Goal: Information Seeking & Learning: Compare options

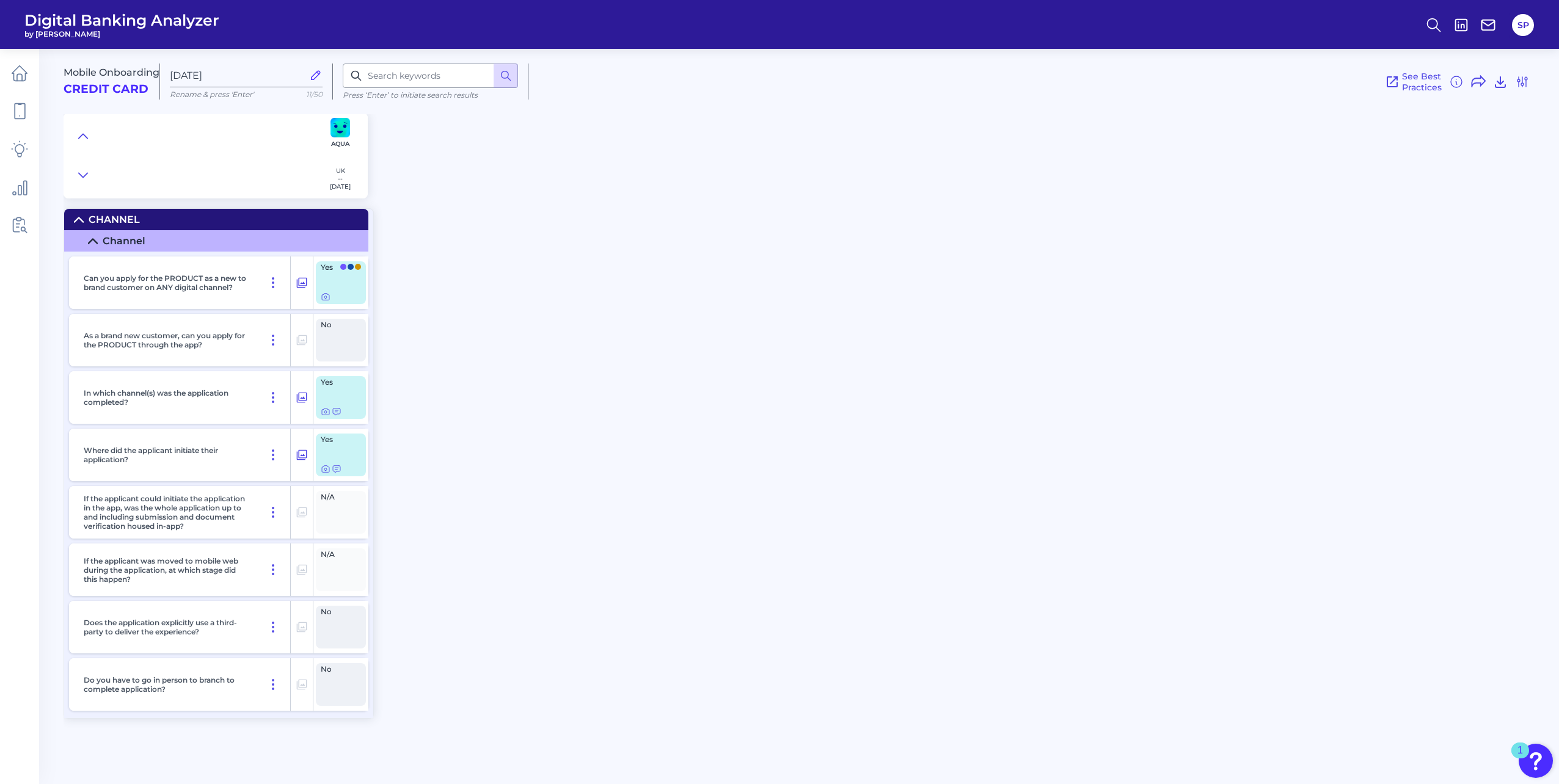
drag, startPoint x: 1425, startPoint y: 22, endPoint x: 1212, endPoint y: 291, distance: 343.1
click at [1255, 313] on div "Mobile Onboarding Credit Card [DATE] Rename & press 'Enter' 11/50 Press ‘Enter’…" at bounding box center [811, 411] width 1495 height 743
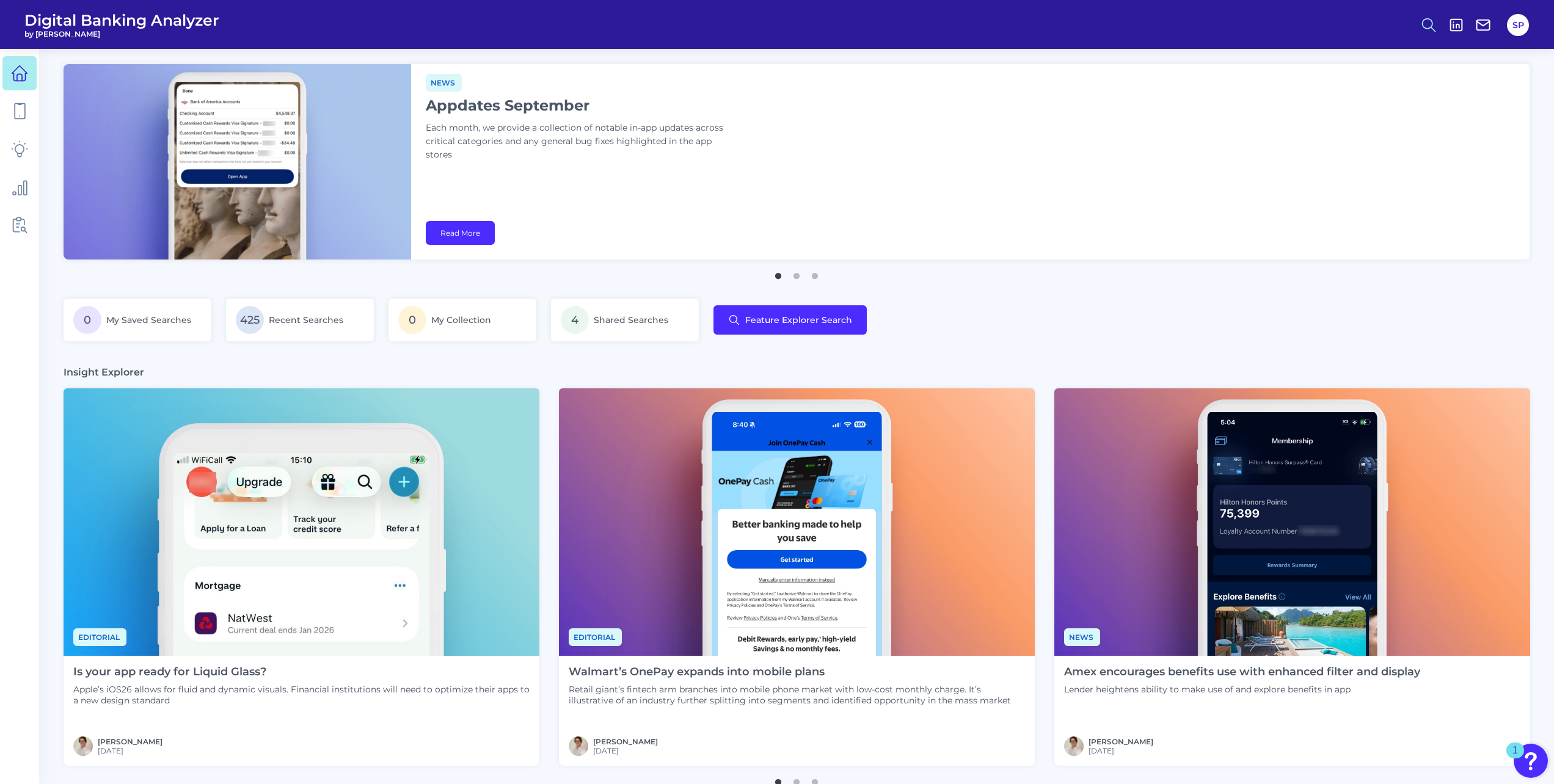
click at [1432, 22] on circle at bounding box center [1428, 23] width 10 height 10
click at [1414, 84] on button "Feature Explorer Search" at bounding box center [1368, 88] width 146 height 31
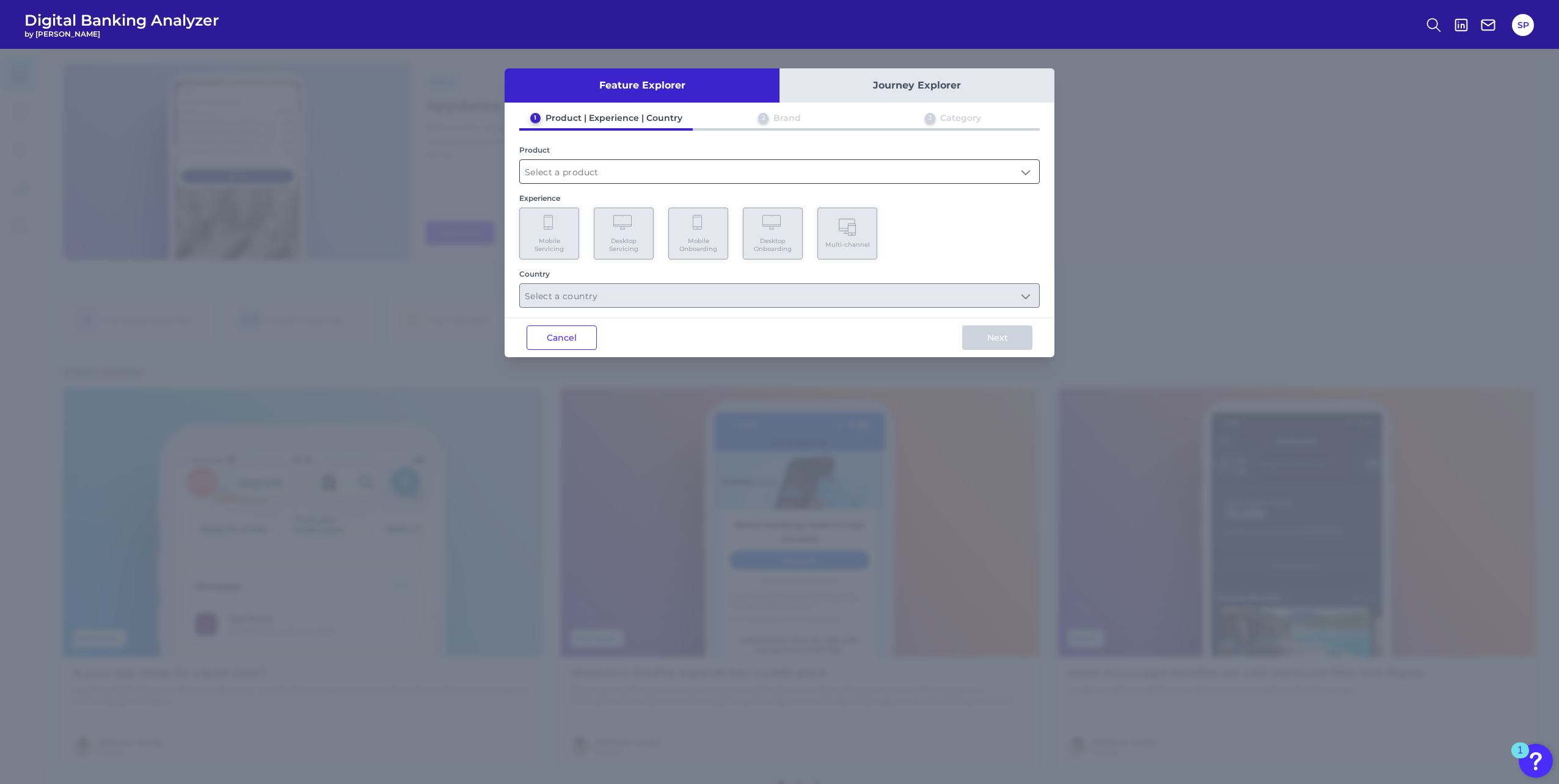
click at [612, 169] on input "text" at bounding box center [779, 172] width 519 height 23
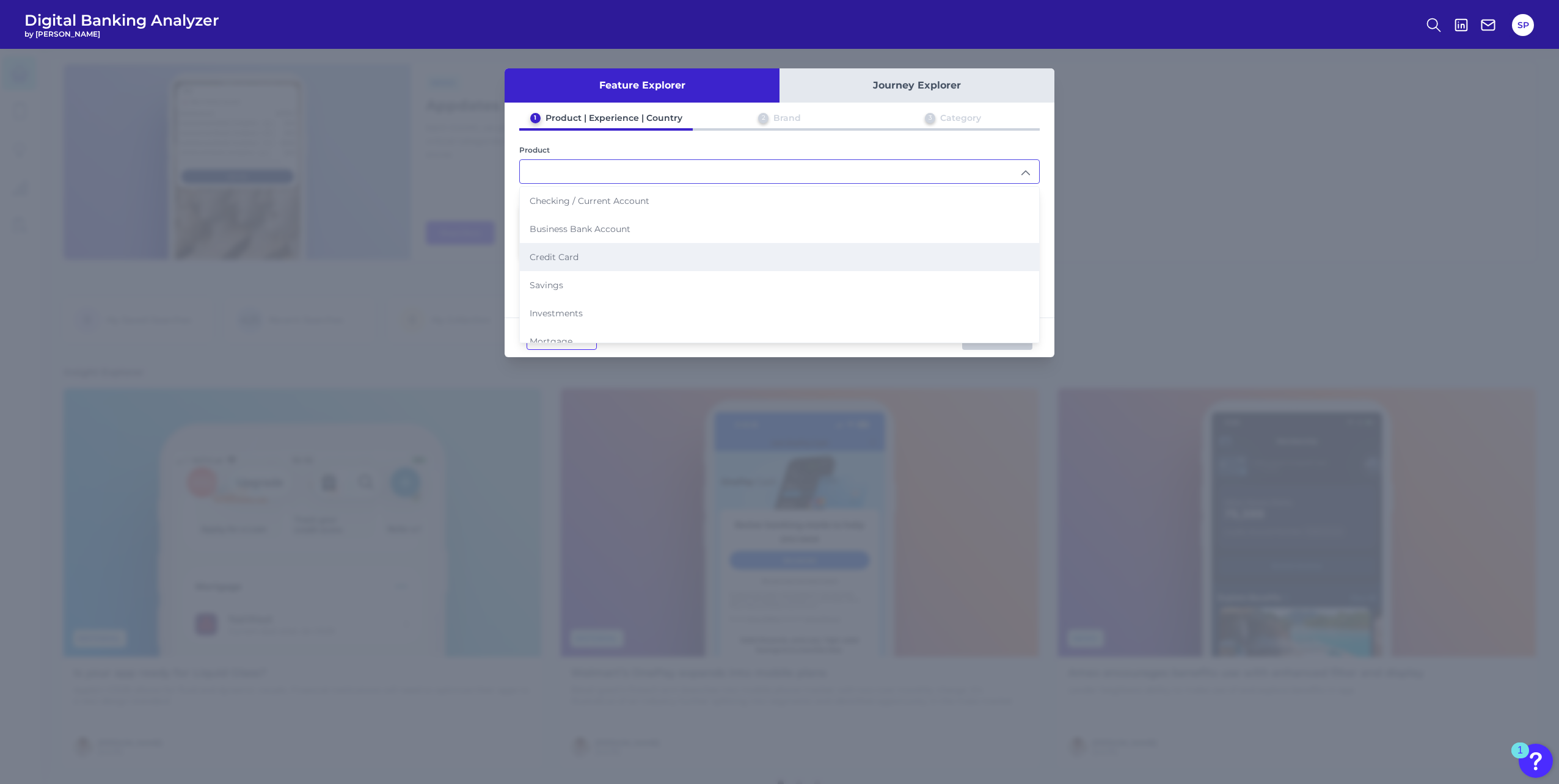
click at [609, 245] on li "Credit Card" at bounding box center [779, 257] width 519 height 28
type input "Credit Card"
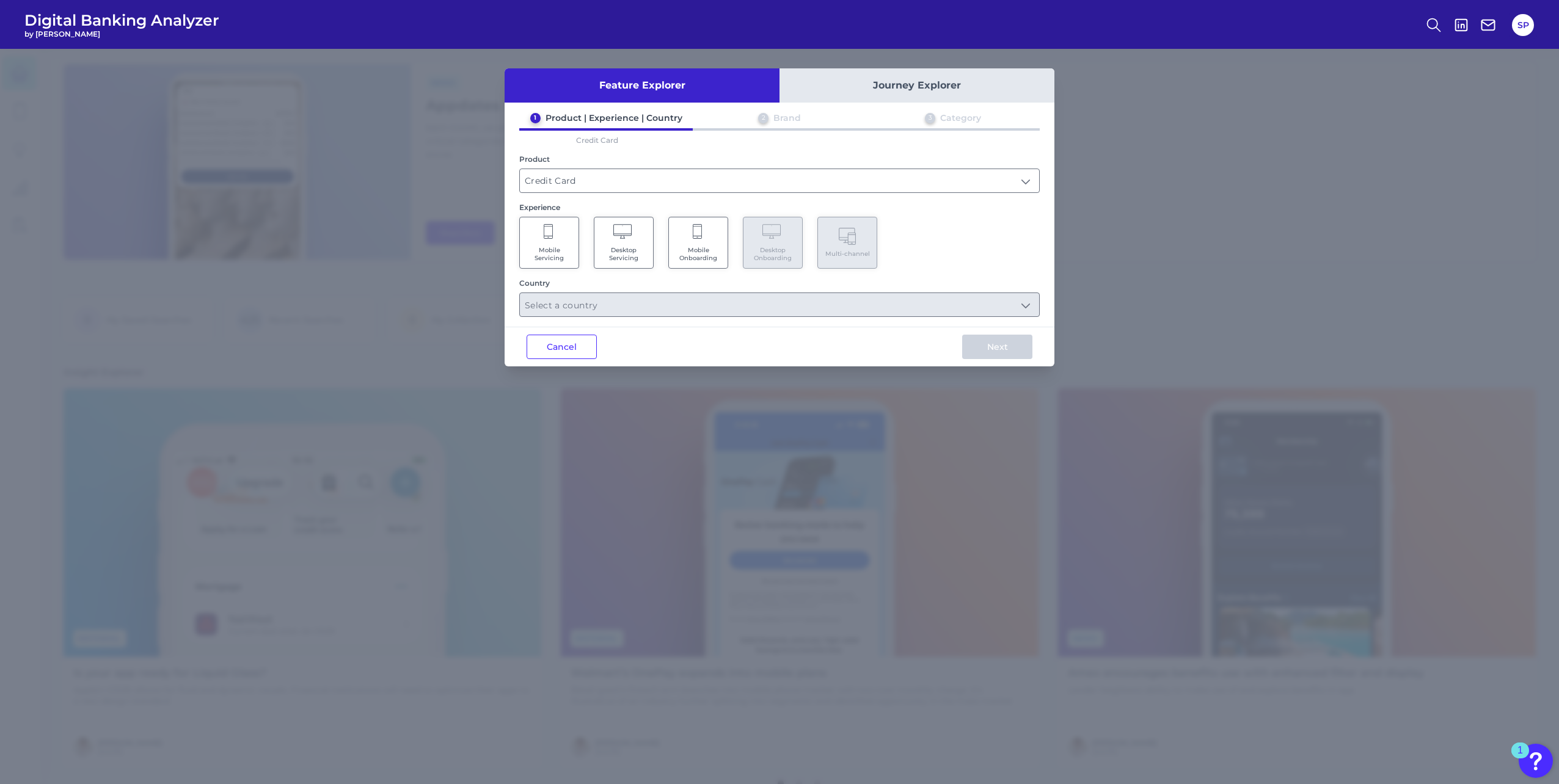
click at [573, 239] on Servicing "Mobile Servicing" at bounding box center [549, 242] width 59 height 52
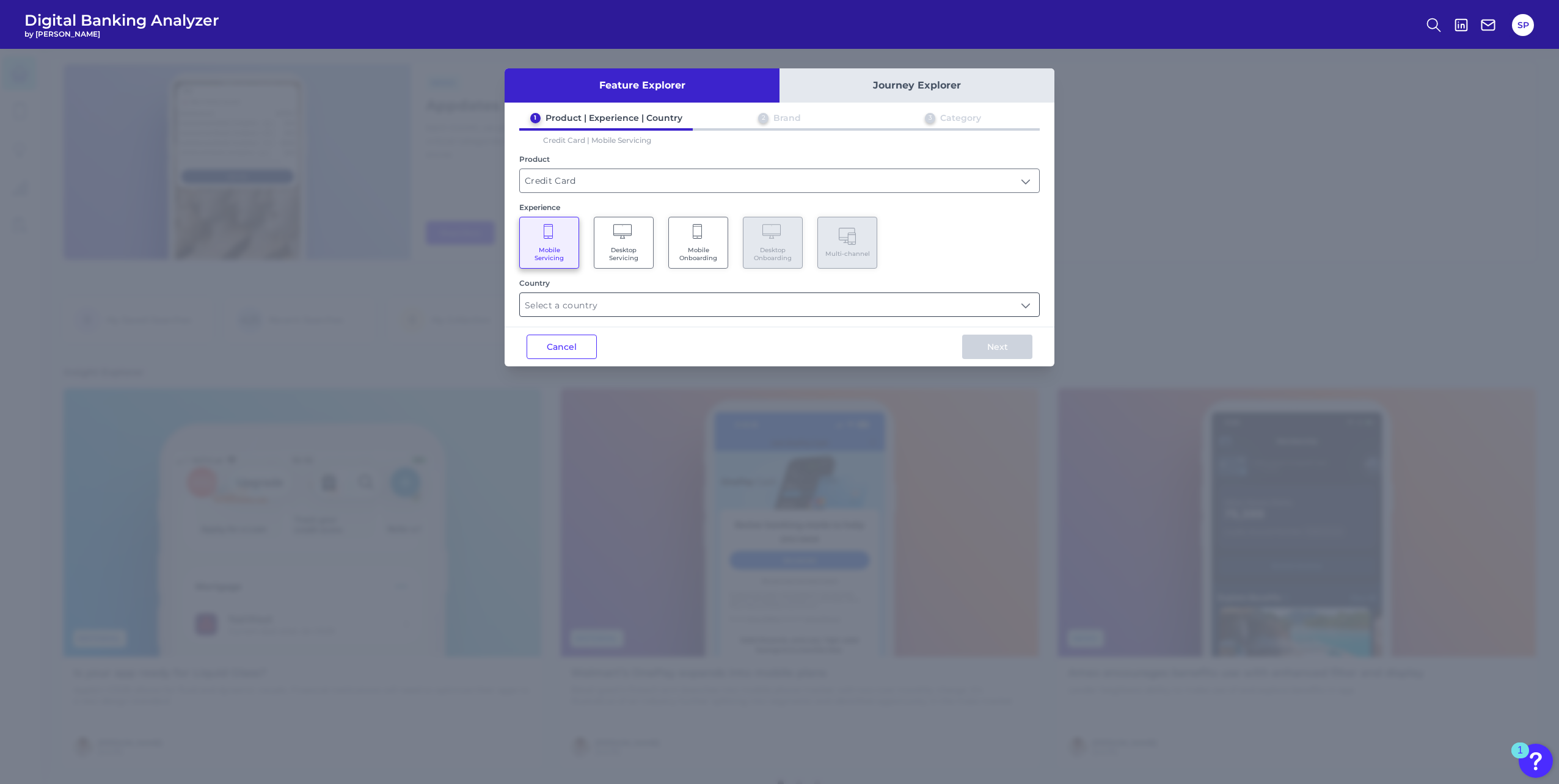
click at [861, 304] on input "text" at bounding box center [779, 305] width 519 height 23
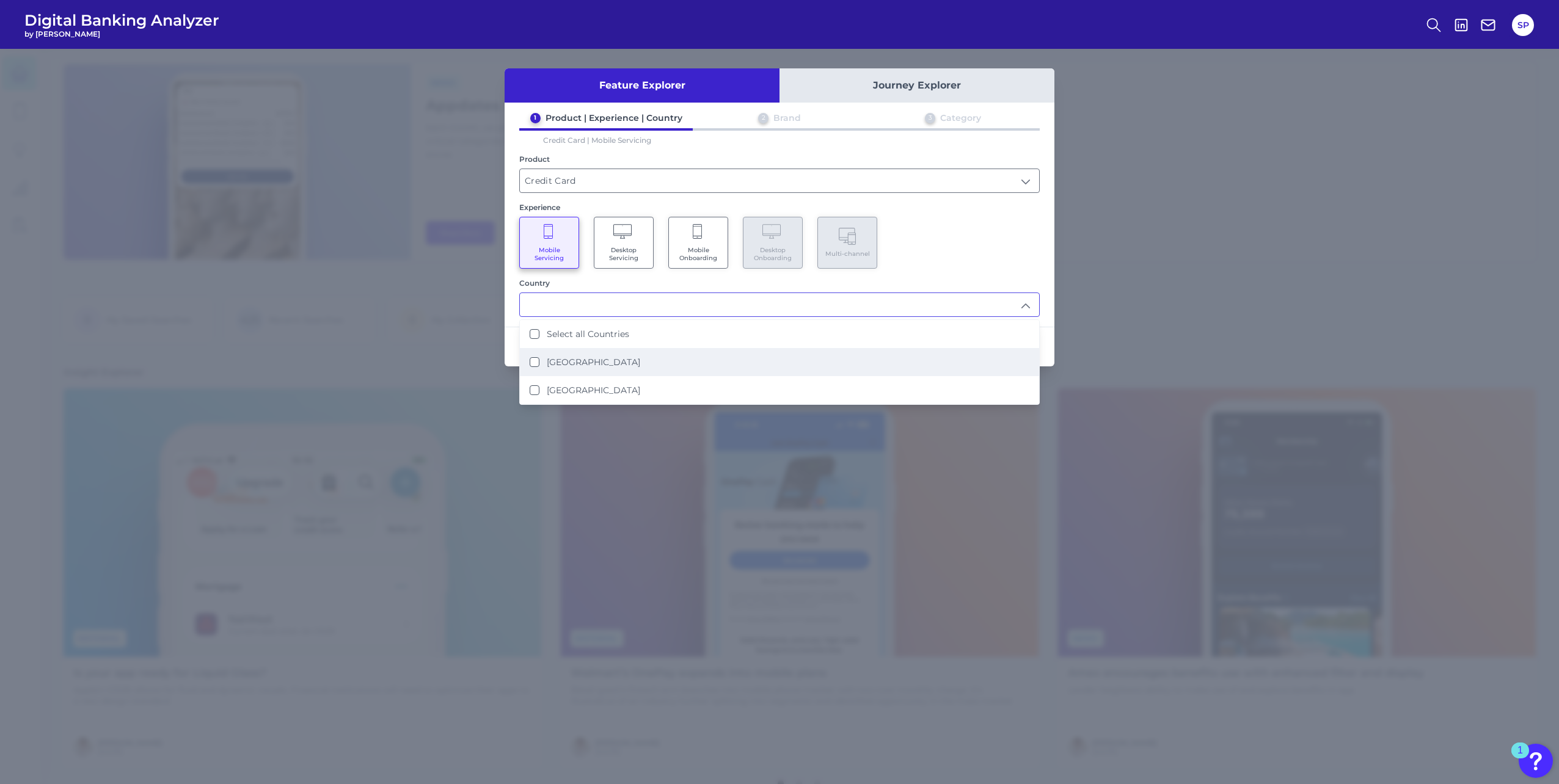
drag, startPoint x: 768, startPoint y: 351, endPoint x: 852, endPoint y: 326, distance: 87.6
click at [767, 351] on li "[GEOGRAPHIC_DATA]" at bounding box center [779, 362] width 519 height 28
type input "[GEOGRAPHIC_DATA]"
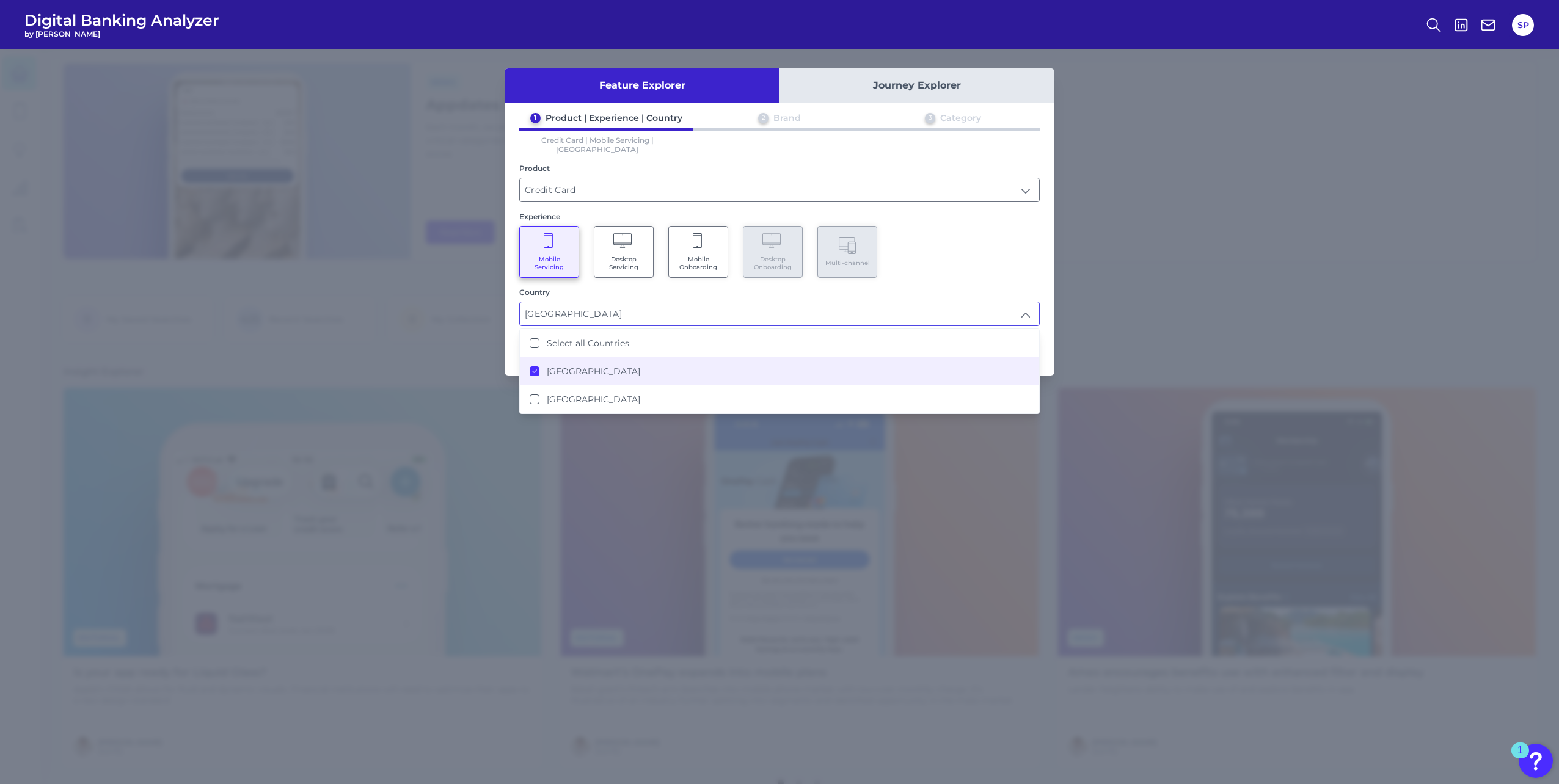
click at [996, 226] on div "Mobile Servicing Desktop Servicing Mobile Onboarding Desktop Onboarding Multi-c…" at bounding box center [779, 252] width 520 height 52
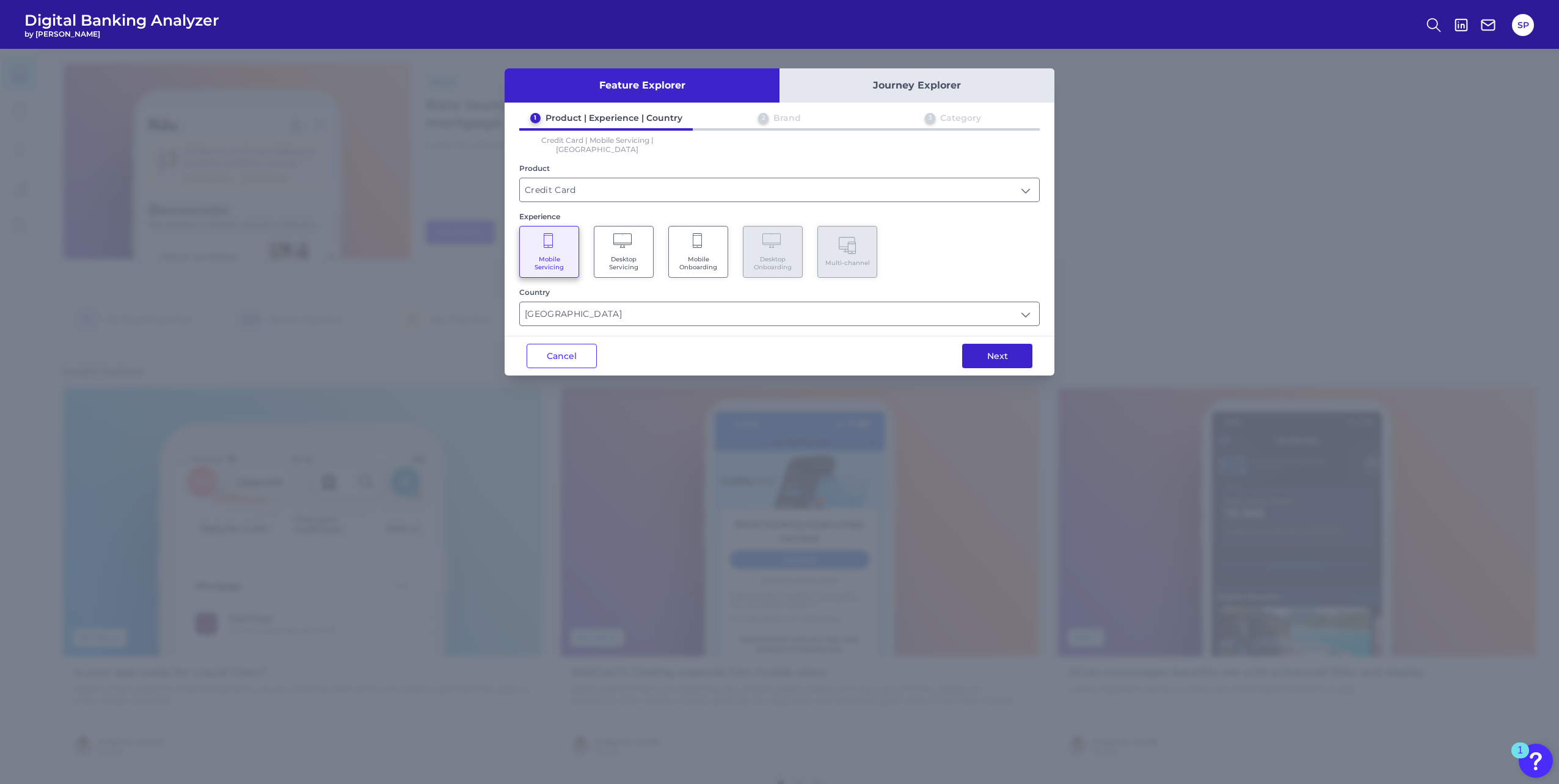
click at [1012, 346] on button "Next" at bounding box center [996, 356] width 70 height 25
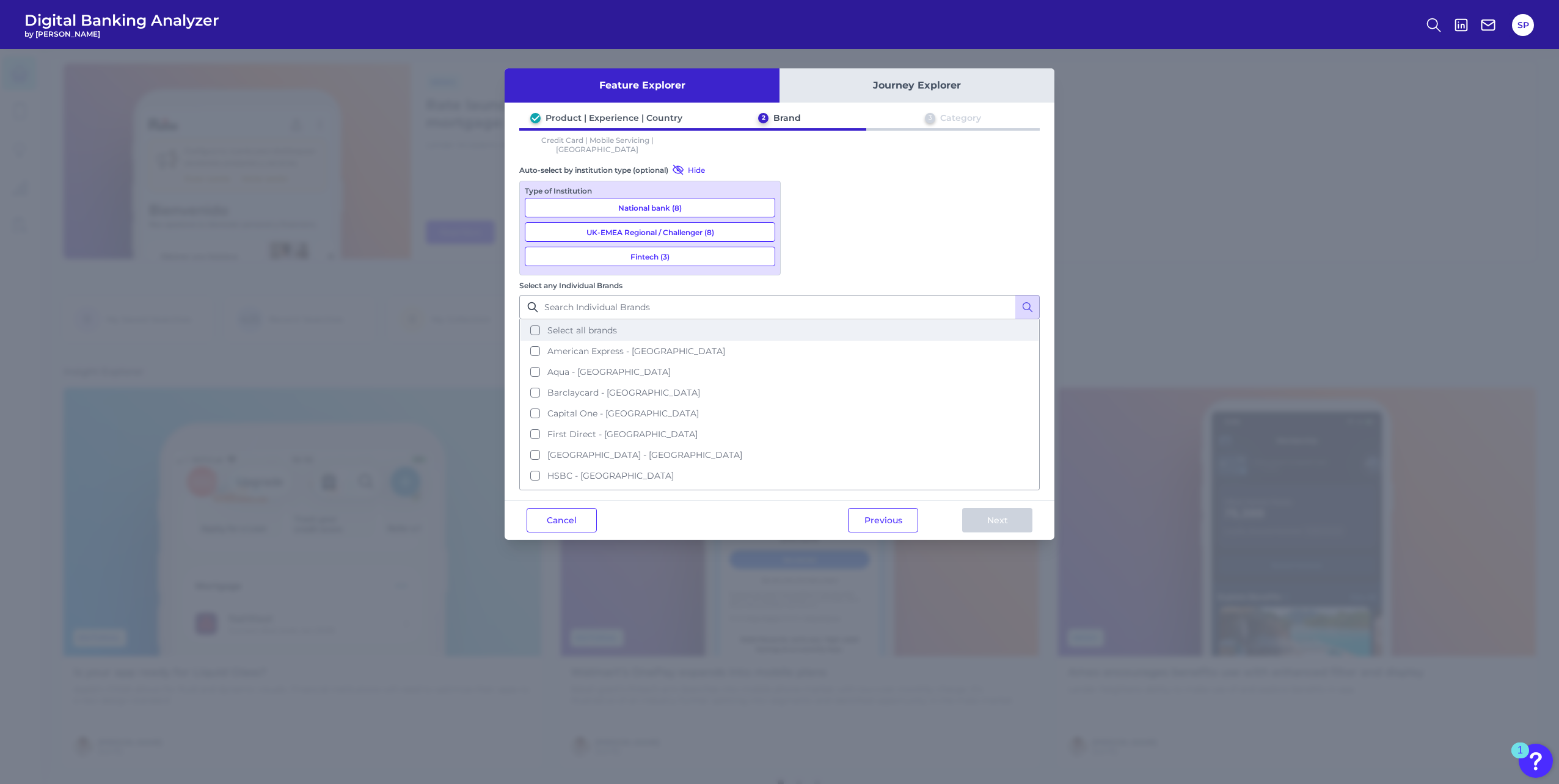
click at [617, 325] on span "Select all brands" at bounding box center [582, 330] width 69 height 11
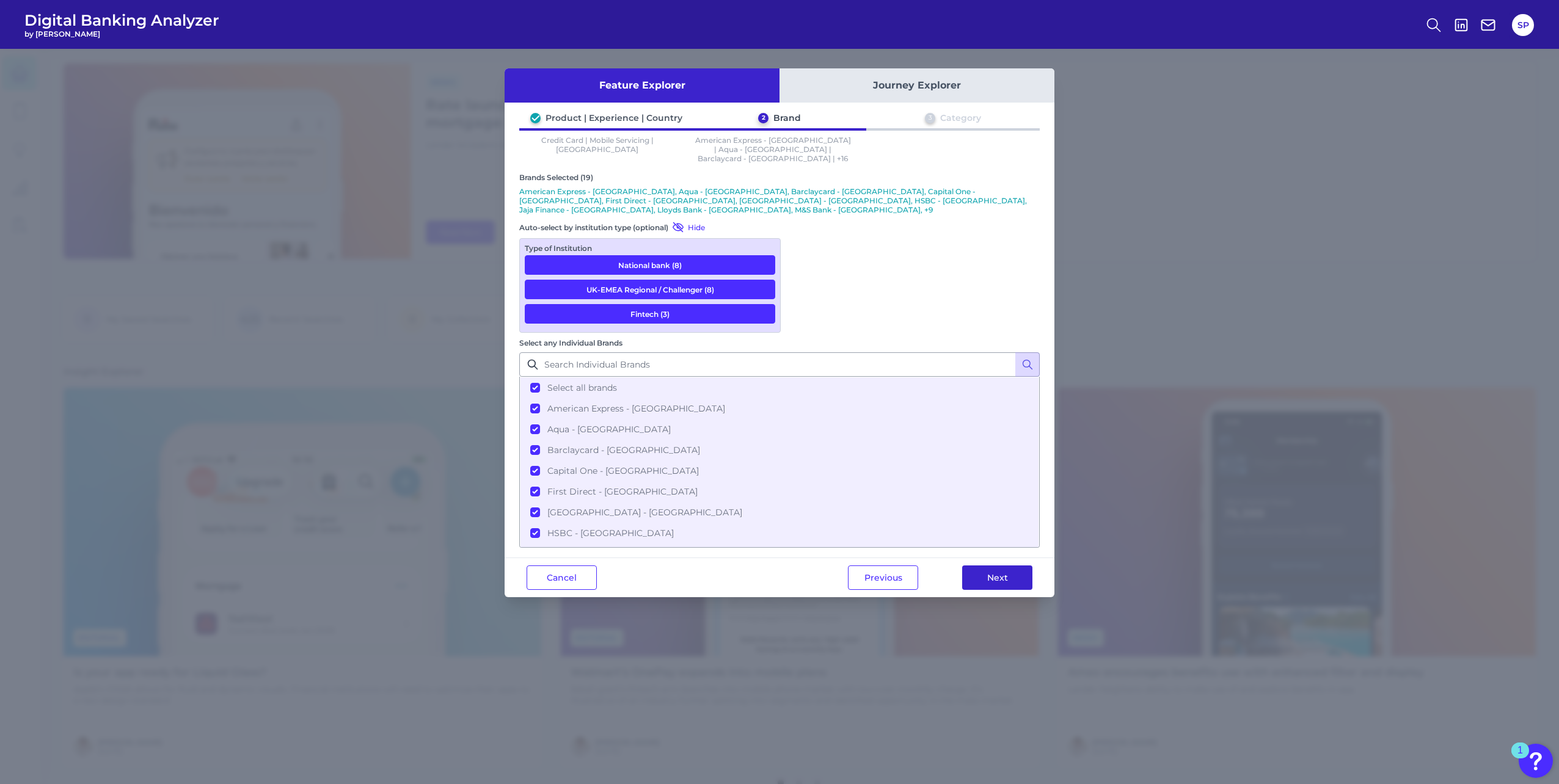
click at [1002, 566] on button "Next" at bounding box center [996, 578] width 70 height 25
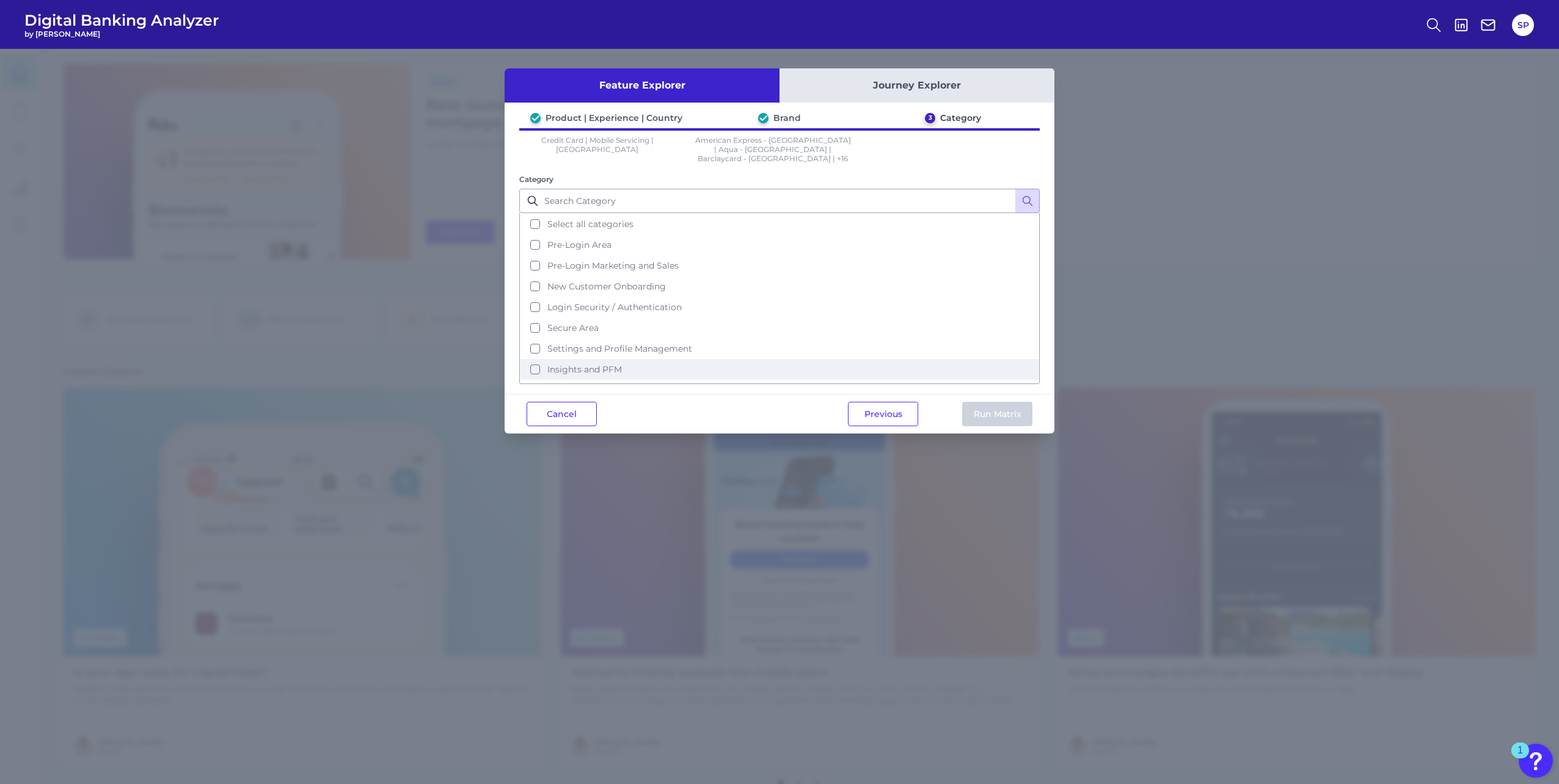
click at [622, 364] on span "Insights and PFM" at bounding box center [584, 369] width 74 height 11
click at [992, 406] on button "Run Matrix" at bounding box center [996, 414] width 70 height 25
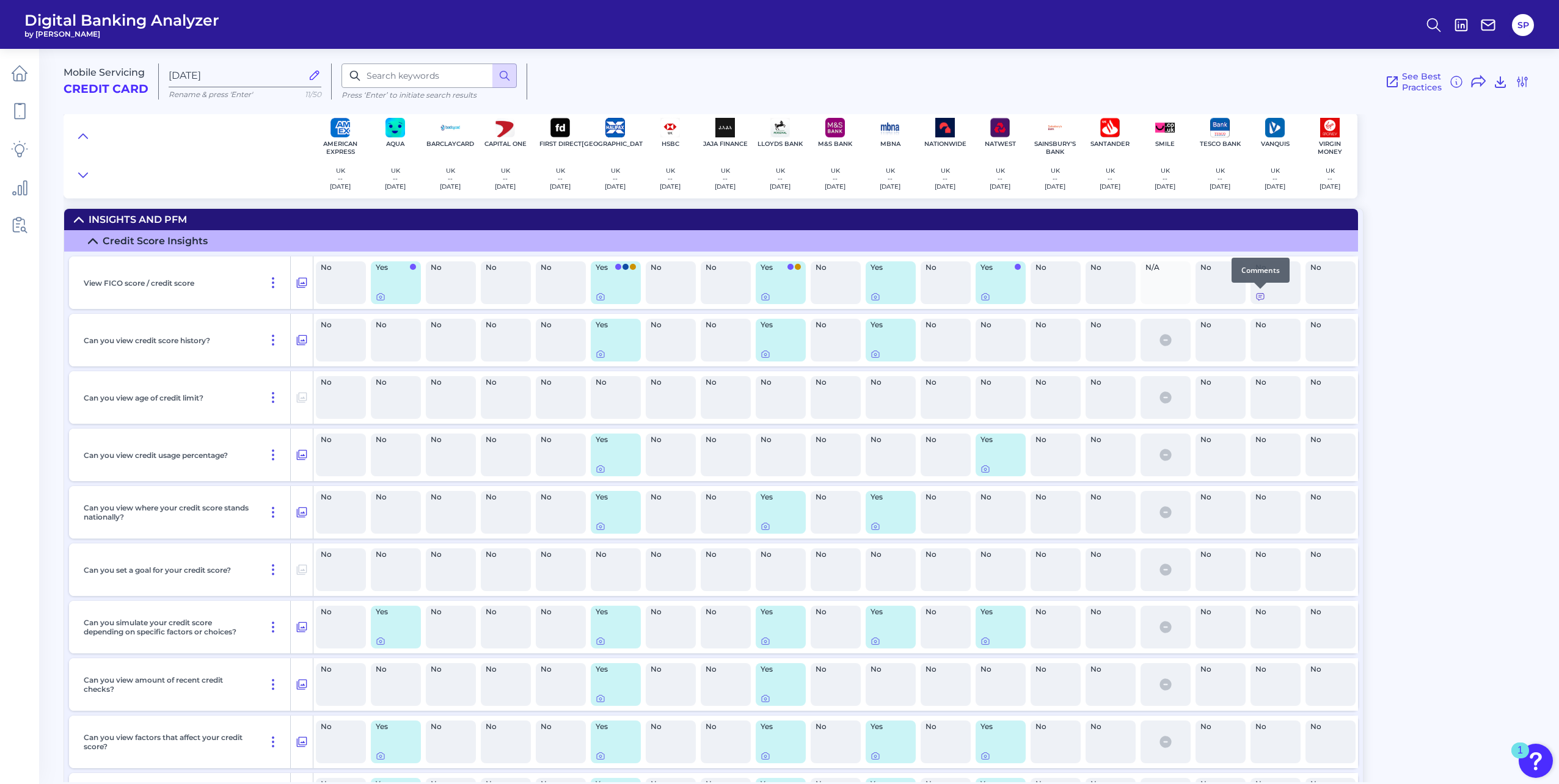
click at [1257, 295] on icon at bounding box center [1260, 297] width 10 height 10
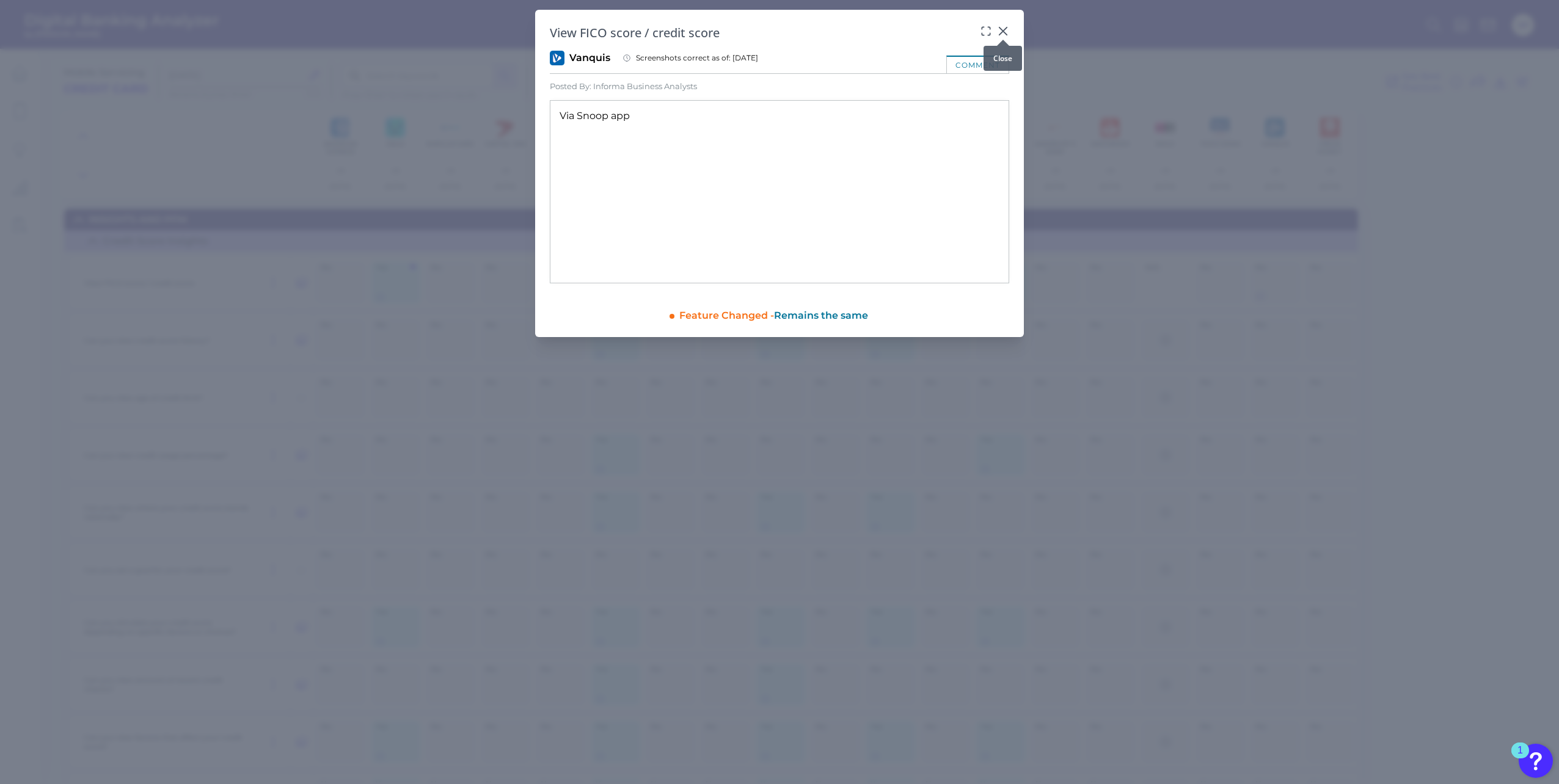
click at [1001, 29] on icon at bounding box center [1002, 31] width 7 height 7
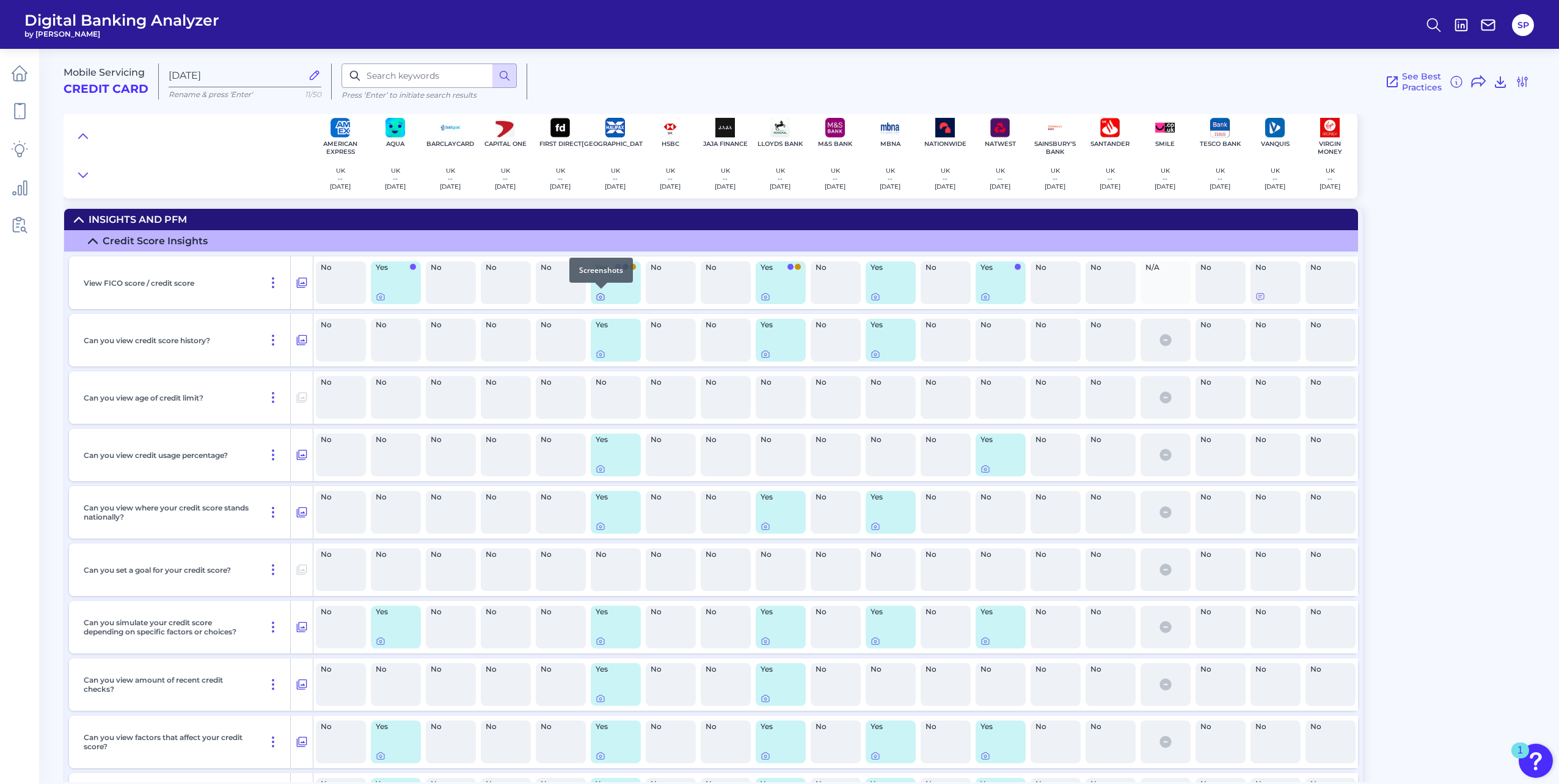
click at [597, 295] on icon at bounding box center [600, 297] width 7 height 7
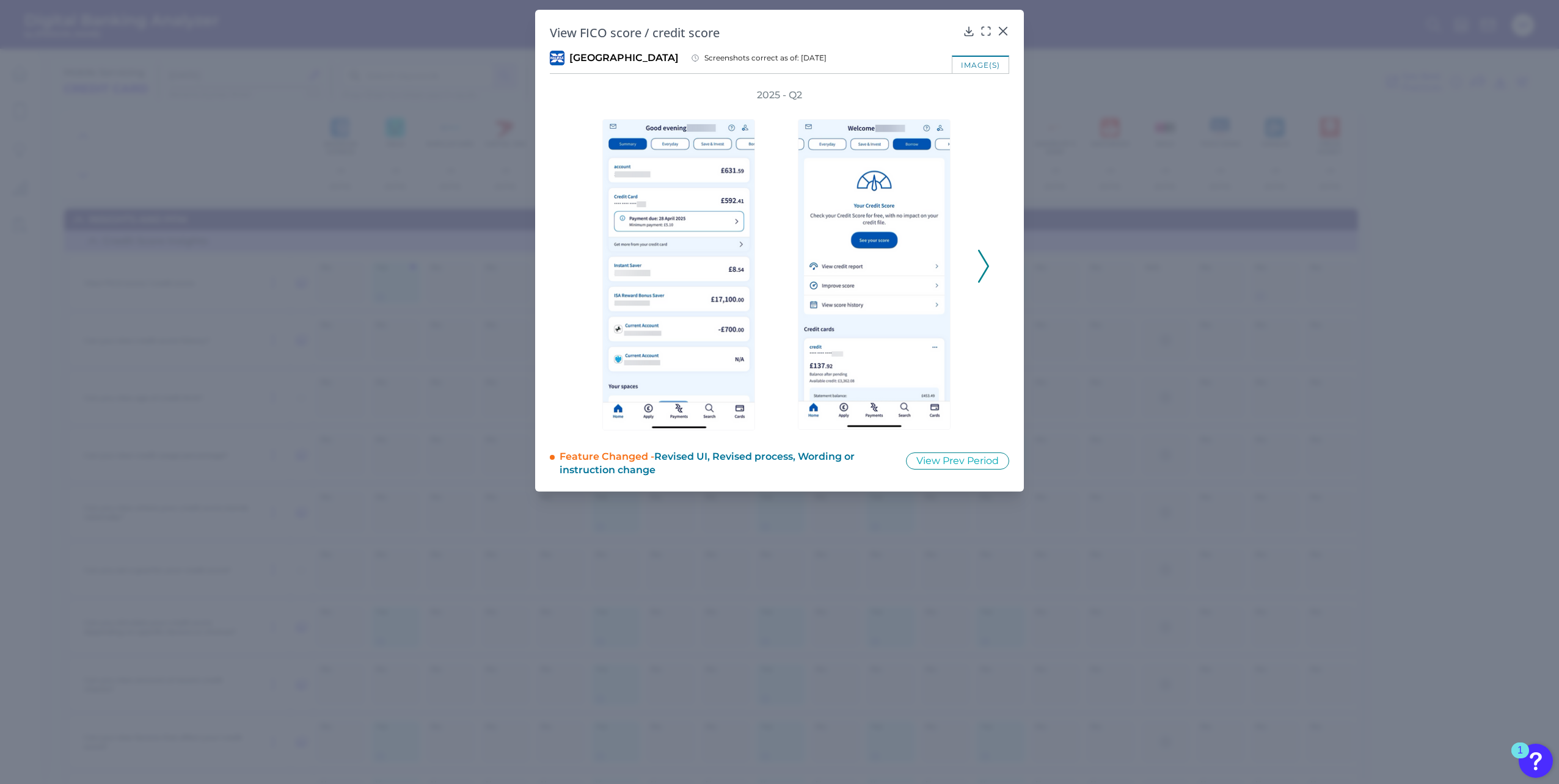
click at [983, 271] on icon at bounding box center [983, 266] width 11 height 33
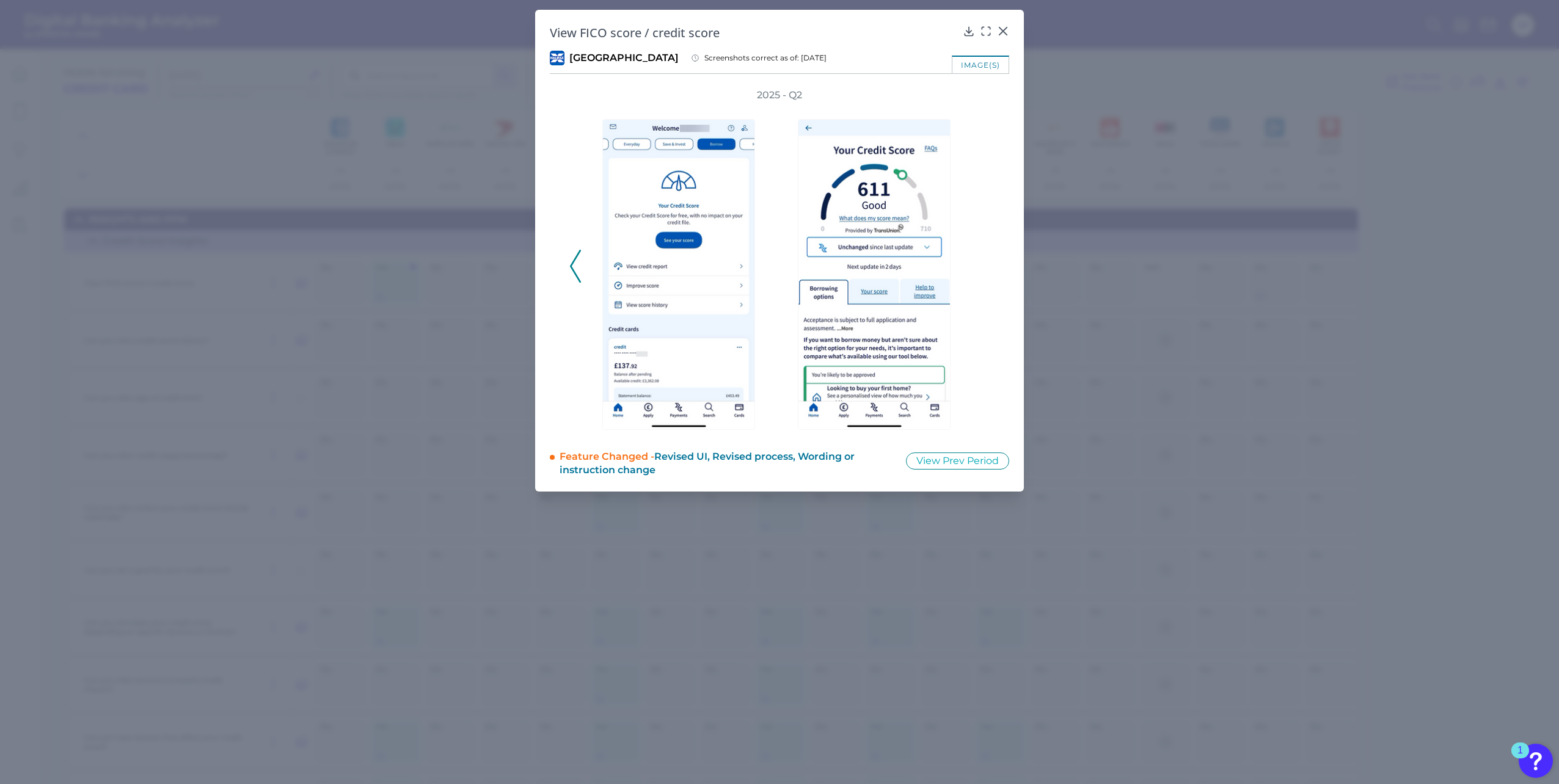
click at [983, 271] on div "2025 - Q2" at bounding box center [779, 259] width 421 height 342
click at [1005, 27] on icon at bounding box center [1003, 31] width 12 height 12
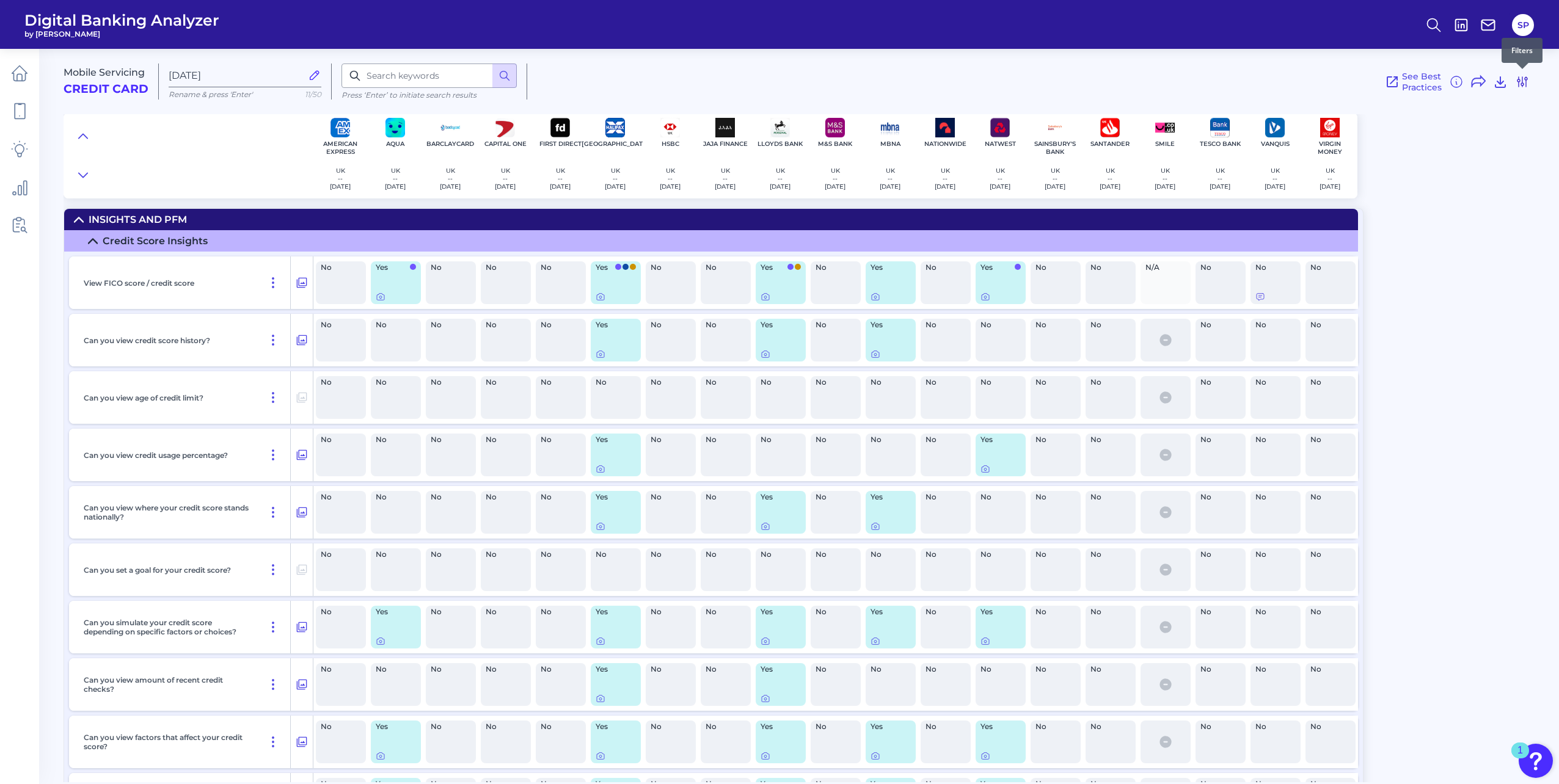
click at [1522, 83] on icon at bounding box center [1522, 82] width 10 height 10
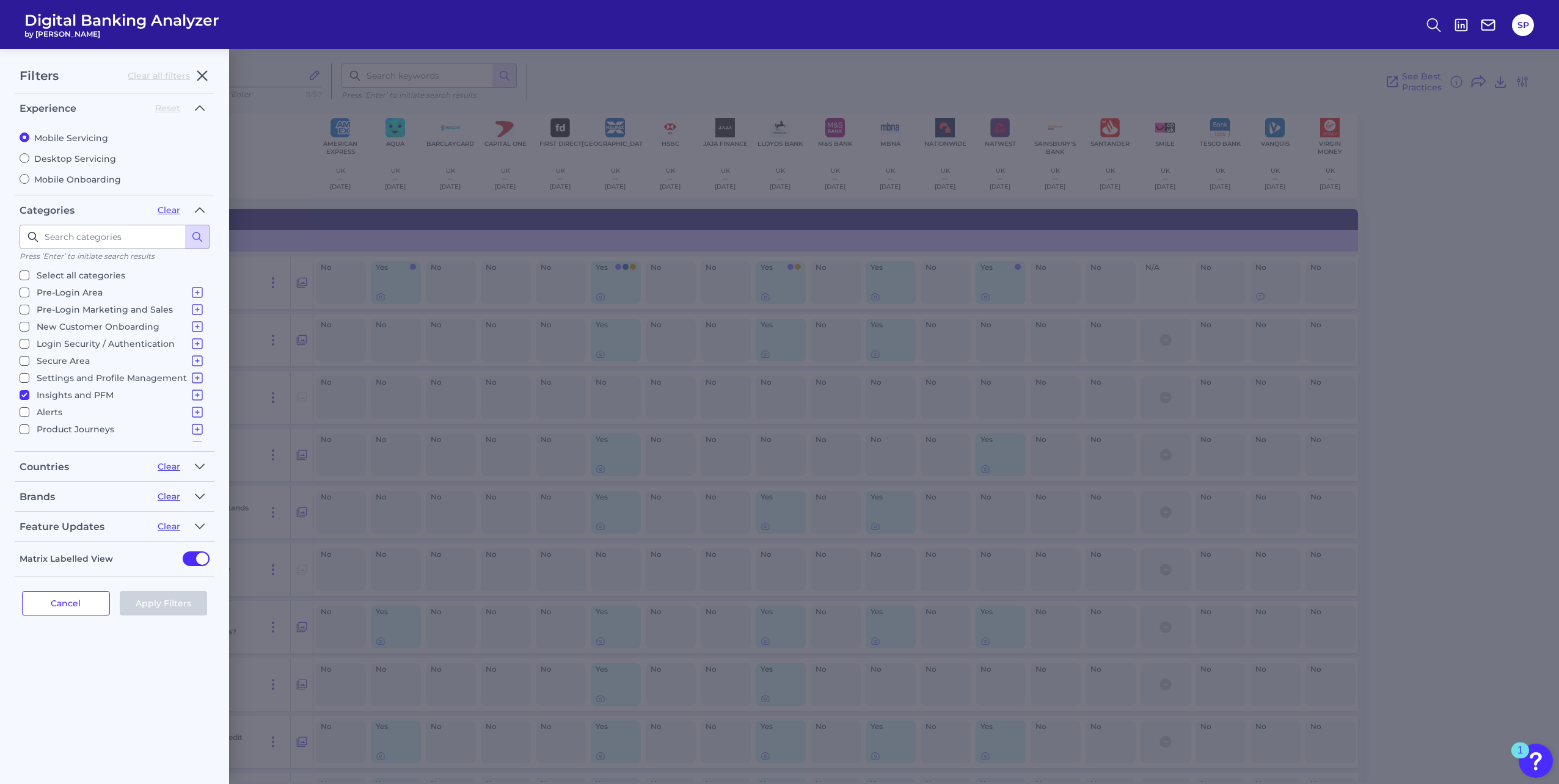
click at [21, 274] on input "Select all categories" at bounding box center [25, 276] width 10 height 10
checkbox input "true"
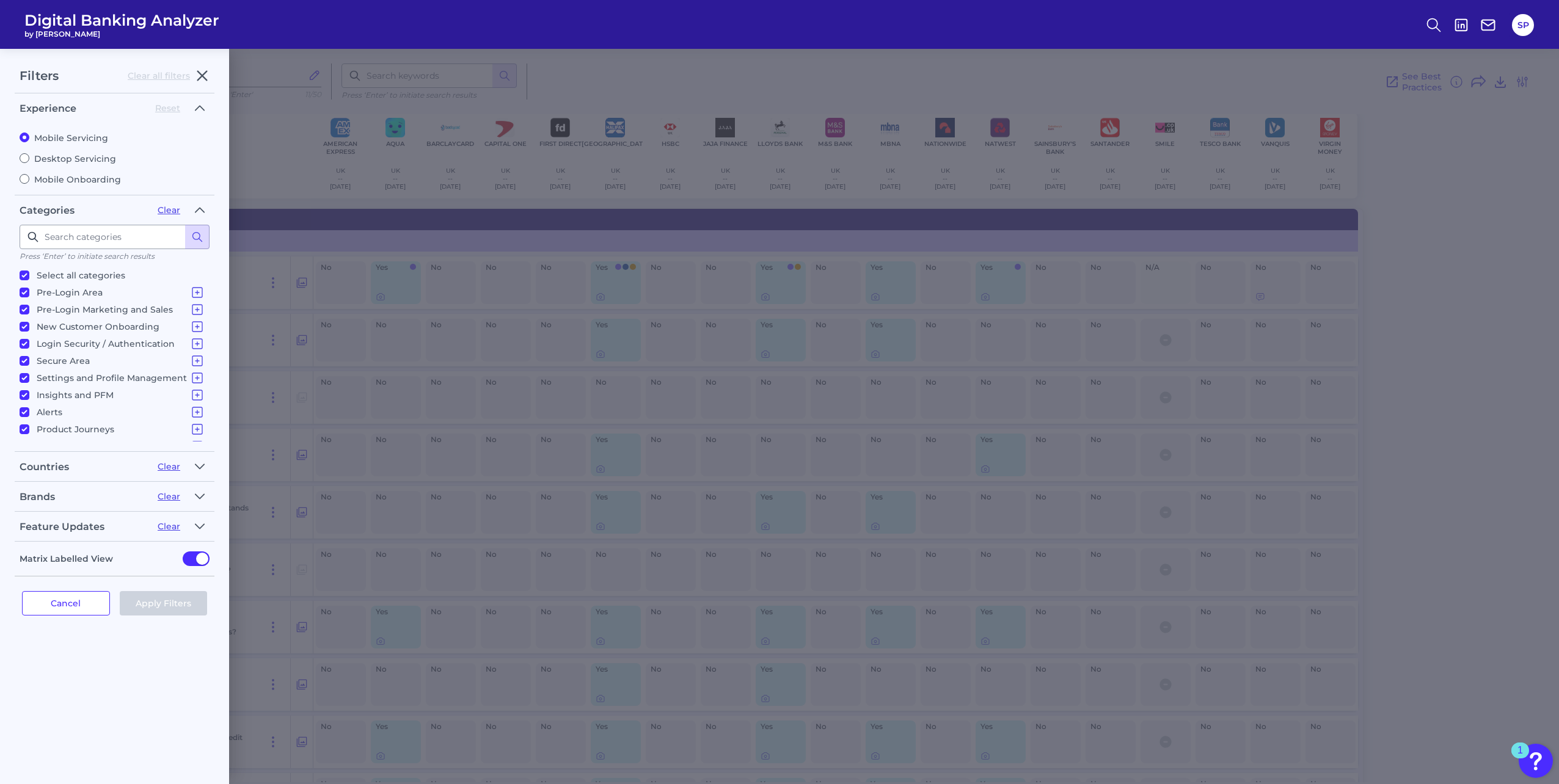
checkbox input "true"
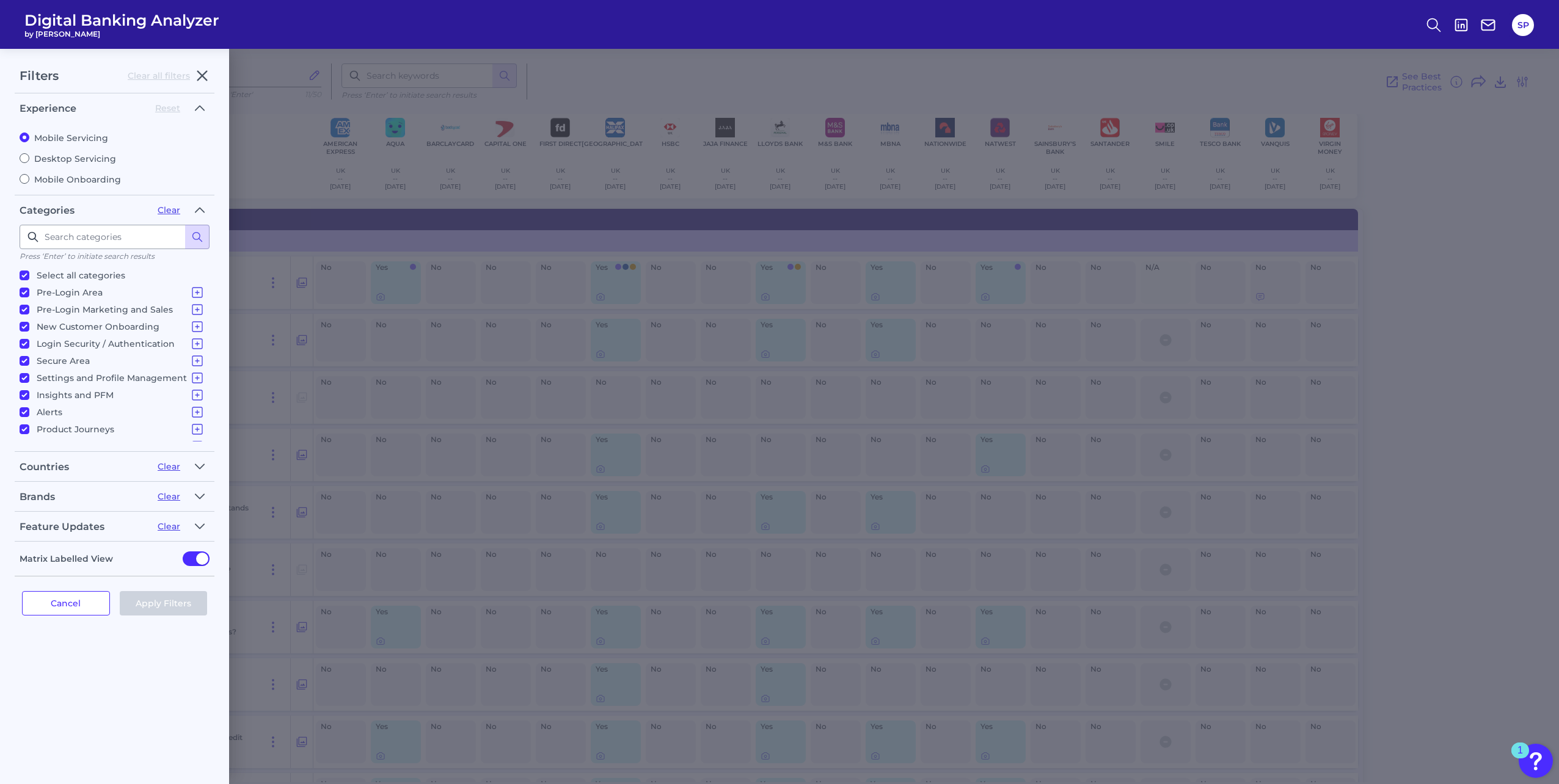
checkbox input "true"
click at [155, 604] on button "Apply Filters" at bounding box center [164, 604] width 88 height 25
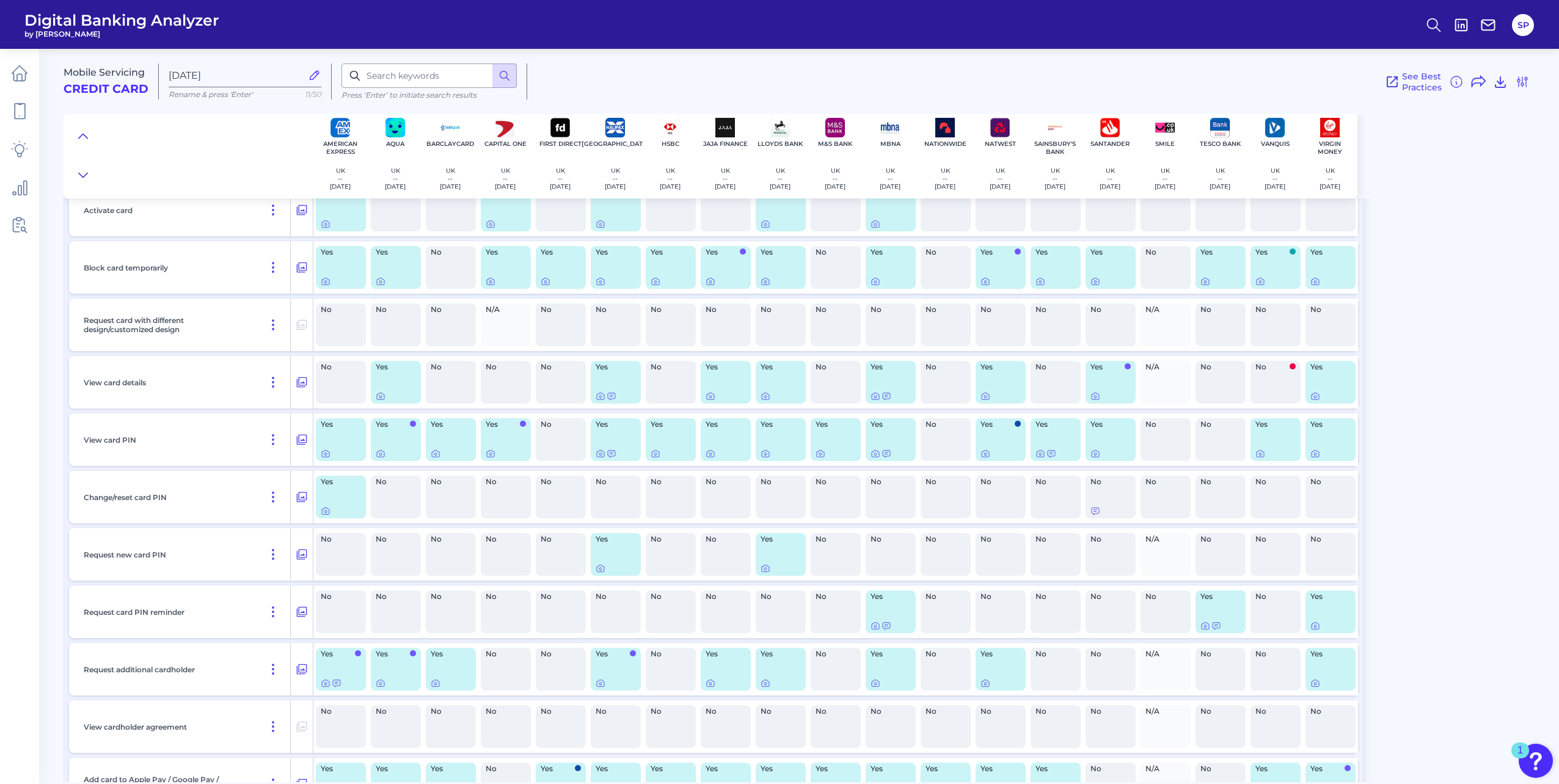
scroll to position [7024, 0]
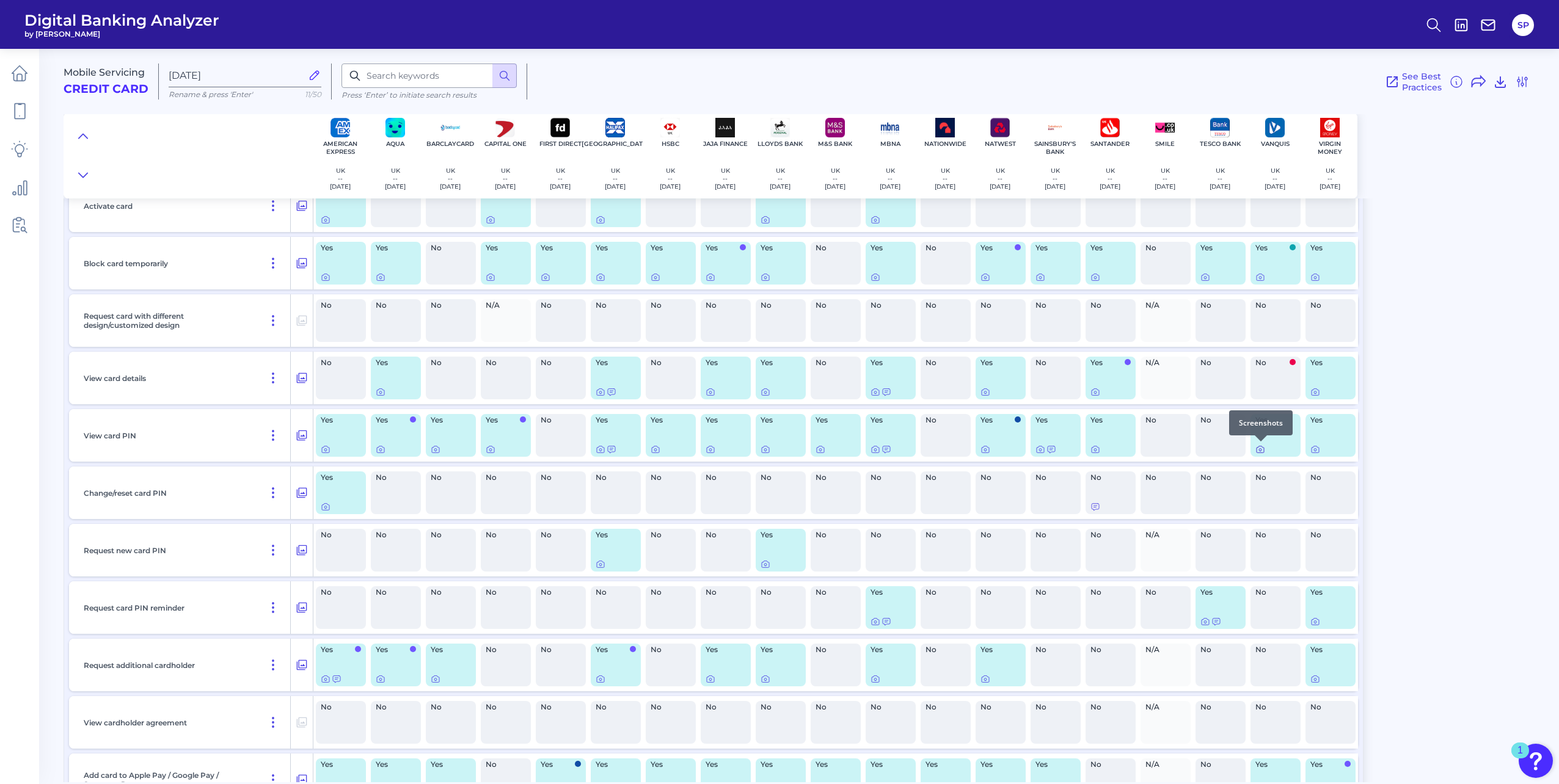
click at [1264, 449] on icon at bounding box center [1260, 449] width 10 height 10
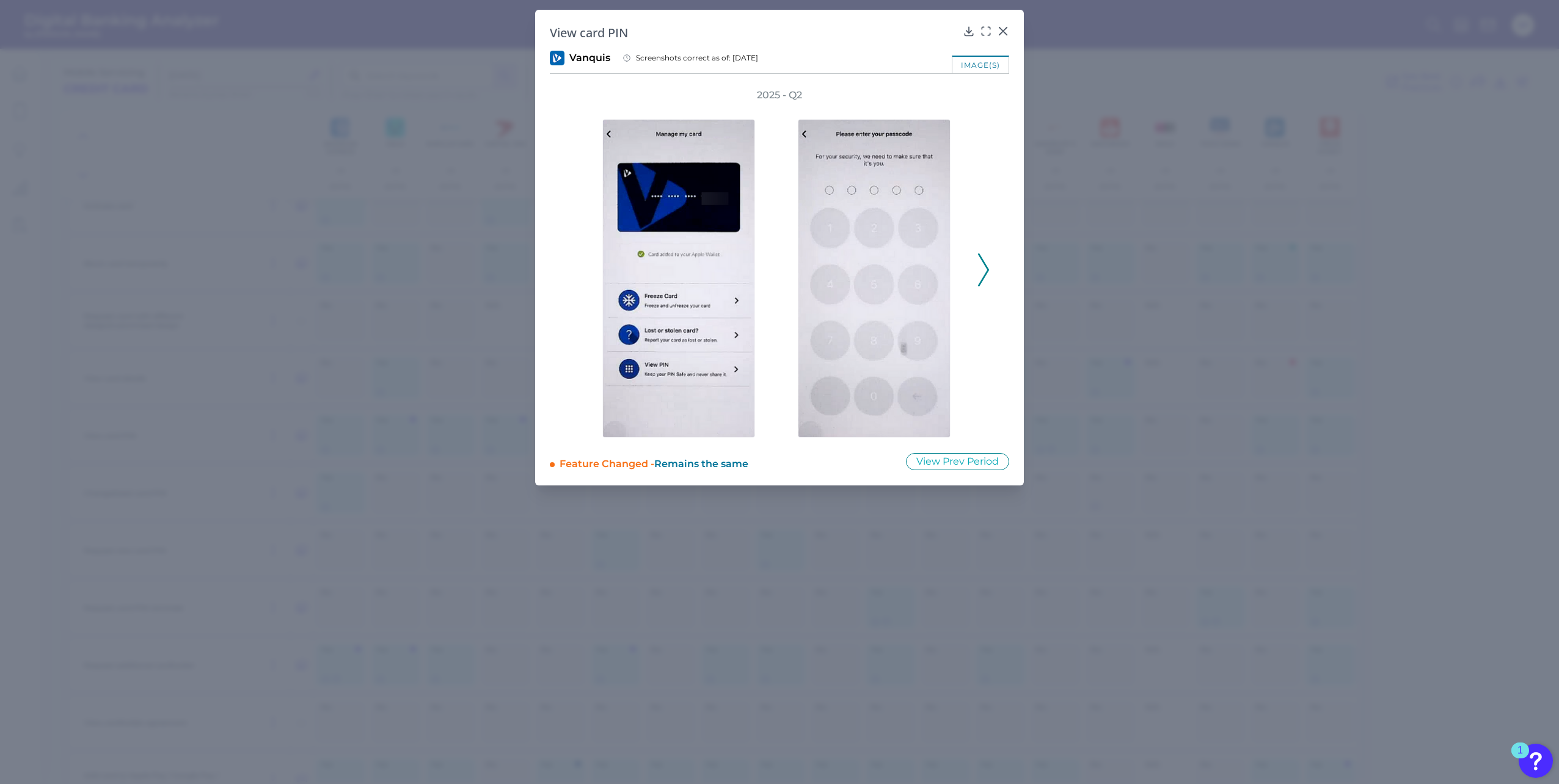
click at [987, 262] on icon at bounding box center [983, 270] width 11 height 33
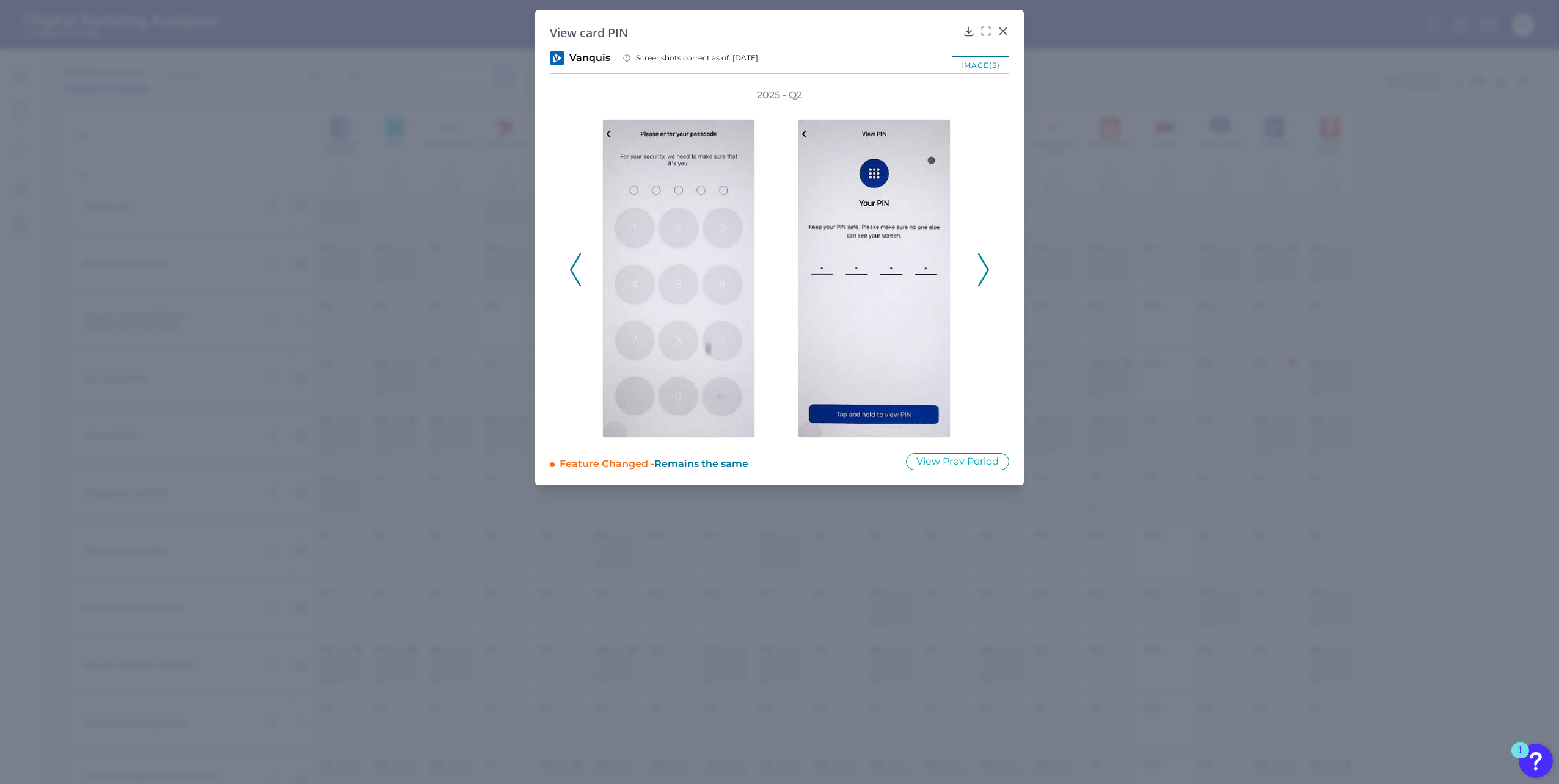
click at [987, 262] on icon at bounding box center [983, 270] width 11 height 33
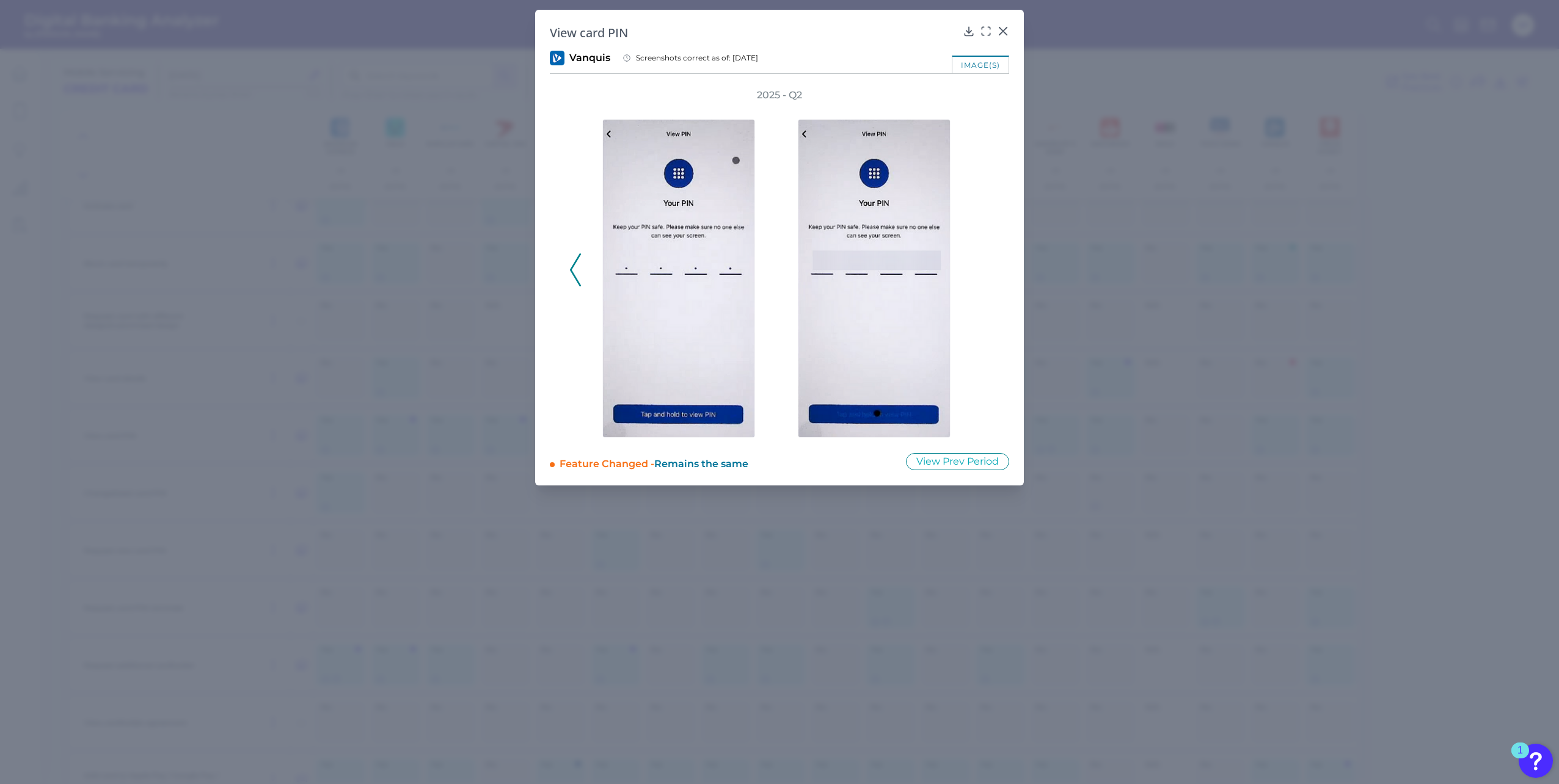
click at [987, 262] on div "2025 - Q2" at bounding box center [779, 263] width 421 height 349
click at [577, 268] on icon at bounding box center [575, 270] width 11 height 33
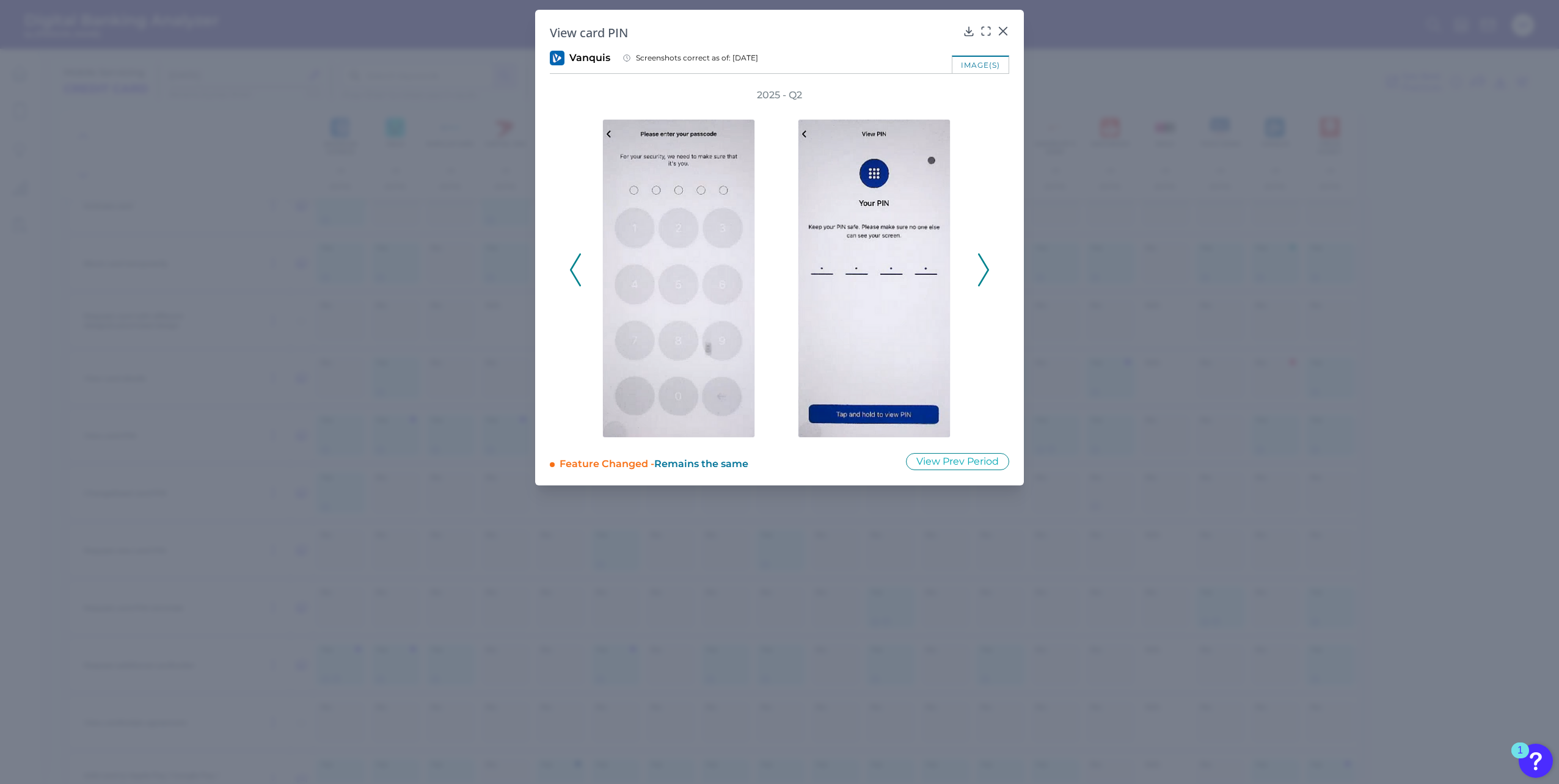
click at [575, 267] on icon at bounding box center [575, 270] width 11 height 33
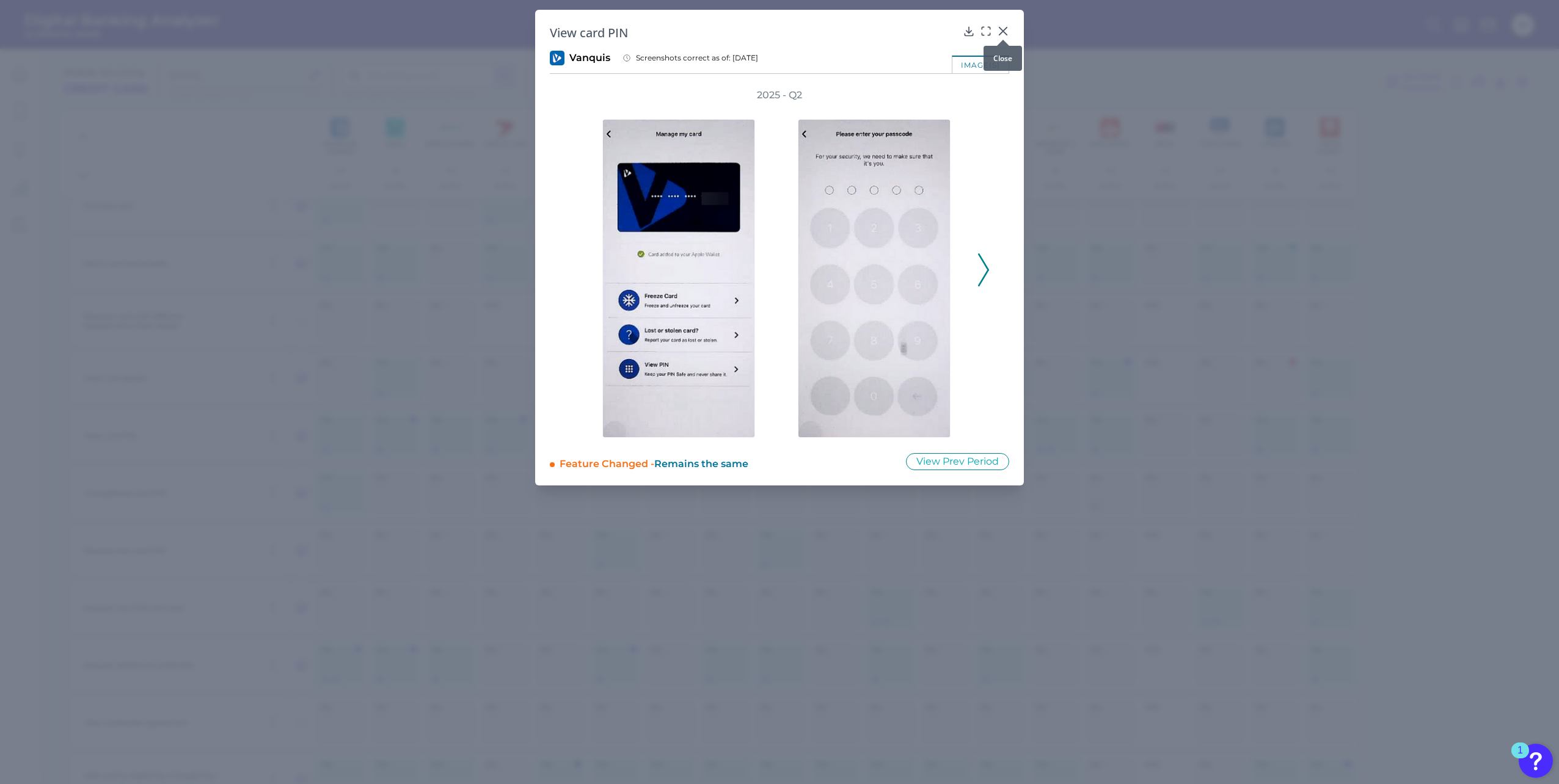
click at [1002, 29] on icon at bounding box center [1003, 31] width 12 height 12
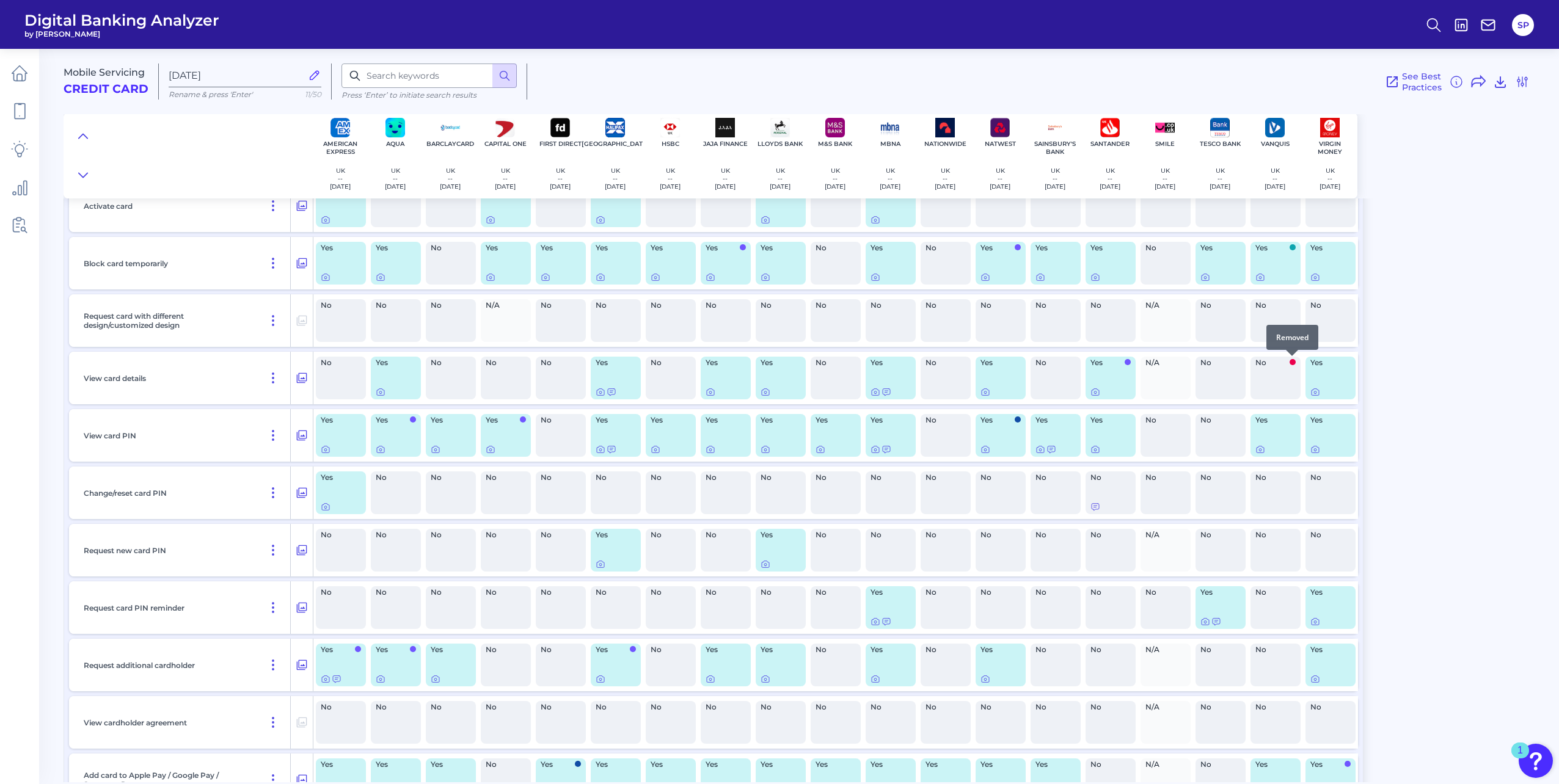
click at [1292, 363] on span at bounding box center [1292, 362] width 6 height 6
click at [1259, 450] on icon at bounding box center [1260, 449] width 2 height 2
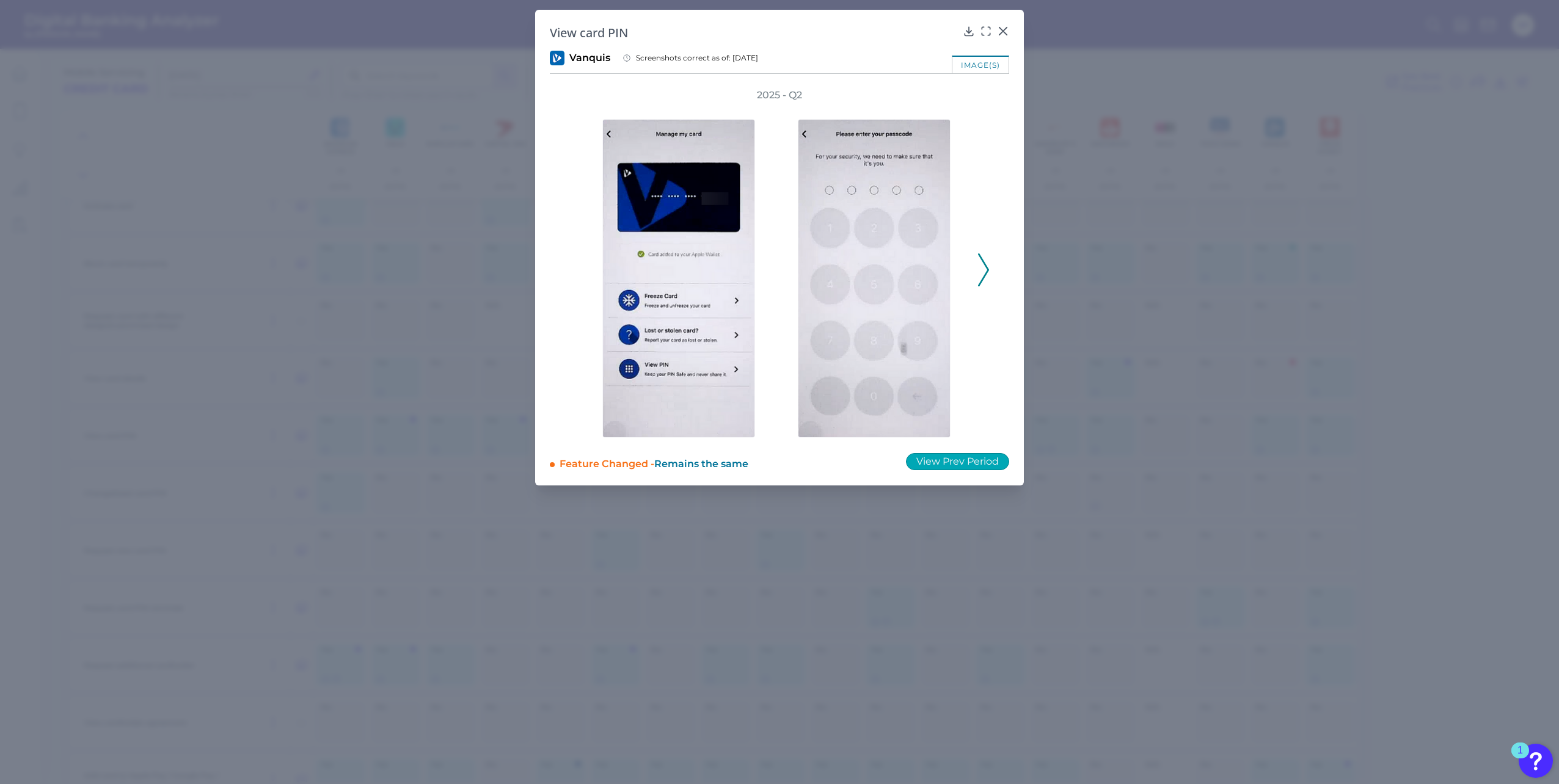
click at [965, 458] on button "View Prev Period" at bounding box center [957, 462] width 103 height 17
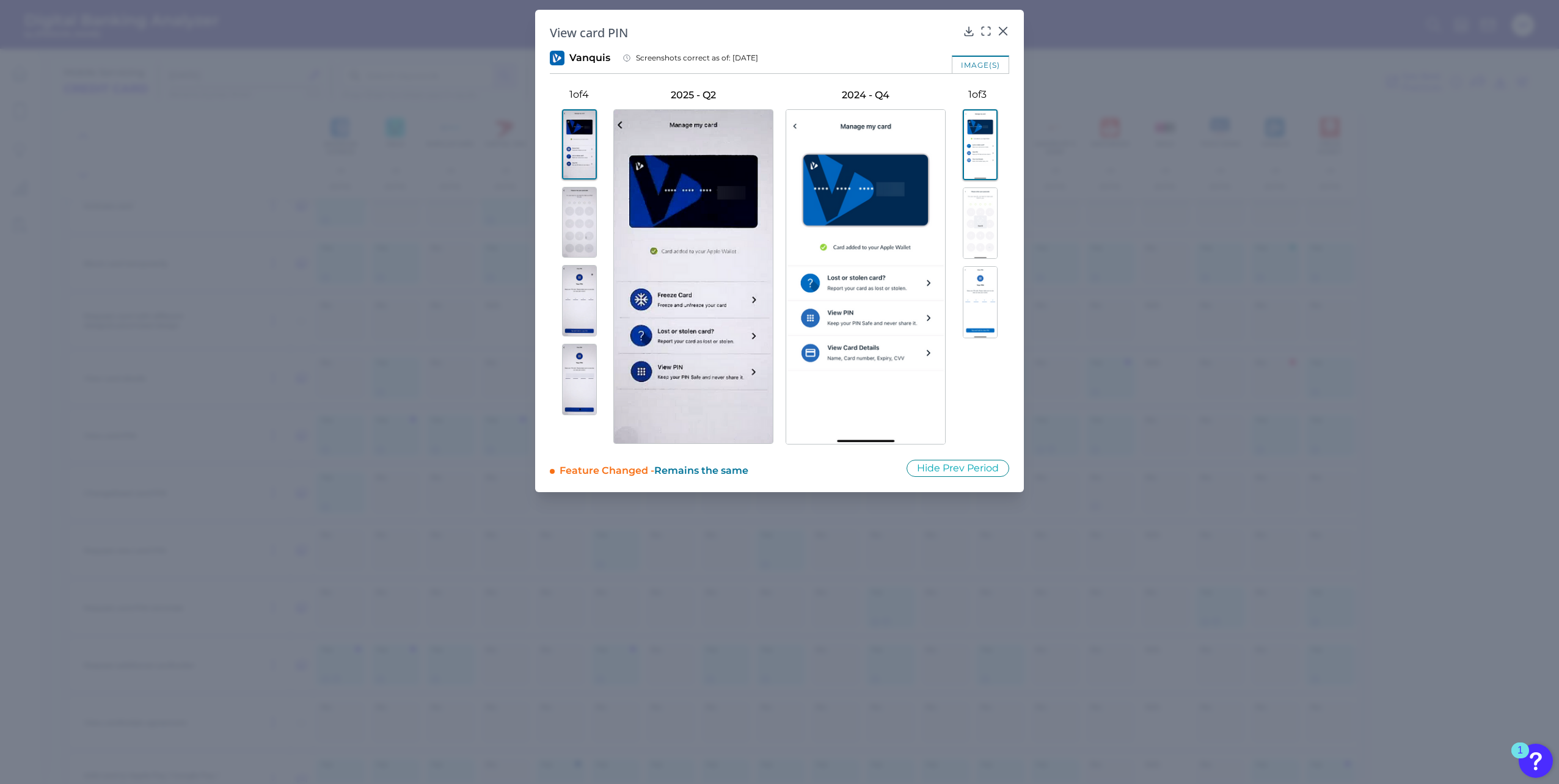
click at [979, 234] on img at bounding box center [980, 223] width 35 height 72
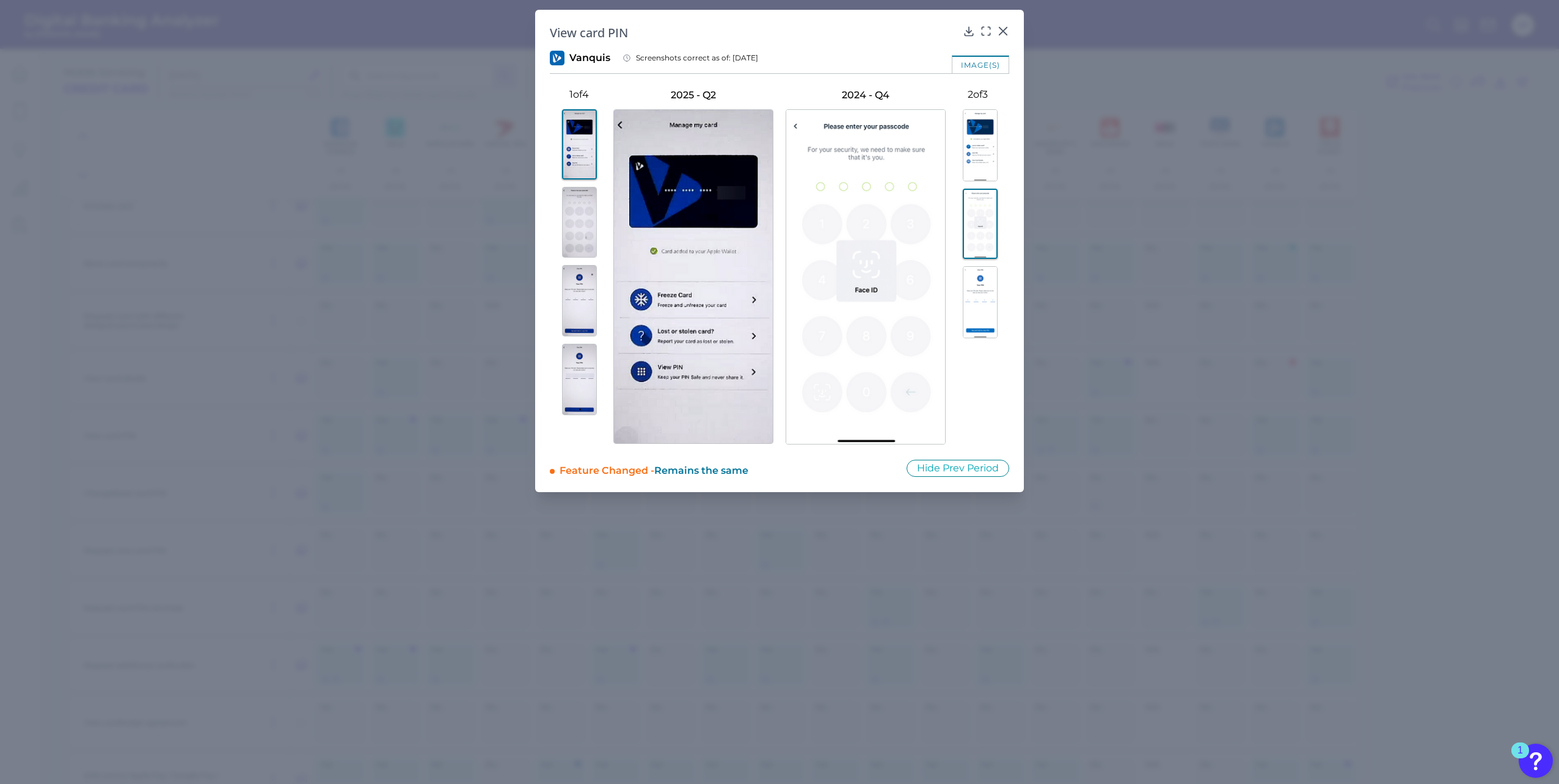
click at [985, 156] on img at bounding box center [980, 145] width 35 height 72
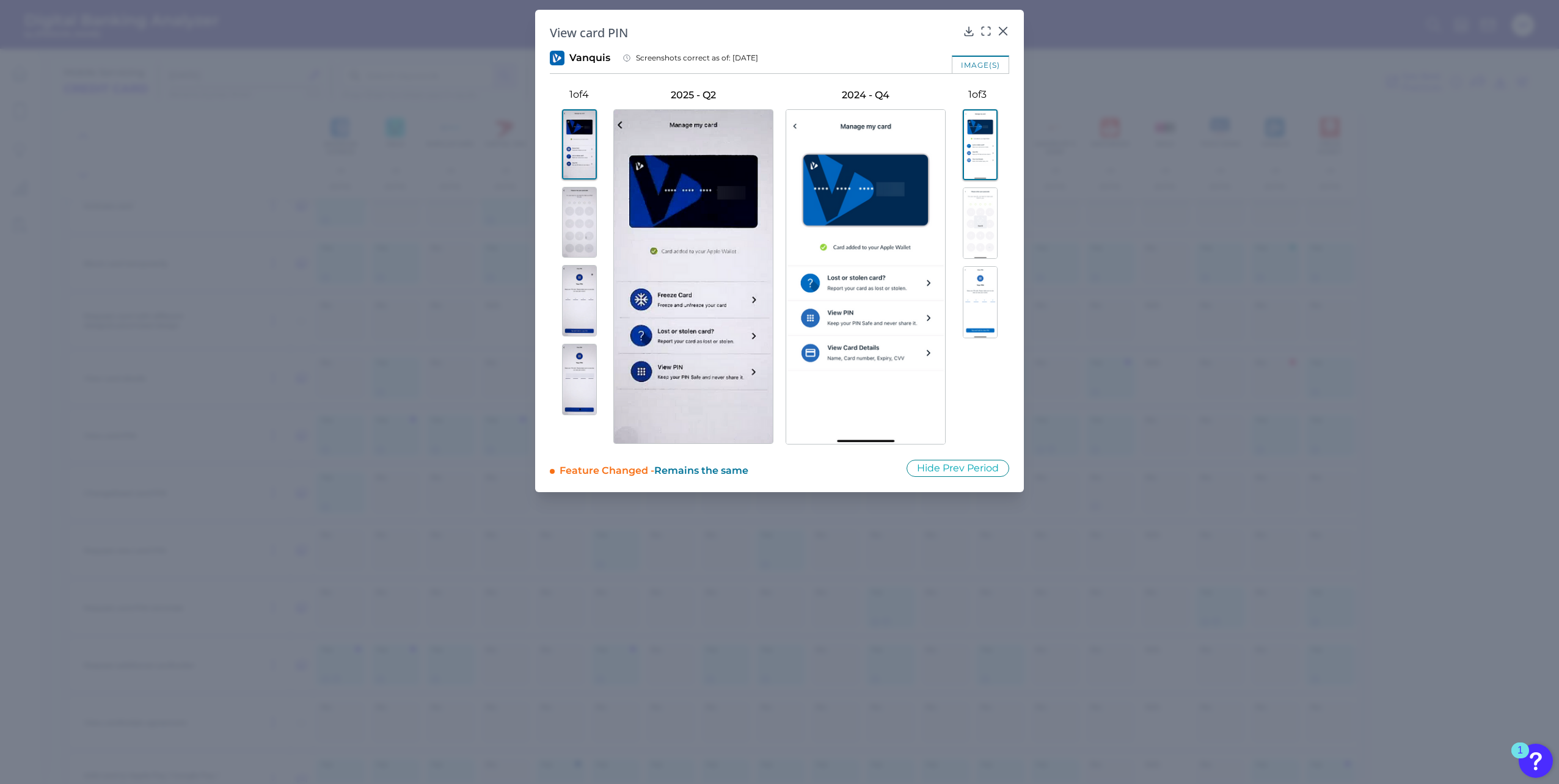
click at [991, 226] on img at bounding box center [980, 223] width 35 height 72
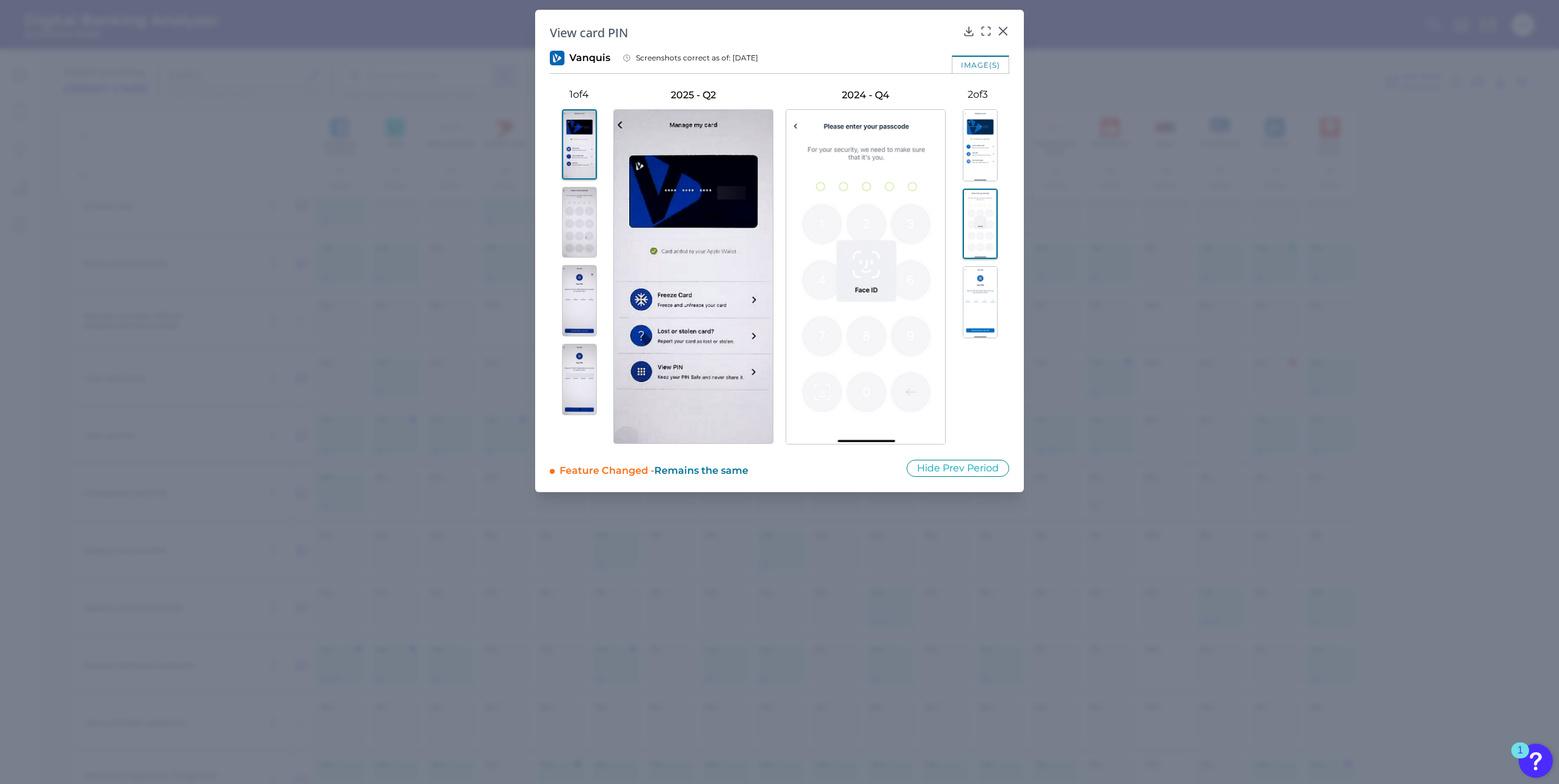
click at [985, 297] on img at bounding box center [980, 302] width 35 height 72
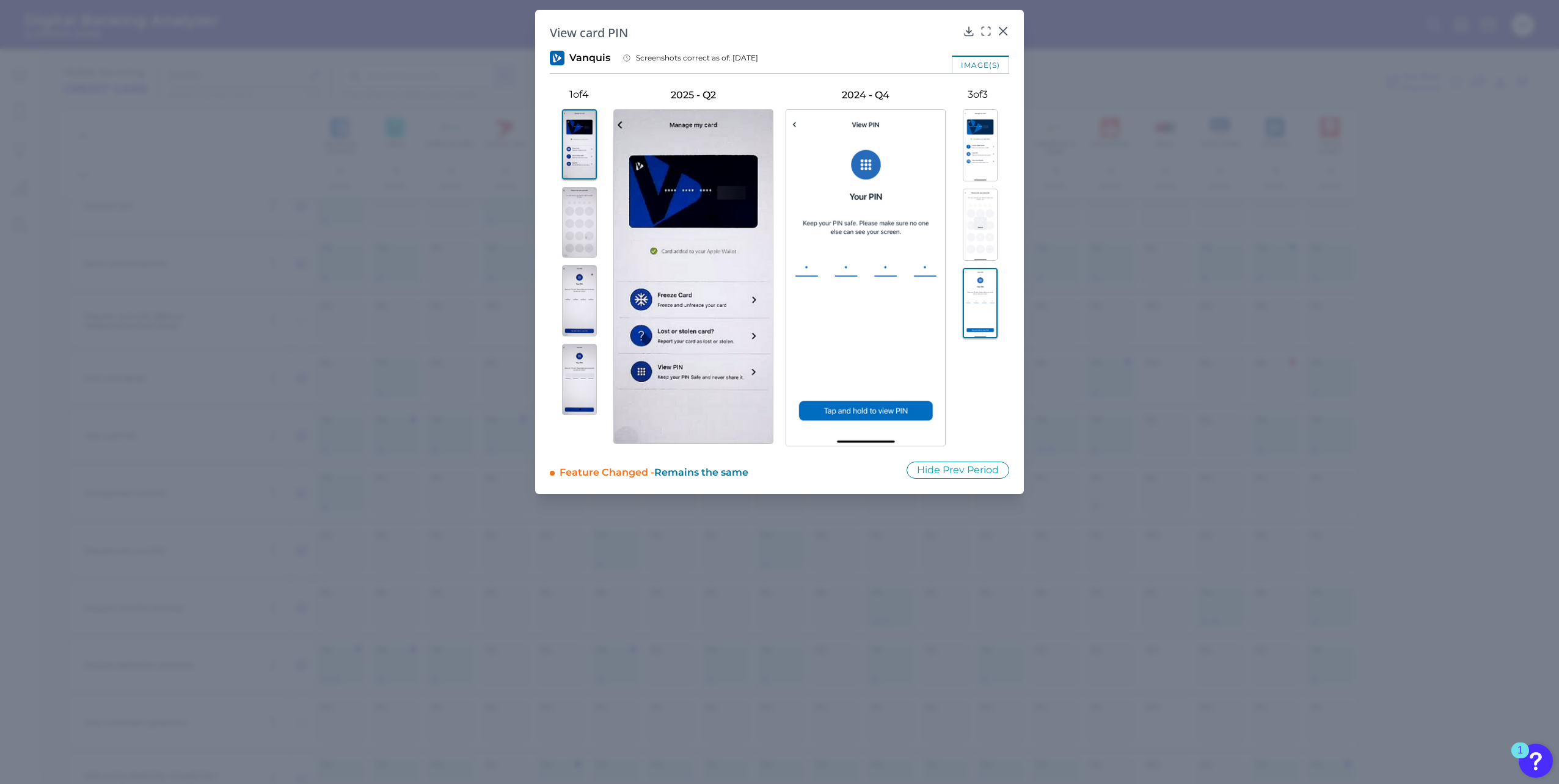
click at [979, 234] on img at bounding box center [980, 224] width 35 height 72
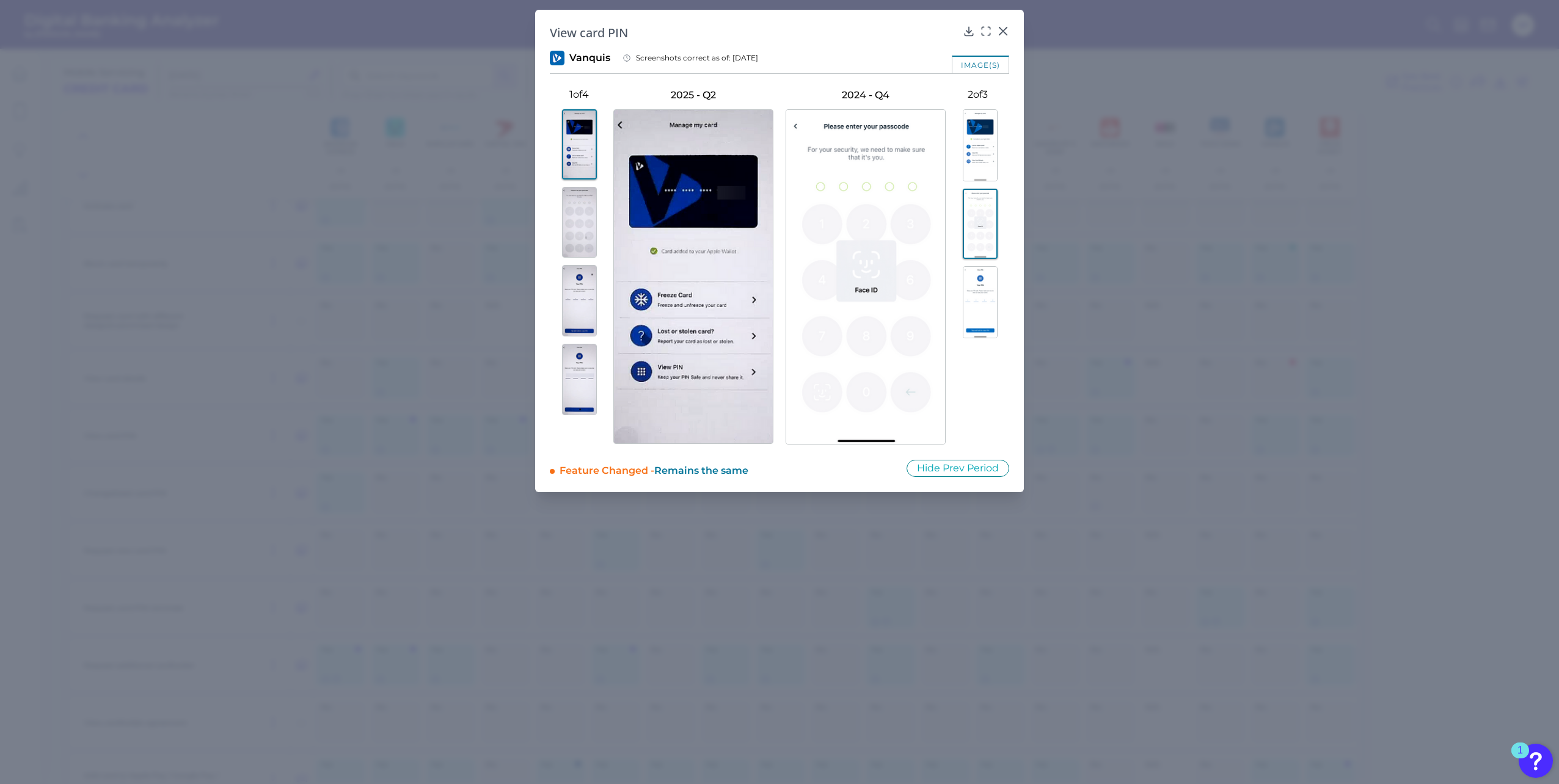
drag, startPoint x: 980, startPoint y: 149, endPoint x: 988, endPoint y: 97, distance: 52.6
click at [980, 148] on img at bounding box center [980, 145] width 35 height 72
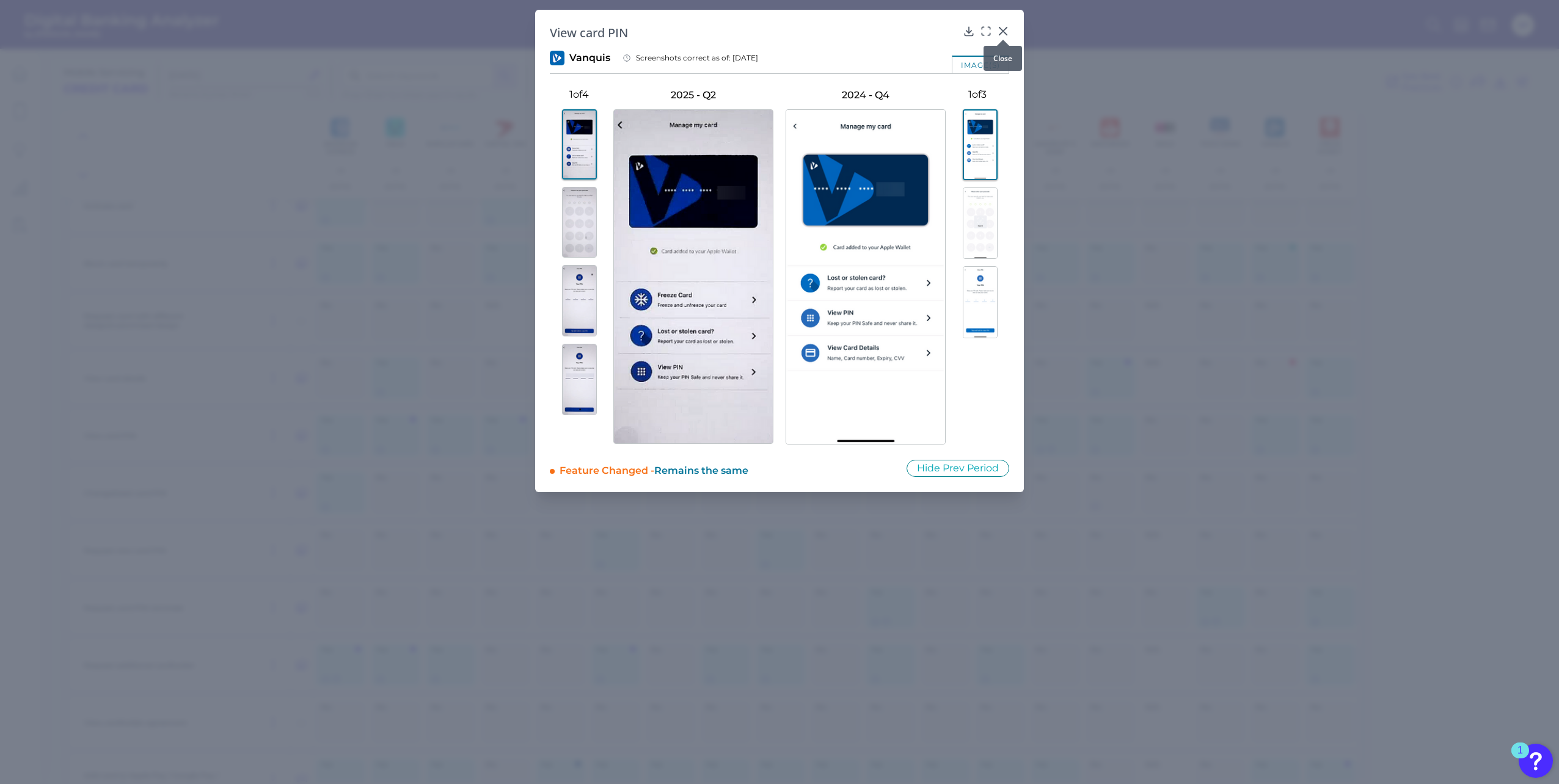
click at [1003, 32] on icon at bounding box center [1003, 31] width 12 height 12
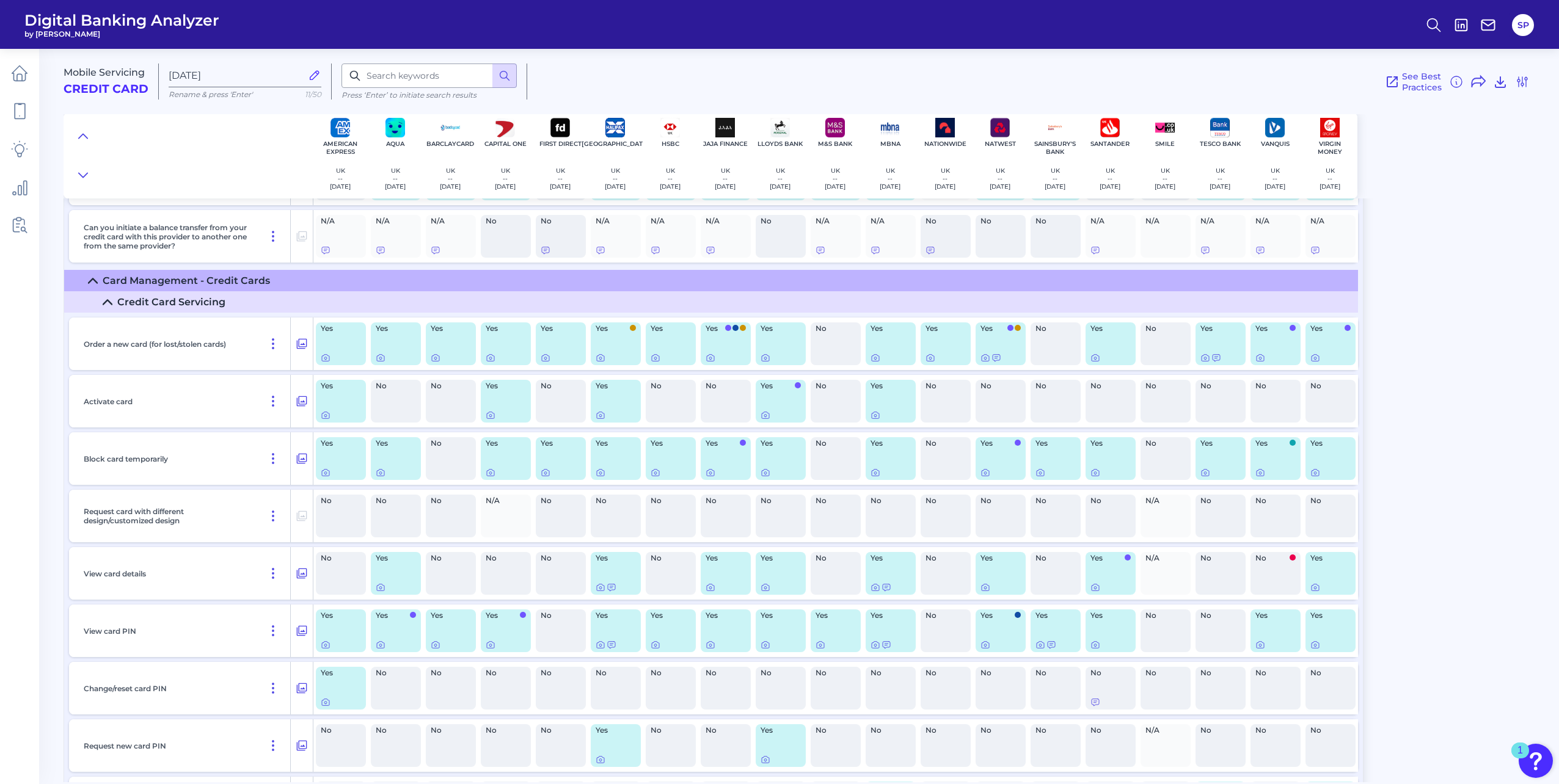
scroll to position [6779, 0]
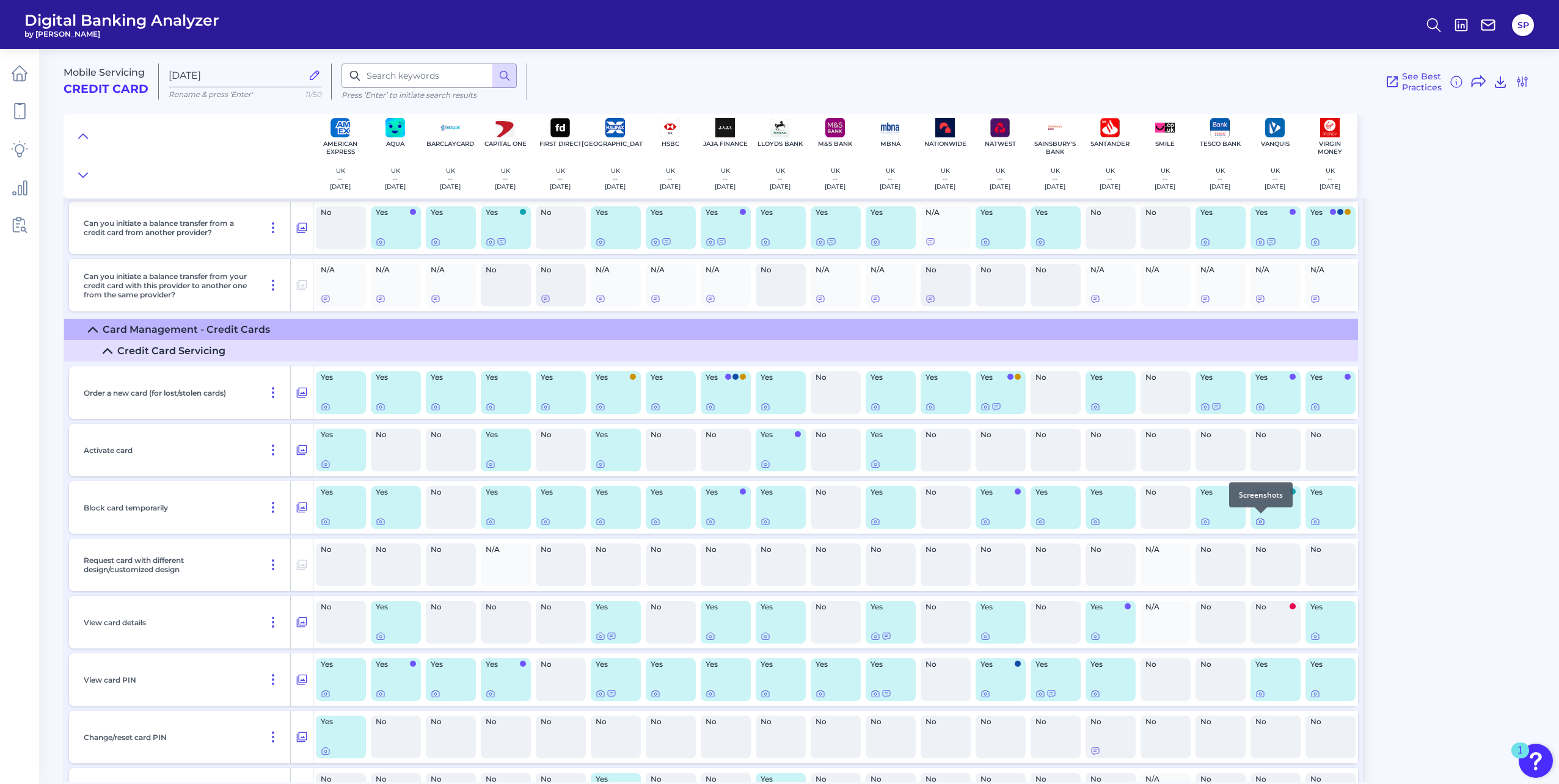
click at [1262, 519] on div at bounding box center [1260, 513] width 12 height 12
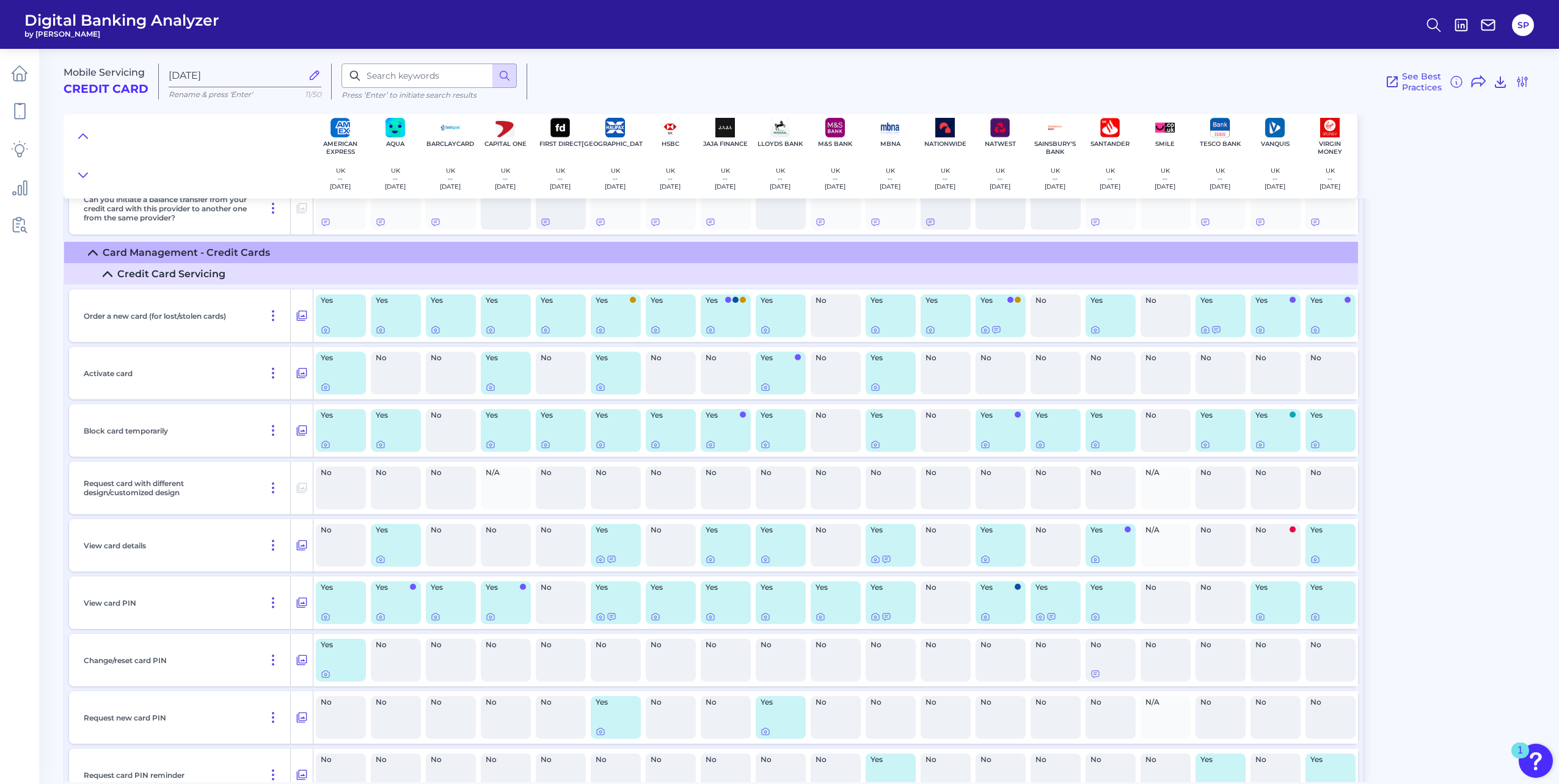
scroll to position [6840, 0]
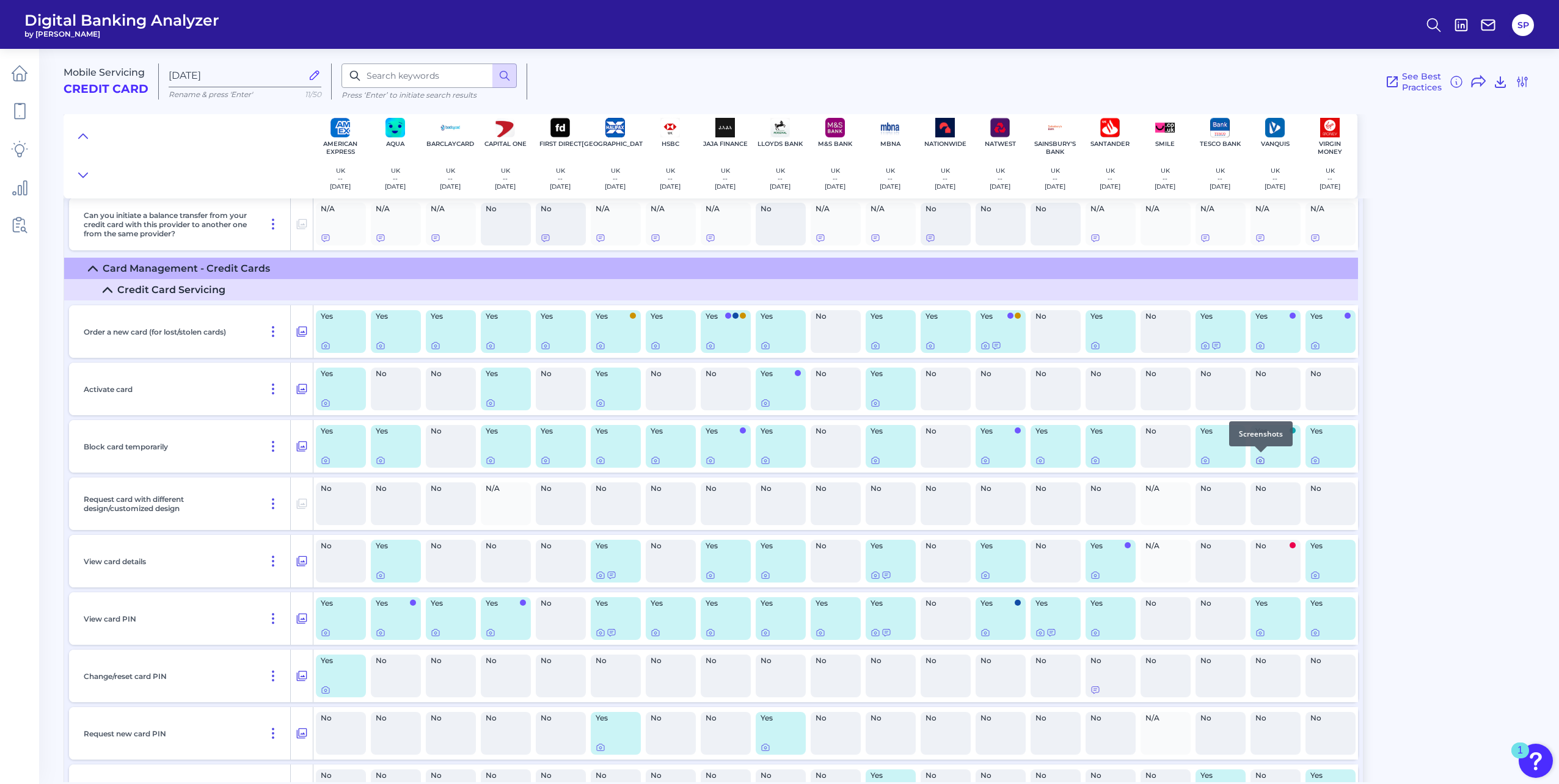
click at [1263, 462] on icon at bounding box center [1260, 461] width 10 height 10
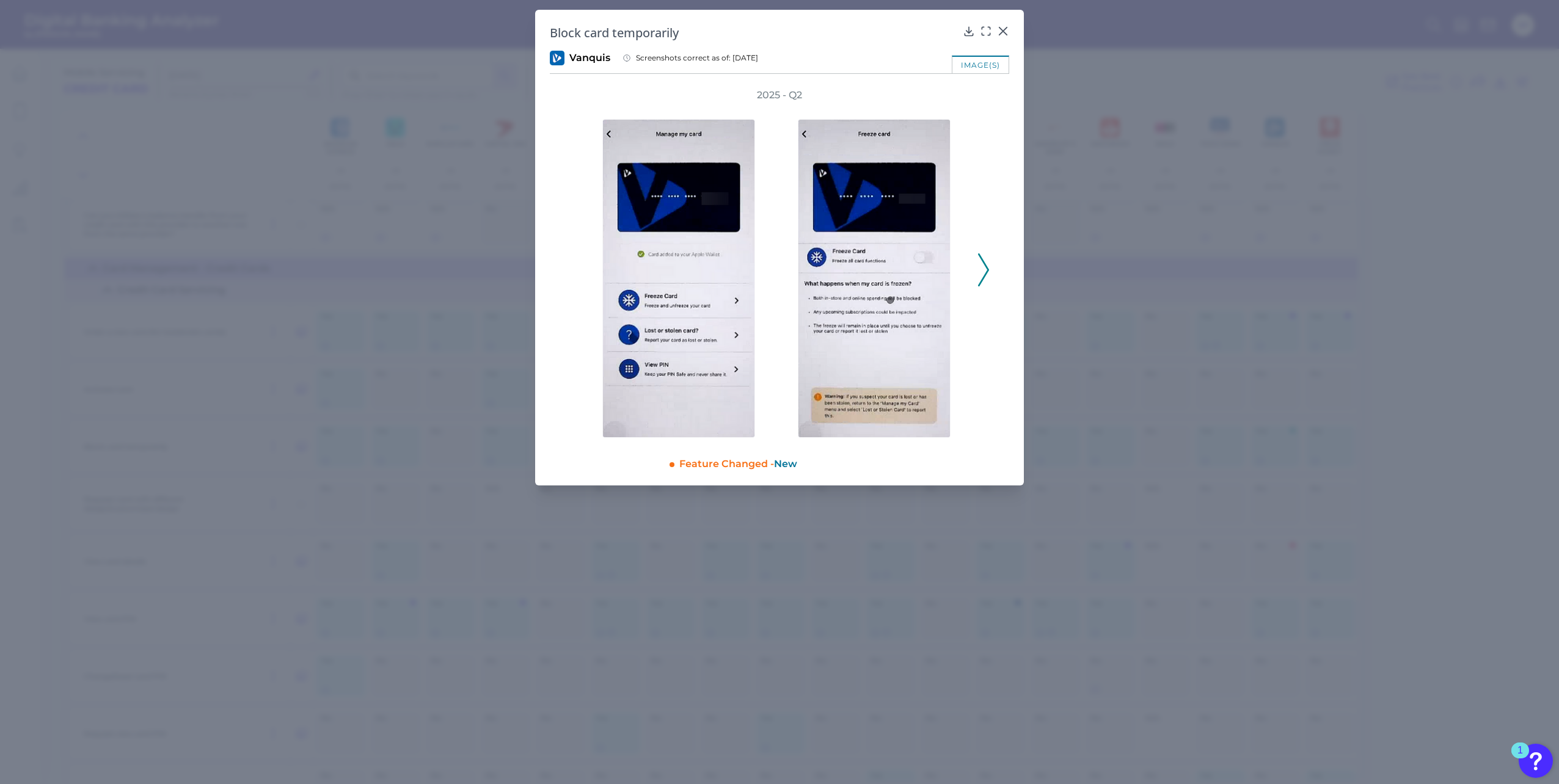
click at [984, 262] on polyline at bounding box center [982, 270] width 9 height 31
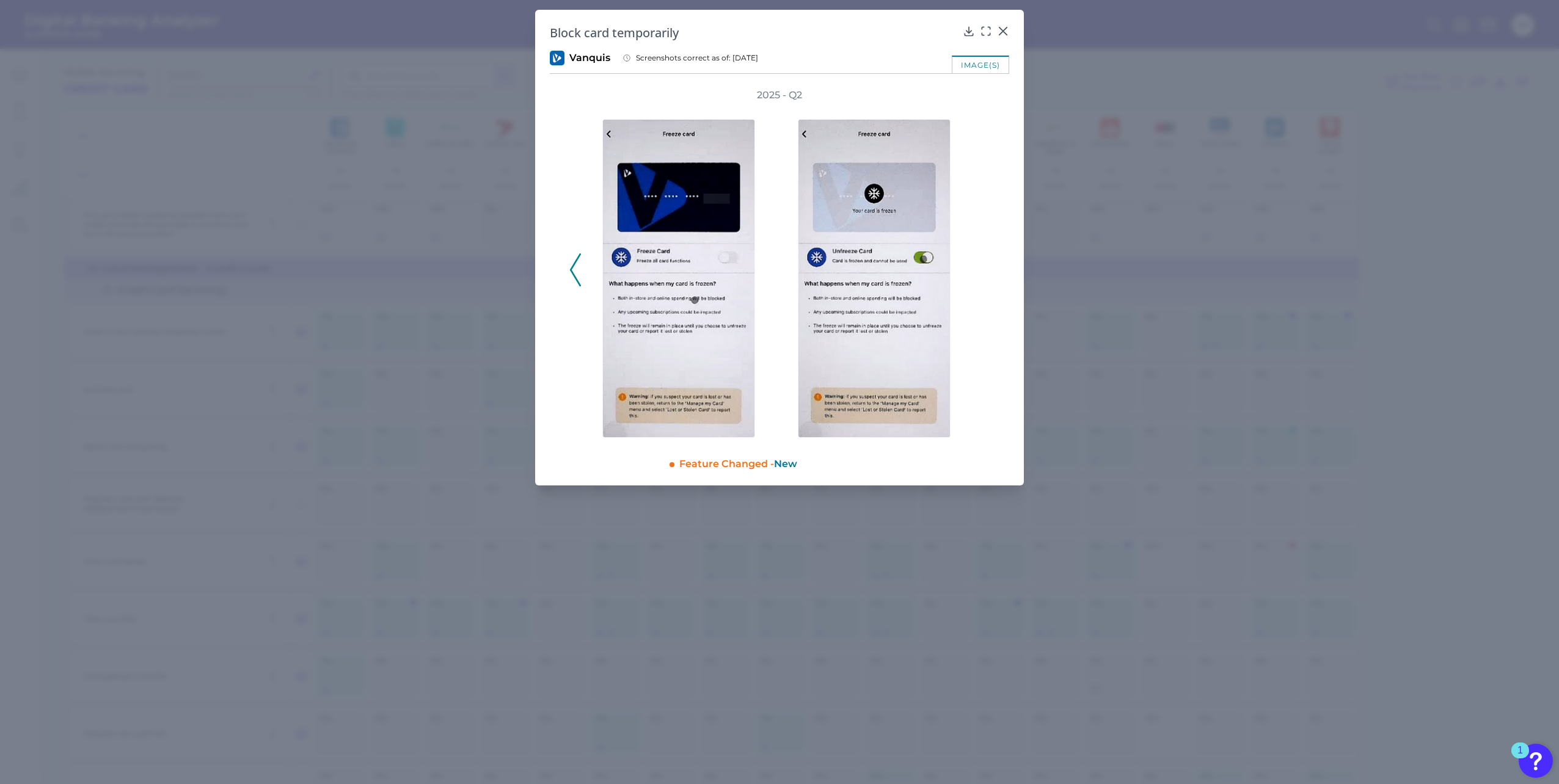
click at [984, 262] on div "2025 - Q2" at bounding box center [779, 263] width 421 height 349
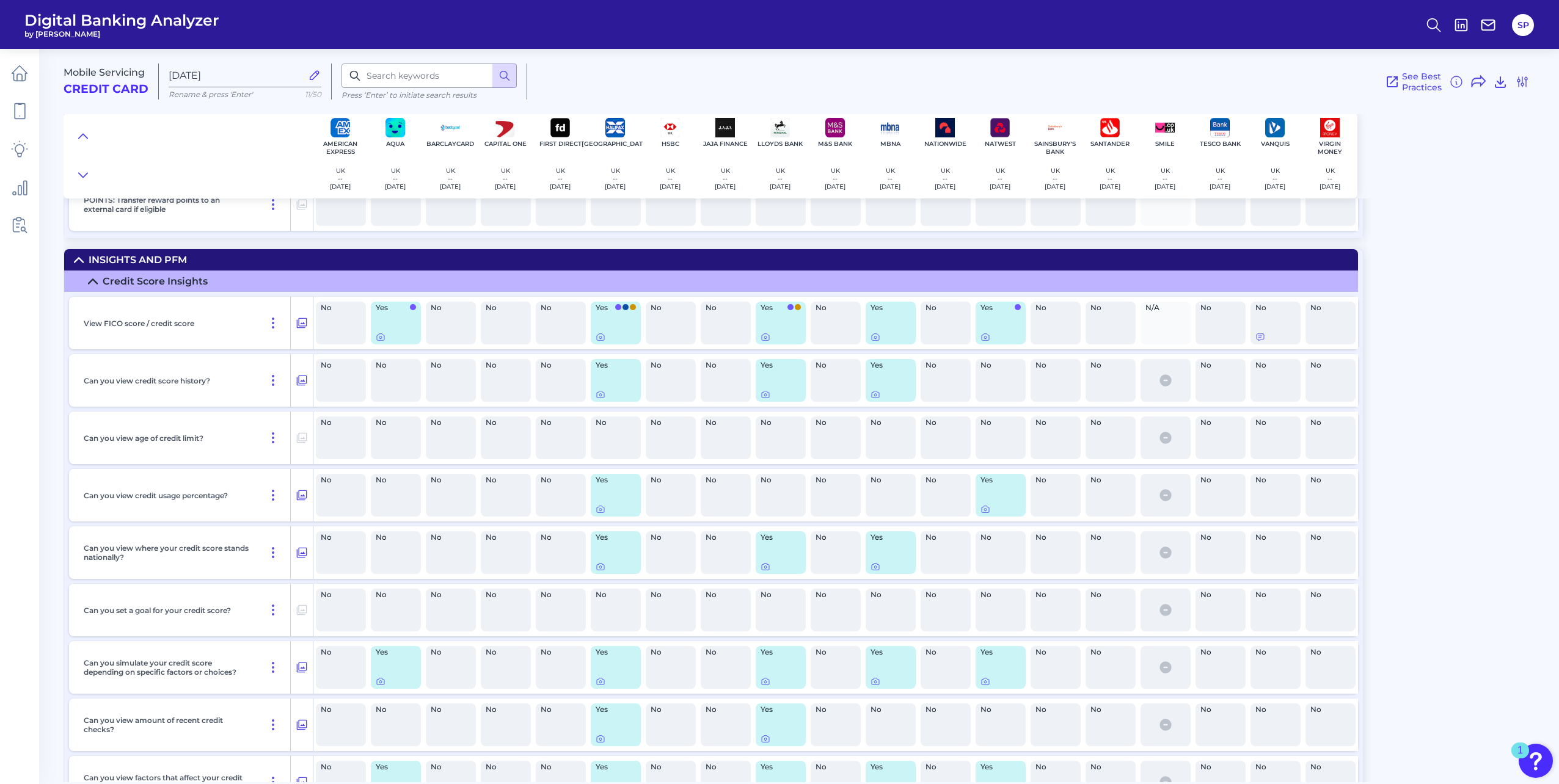
scroll to position [13742, 0]
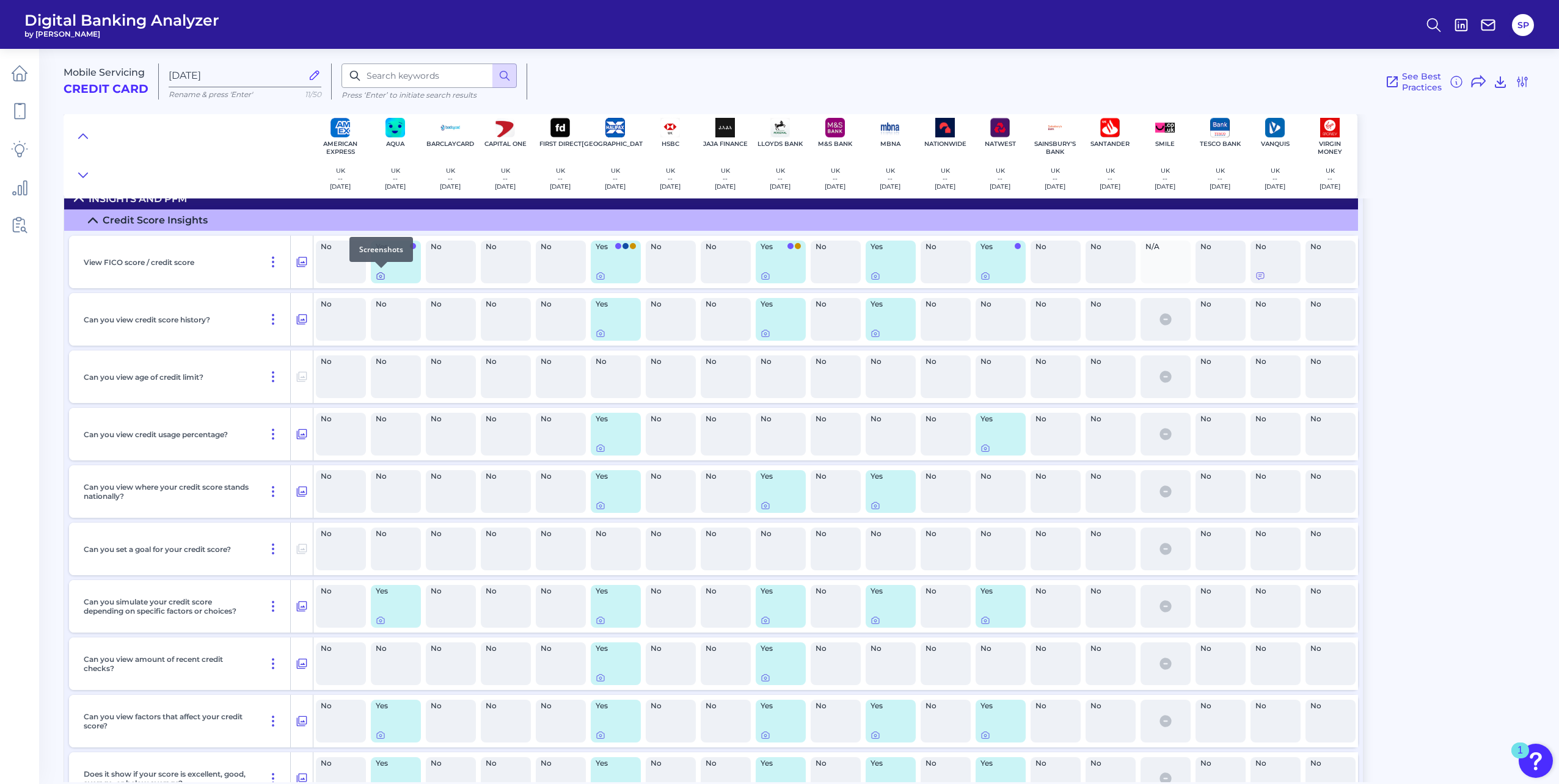
click at [381, 276] on icon at bounding box center [381, 276] width 10 height 10
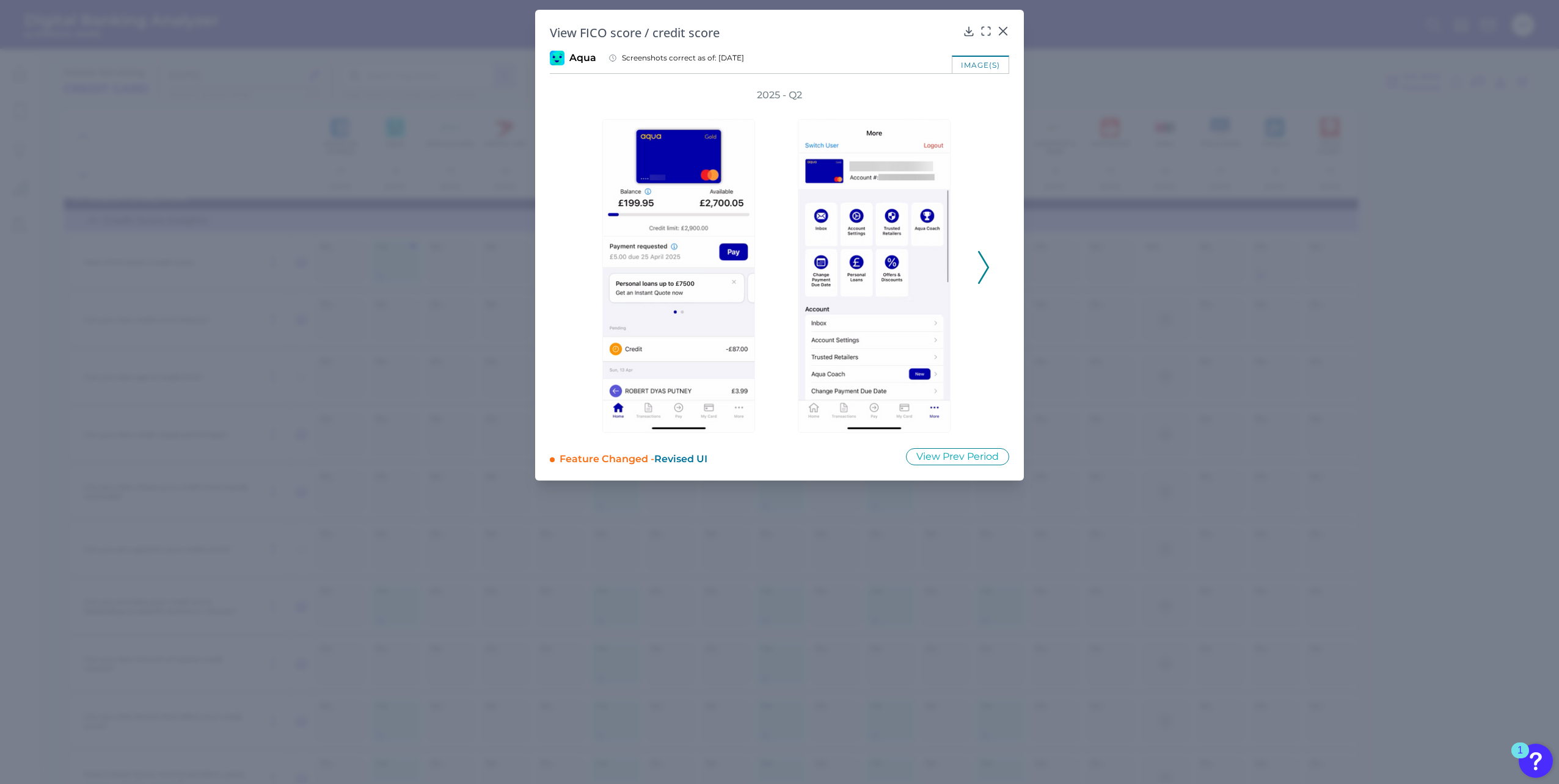
click at [983, 264] on icon at bounding box center [983, 268] width 11 height 33
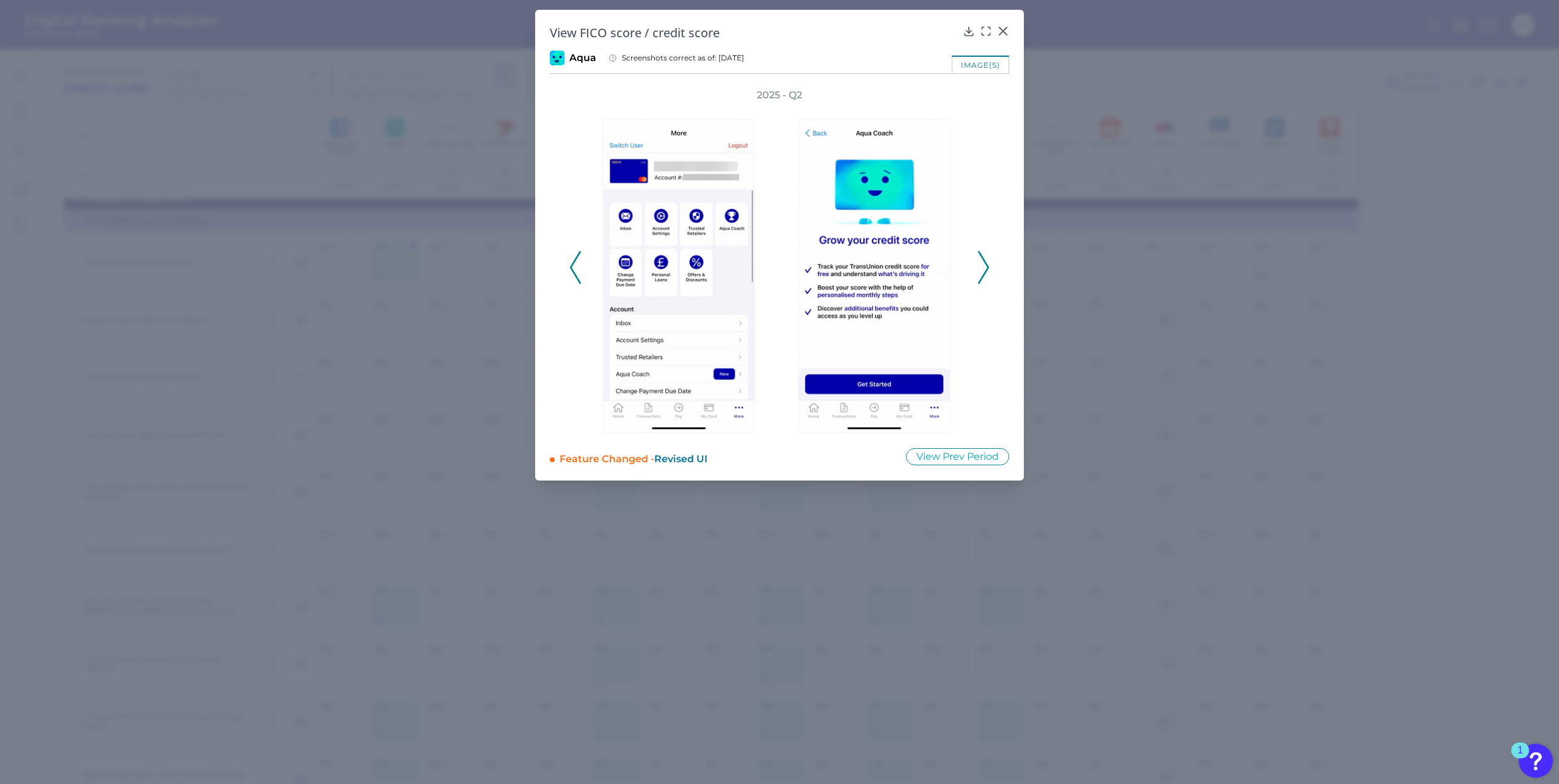
click at [983, 264] on icon at bounding box center [983, 268] width 11 height 33
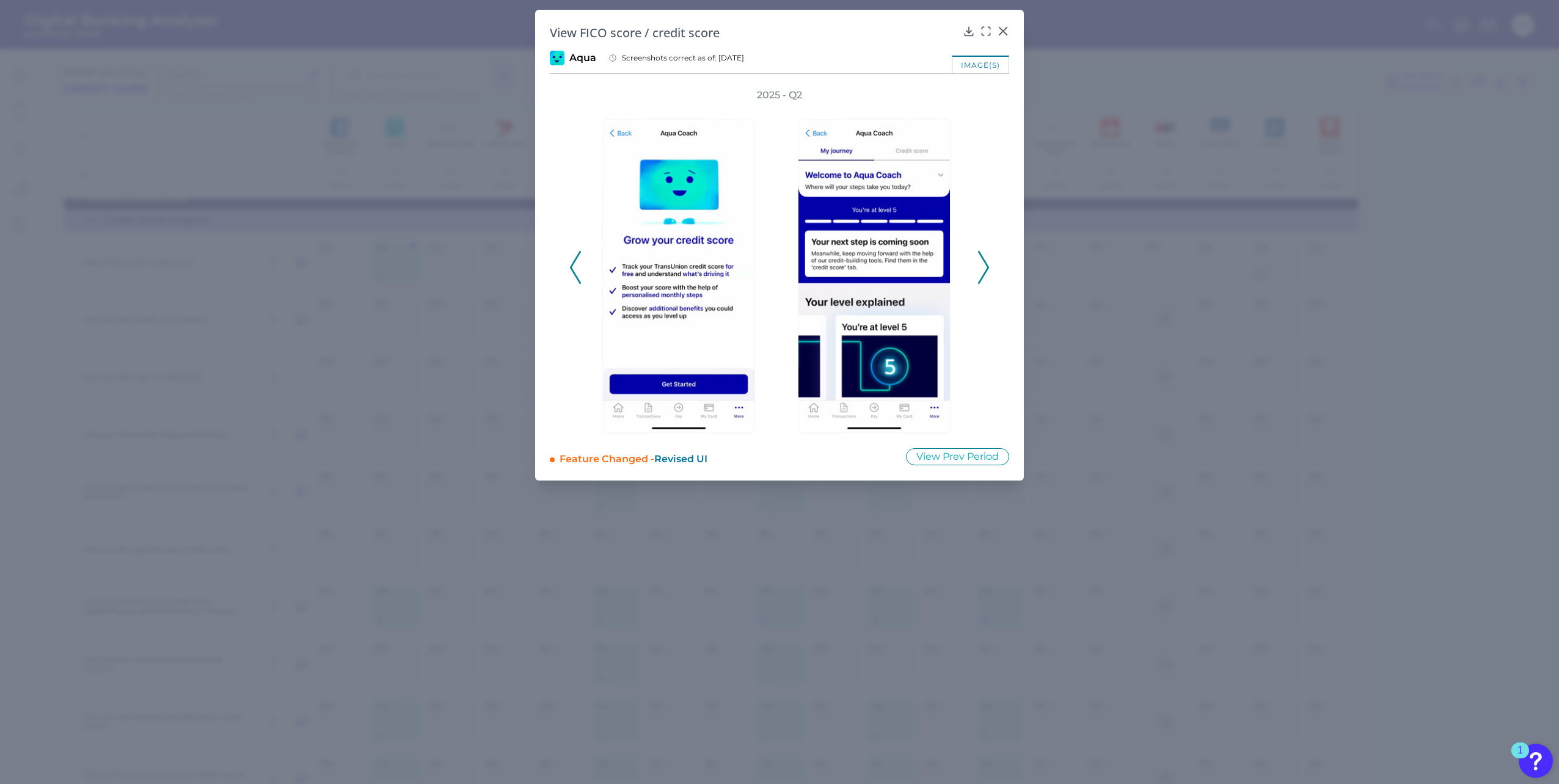
click at [983, 264] on icon at bounding box center [983, 268] width 11 height 33
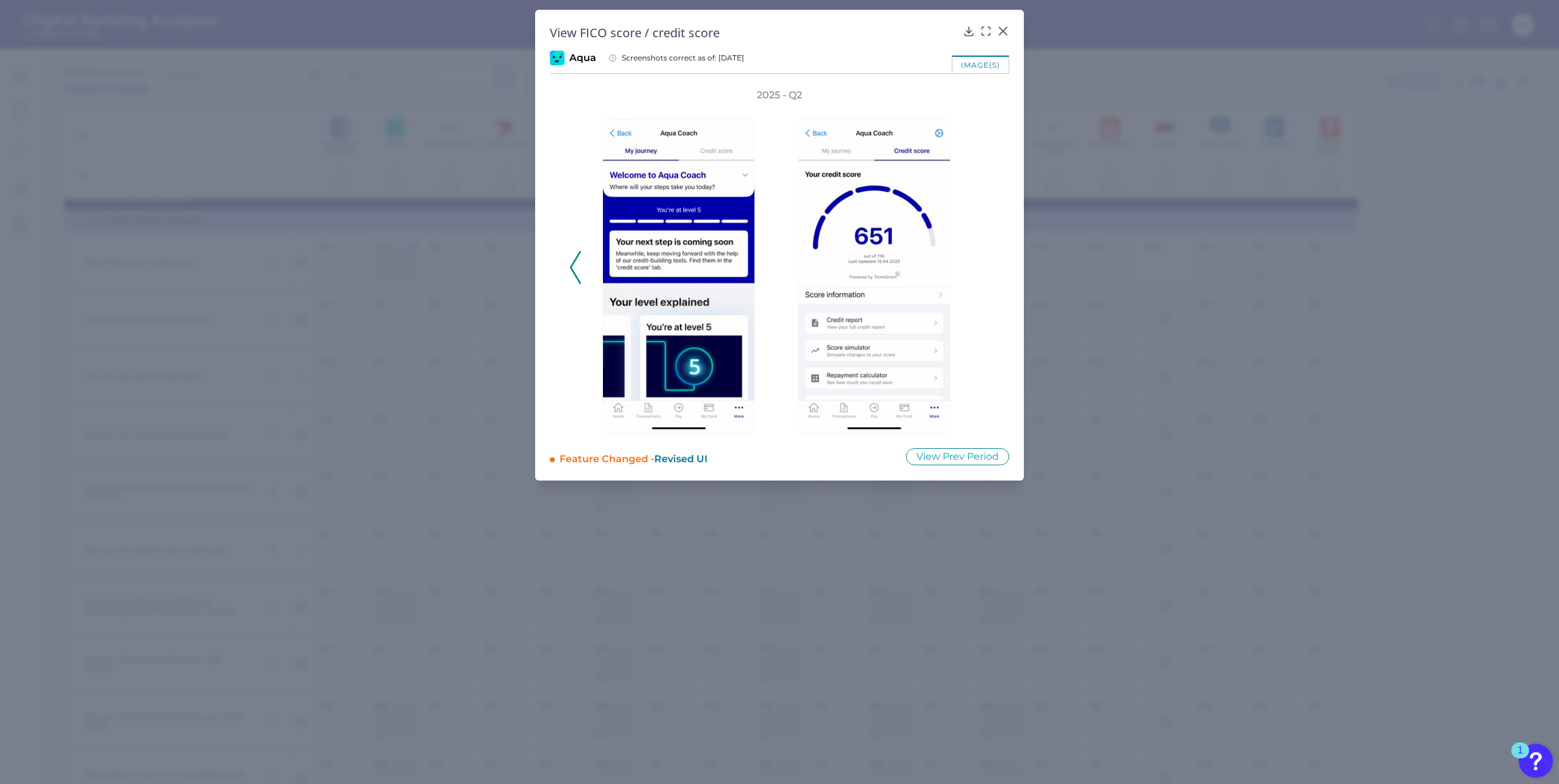
click at [982, 264] on div "2025 - Q2" at bounding box center [779, 260] width 421 height 344
click at [1001, 29] on icon at bounding box center [1002, 31] width 7 height 7
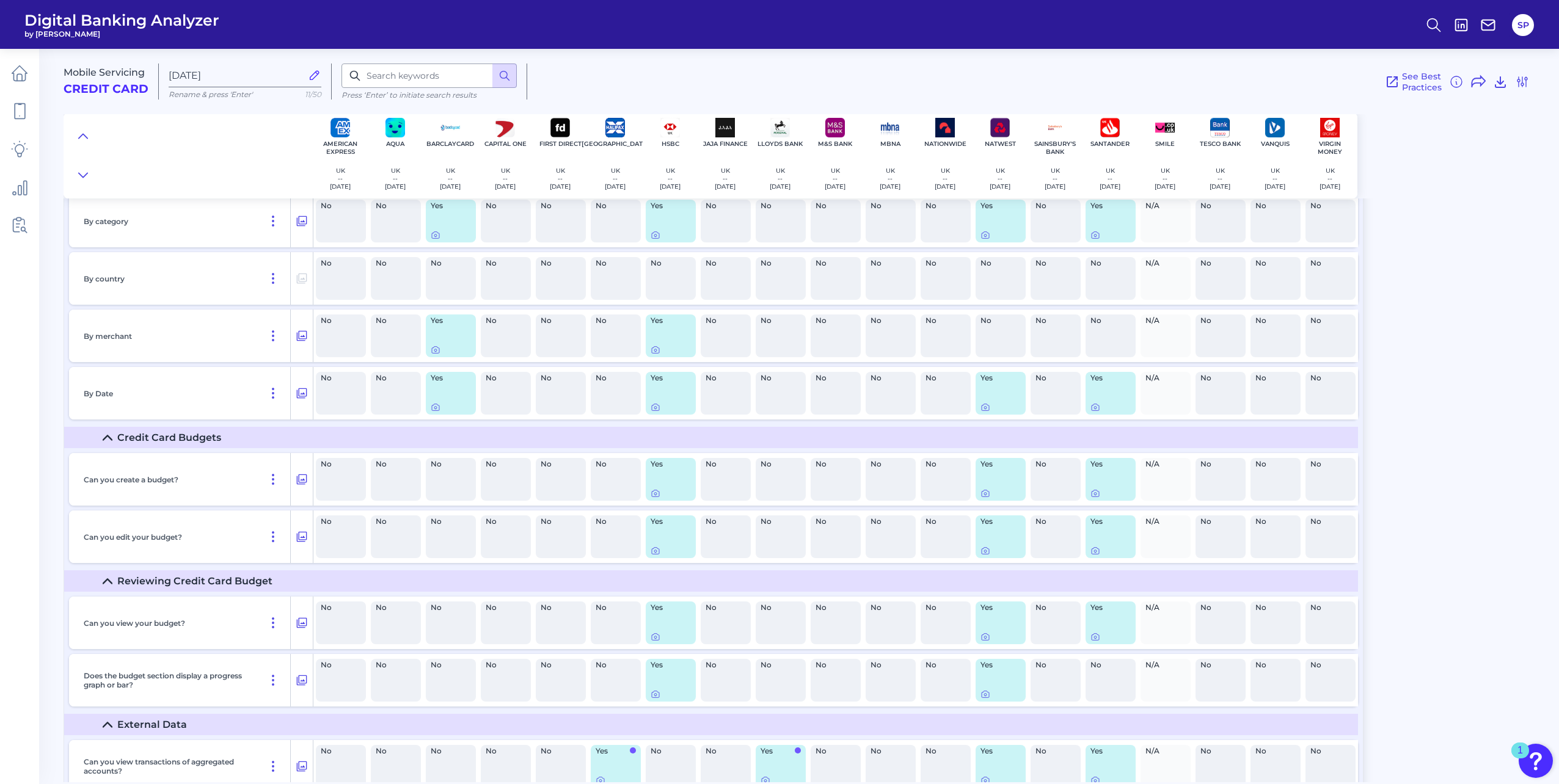
scroll to position [14719, 0]
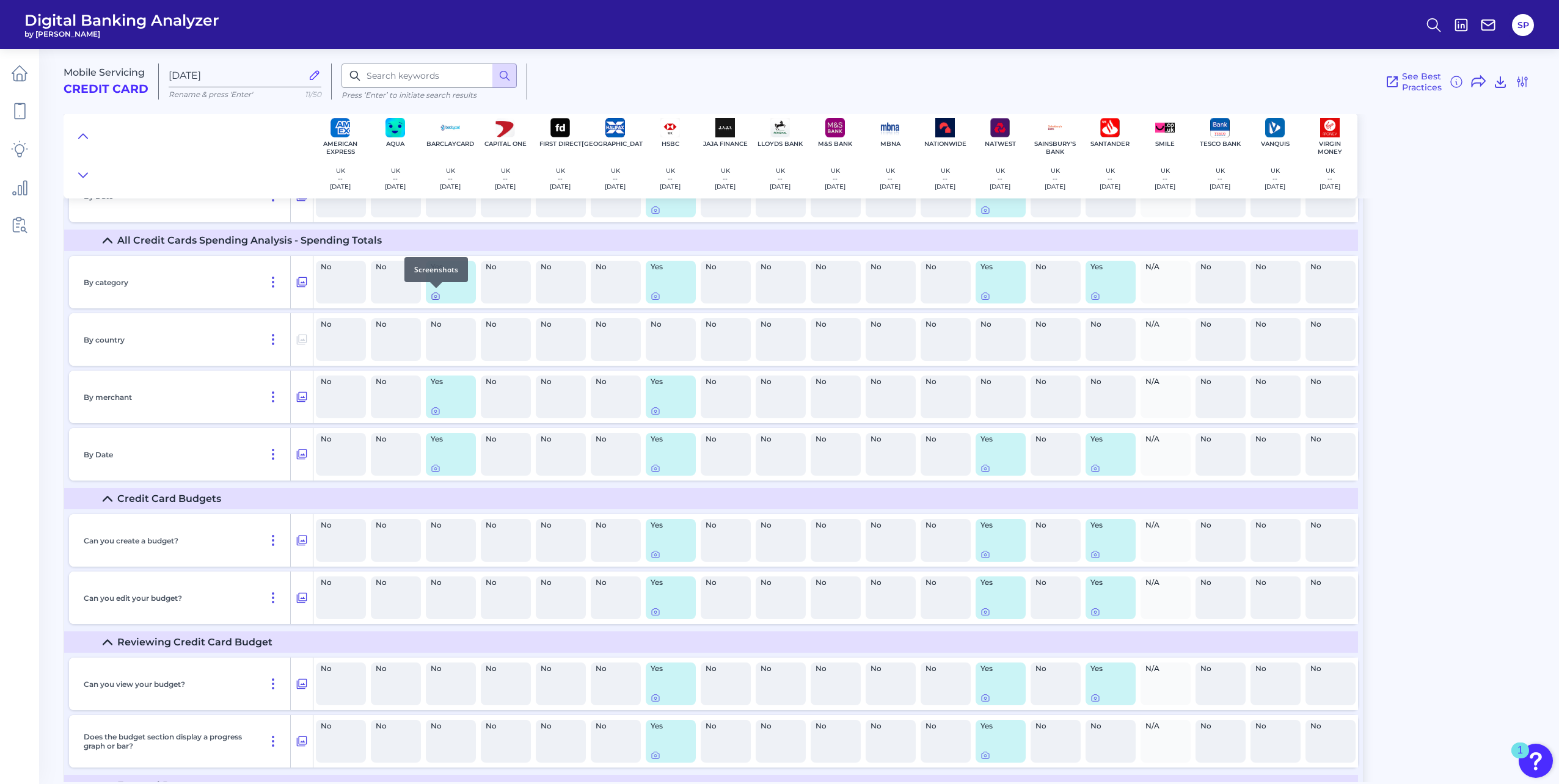
click at [440, 294] on icon at bounding box center [435, 297] width 10 height 10
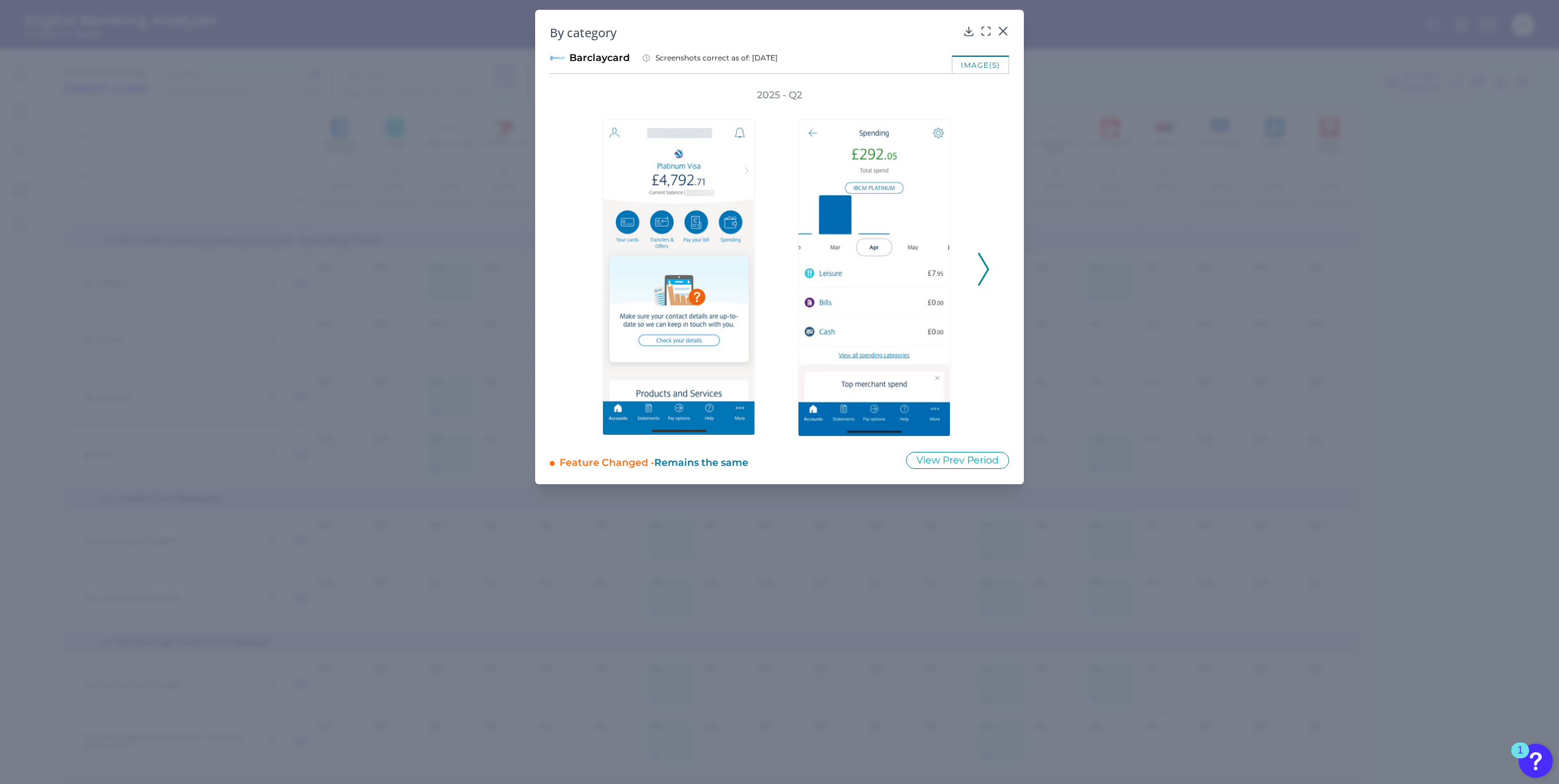
click at [992, 271] on div "2025 - Q2" at bounding box center [779, 262] width 459 height 348
click at [981, 275] on icon at bounding box center [983, 269] width 11 height 33
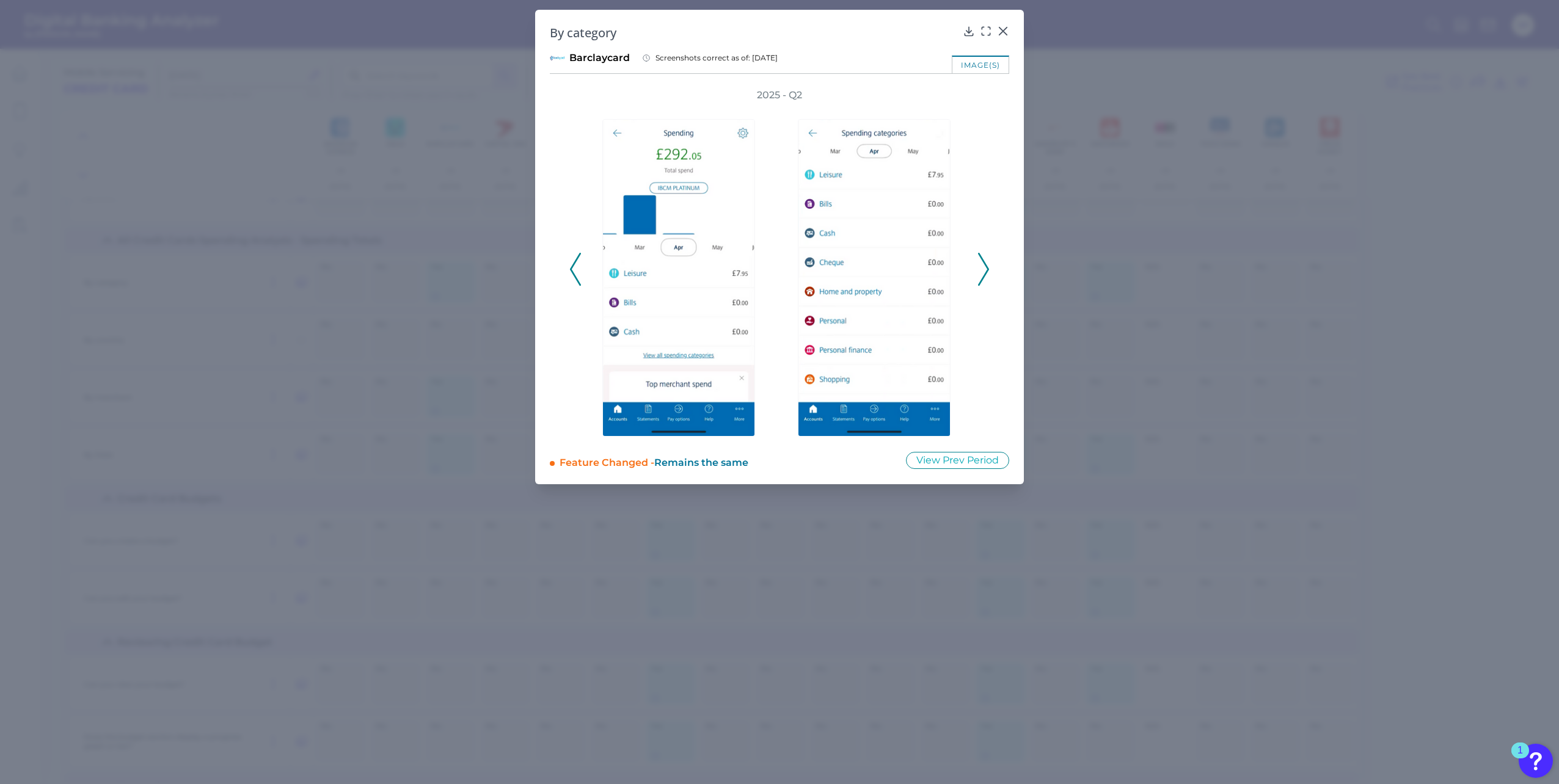
click at [981, 275] on icon at bounding box center [983, 269] width 11 height 33
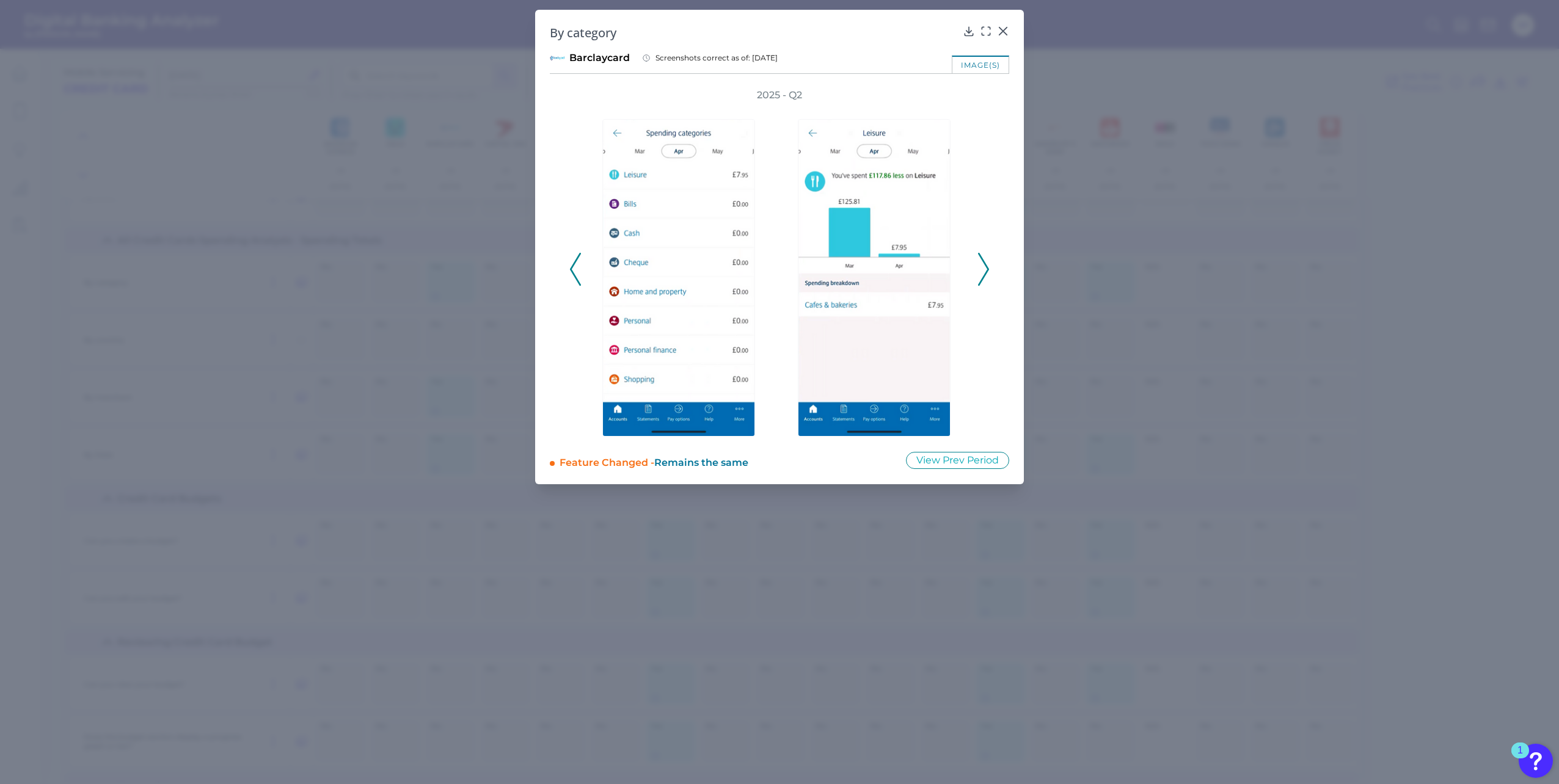
click at [978, 273] on icon at bounding box center [983, 269] width 11 height 33
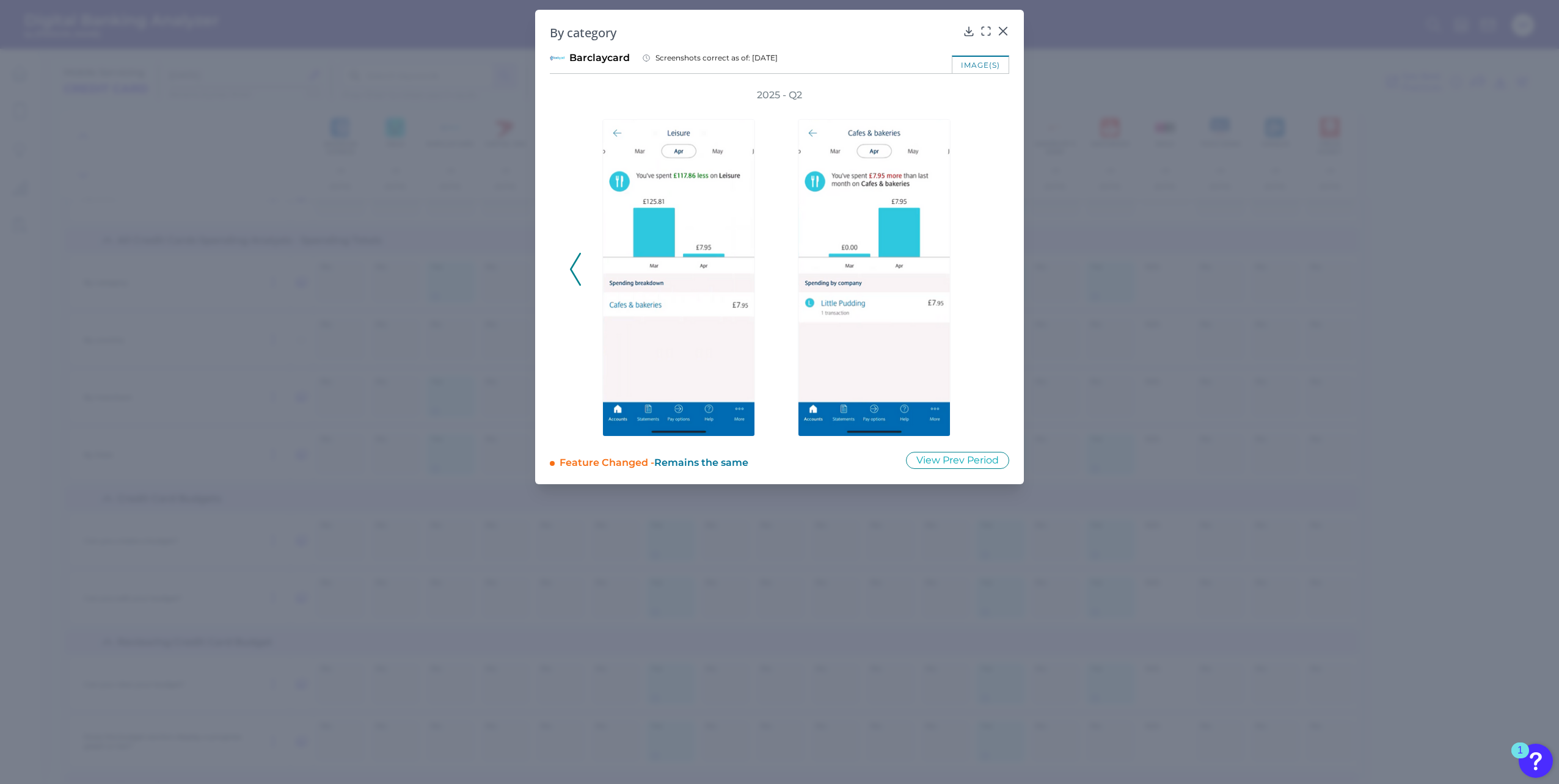
click at [978, 271] on div "2025 - Q2" at bounding box center [779, 262] width 421 height 348
click at [580, 259] on icon at bounding box center [575, 269] width 11 height 33
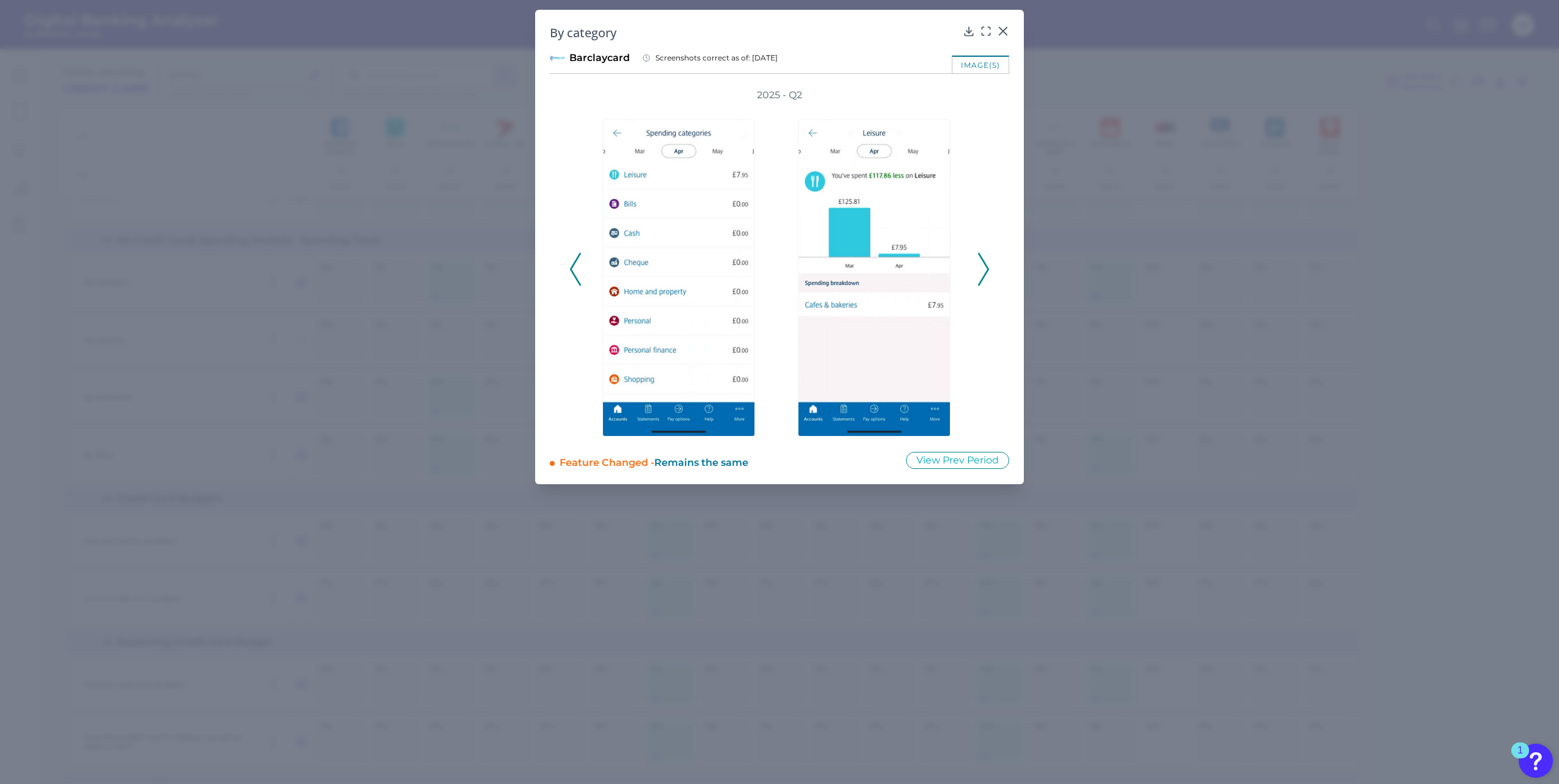
click at [580, 259] on icon at bounding box center [575, 269] width 11 height 33
click at [1006, 23] on div "By category Barclaycard Screenshots correct as of: 2025-04-16 image(s) 2025 - Q…" at bounding box center [779, 247] width 488 height 474
click at [1006, 31] on icon at bounding box center [1003, 31] width 12 height 12
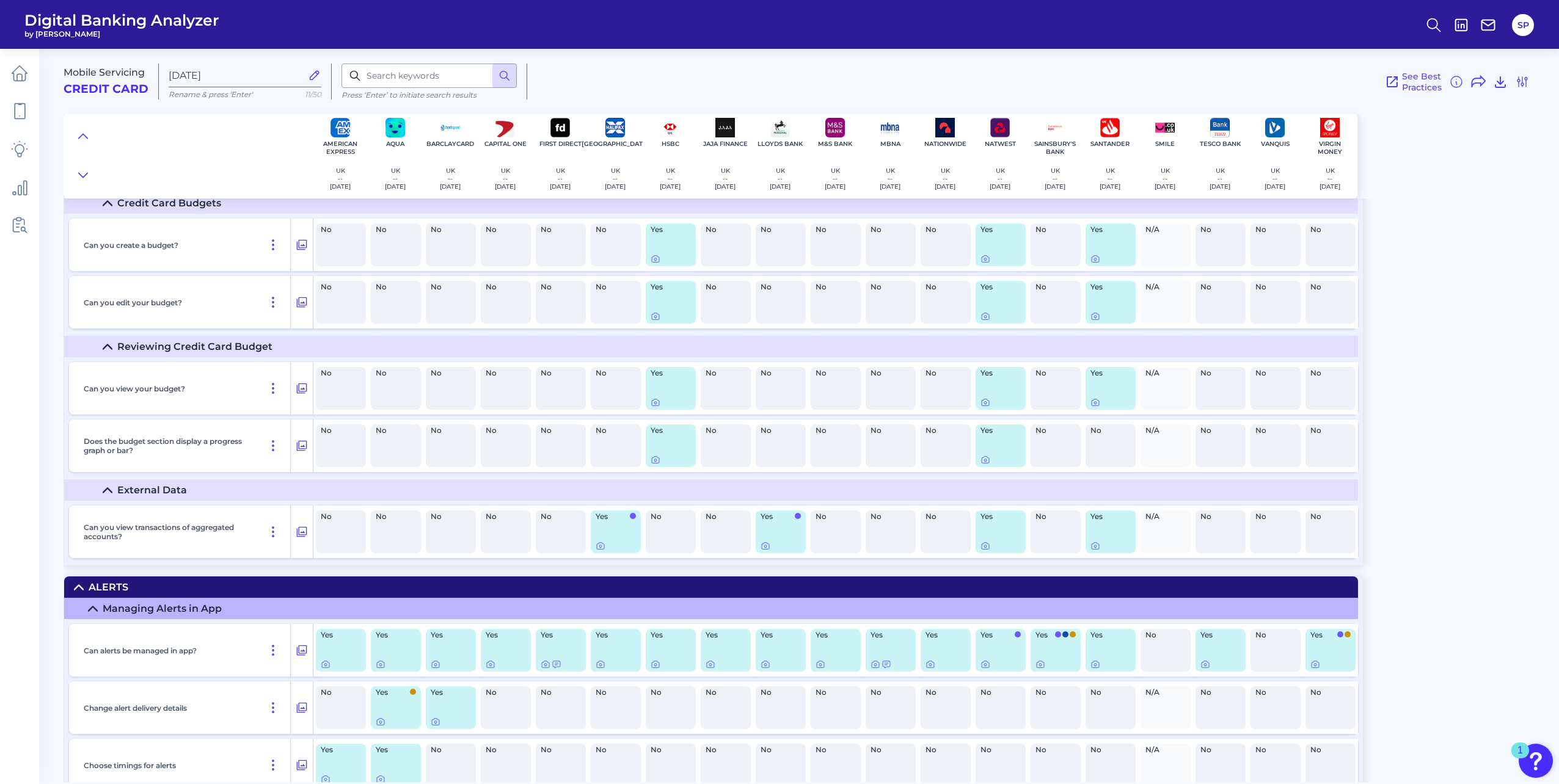
scroll to position [15085, 0]
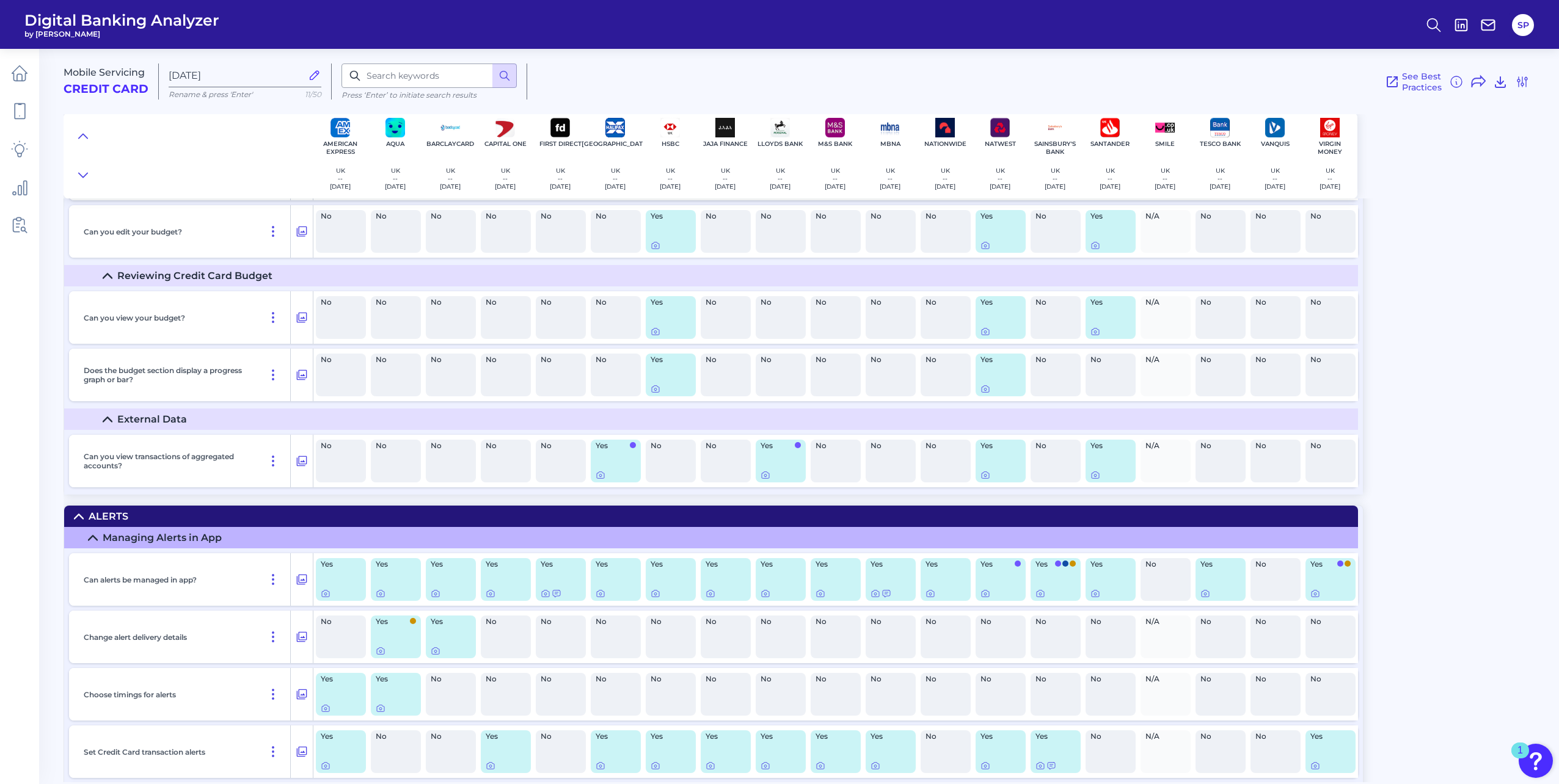
click at [1264, 579] on div "No" at bounding box center [1275, 580] width 50 height 43
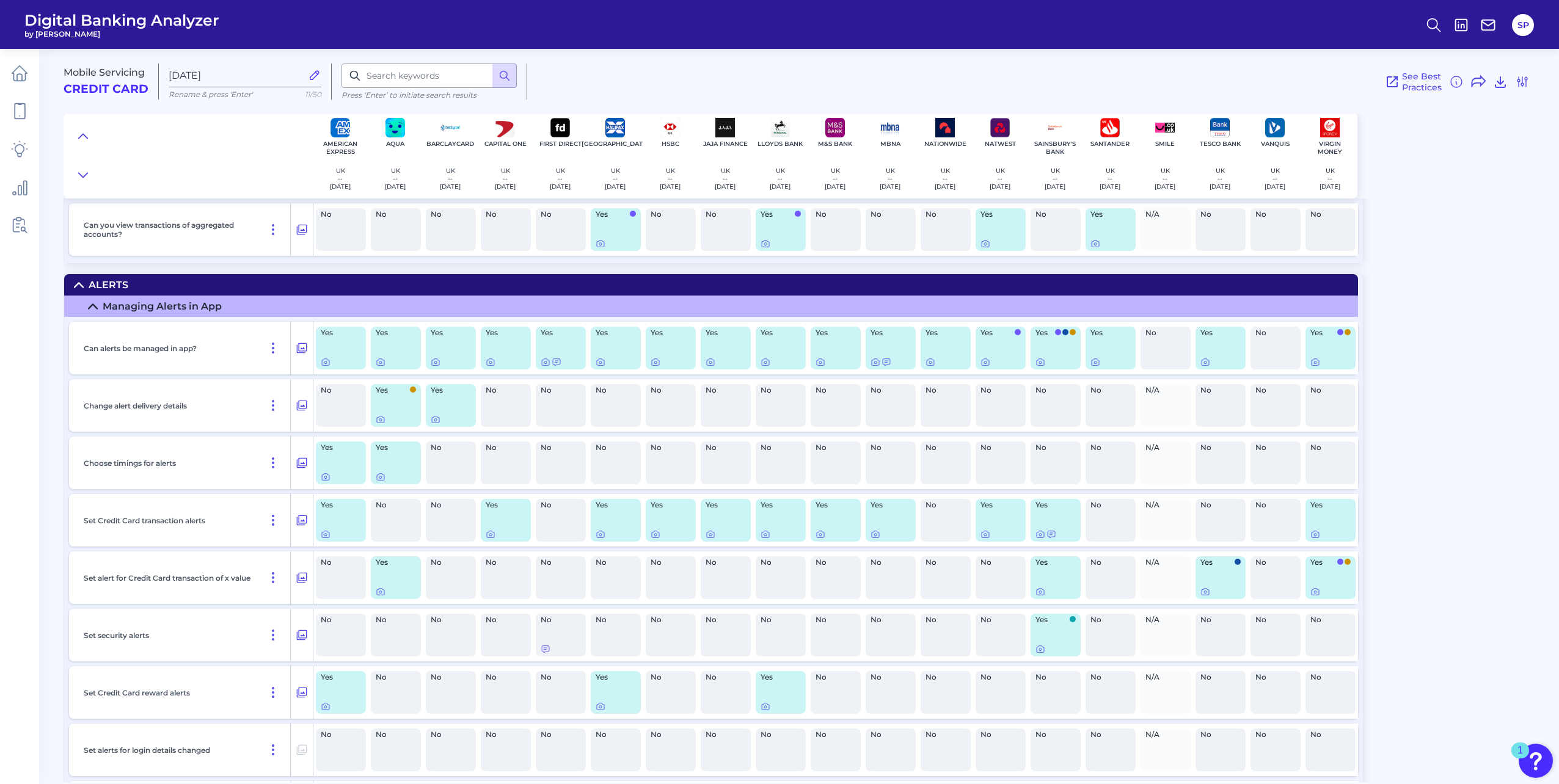
scroll to position [15330, 0]
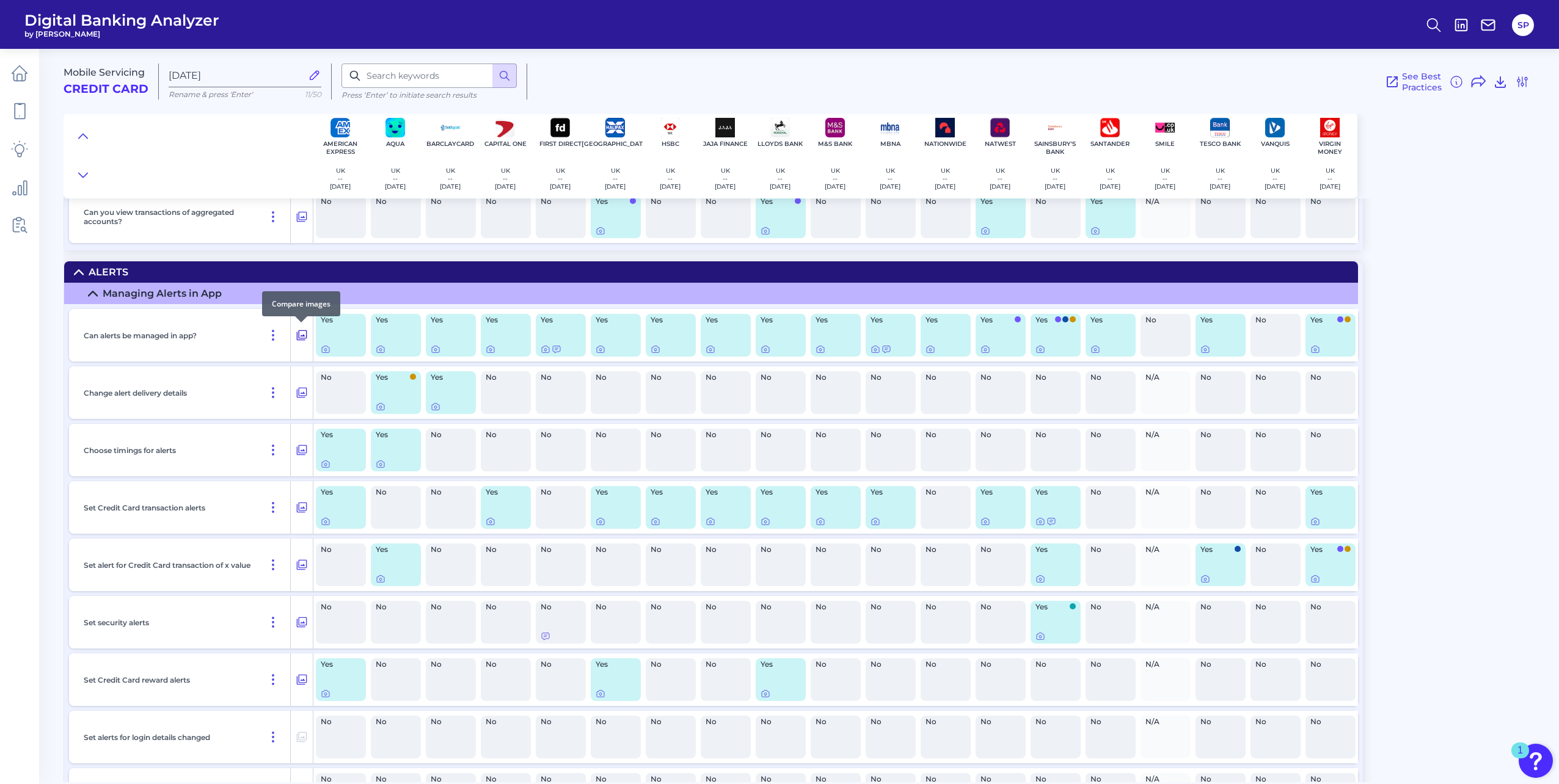
click at [309, 331] on button at bounding box center [302, 335] width 22 height 20
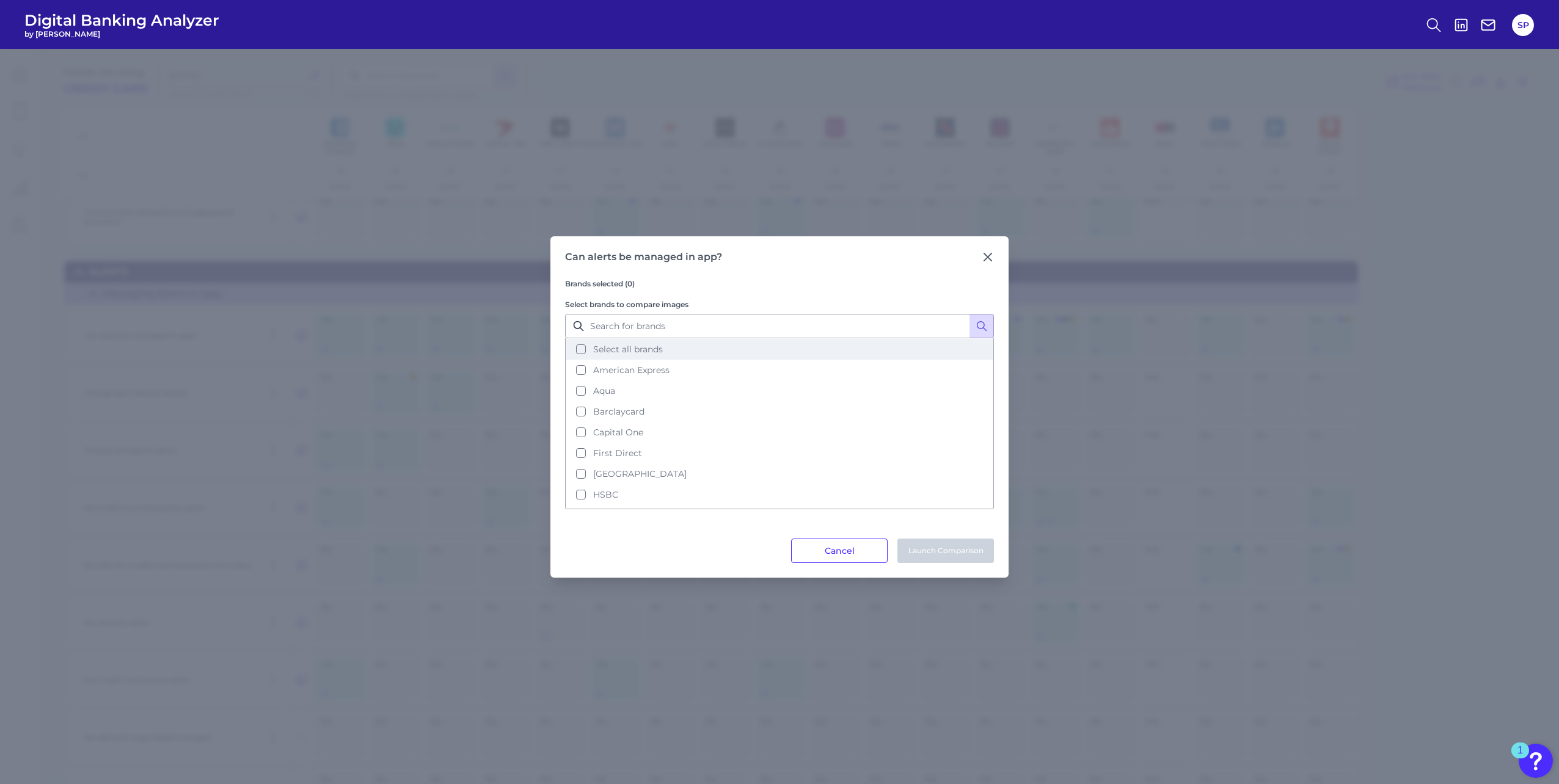
click at [744, 349] on button "Select all brands" at bounding box center [779, 349] width 426 height 21
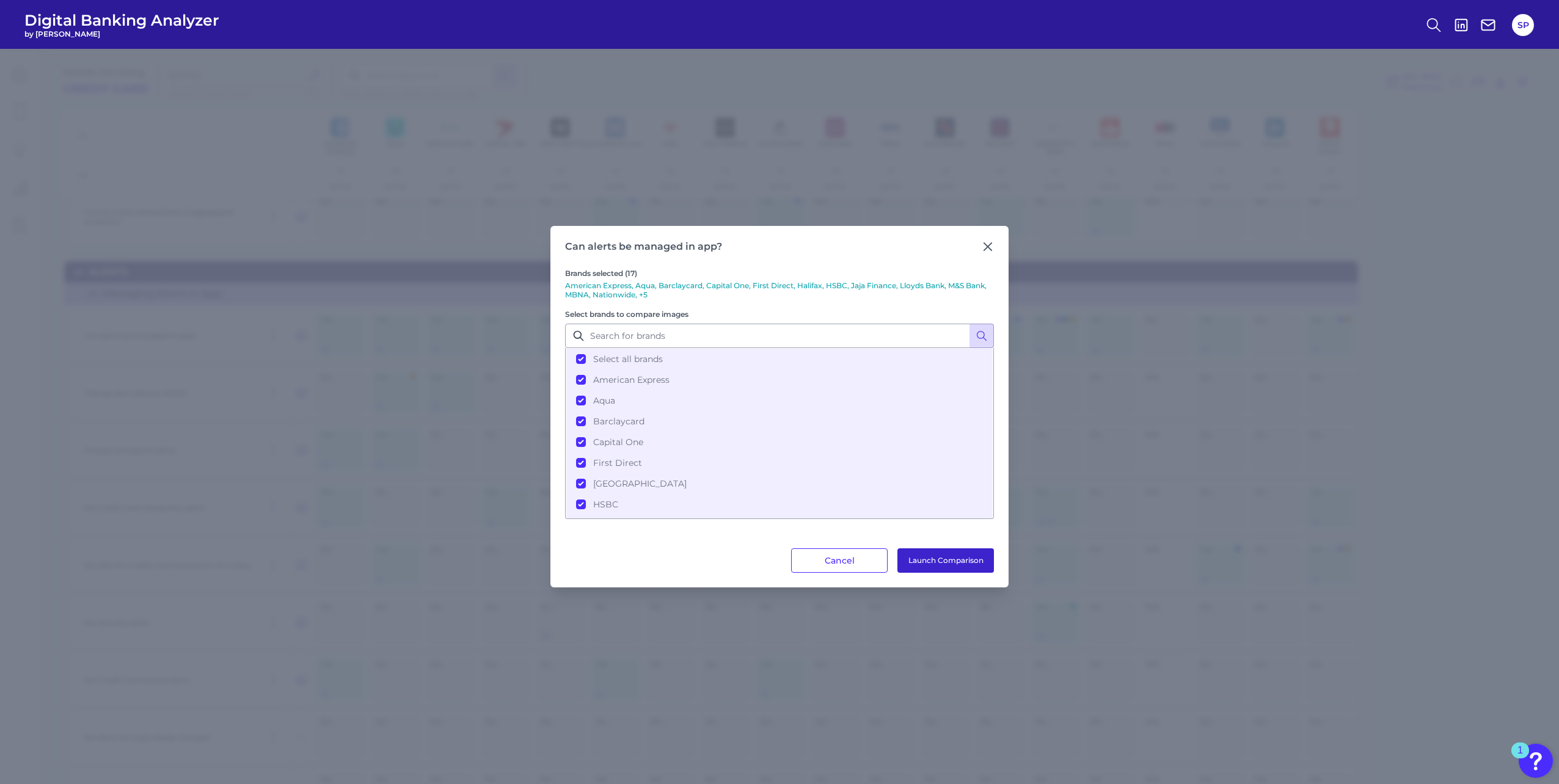
click at [950, 567] on button "Launch Comparison" at bounding box center [945, 561] width 97 height 25
